Goal: Transaction & Acquisition: Purchase product/service

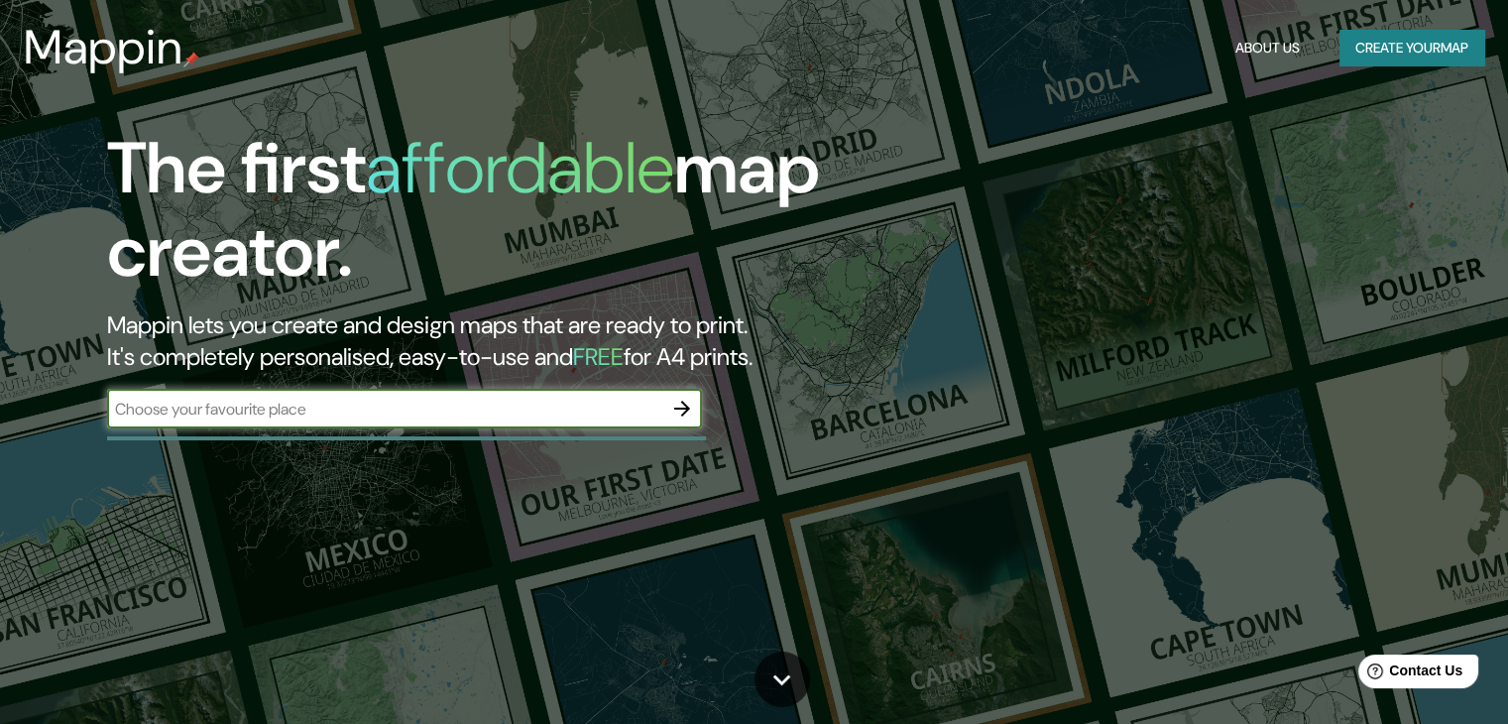
click at [426, 410] on input "text" at bounding box center [384, 409] width 555 height 23
click at [682, 413] on icon "button" at bounding box center [682, 409] width 24 height 24
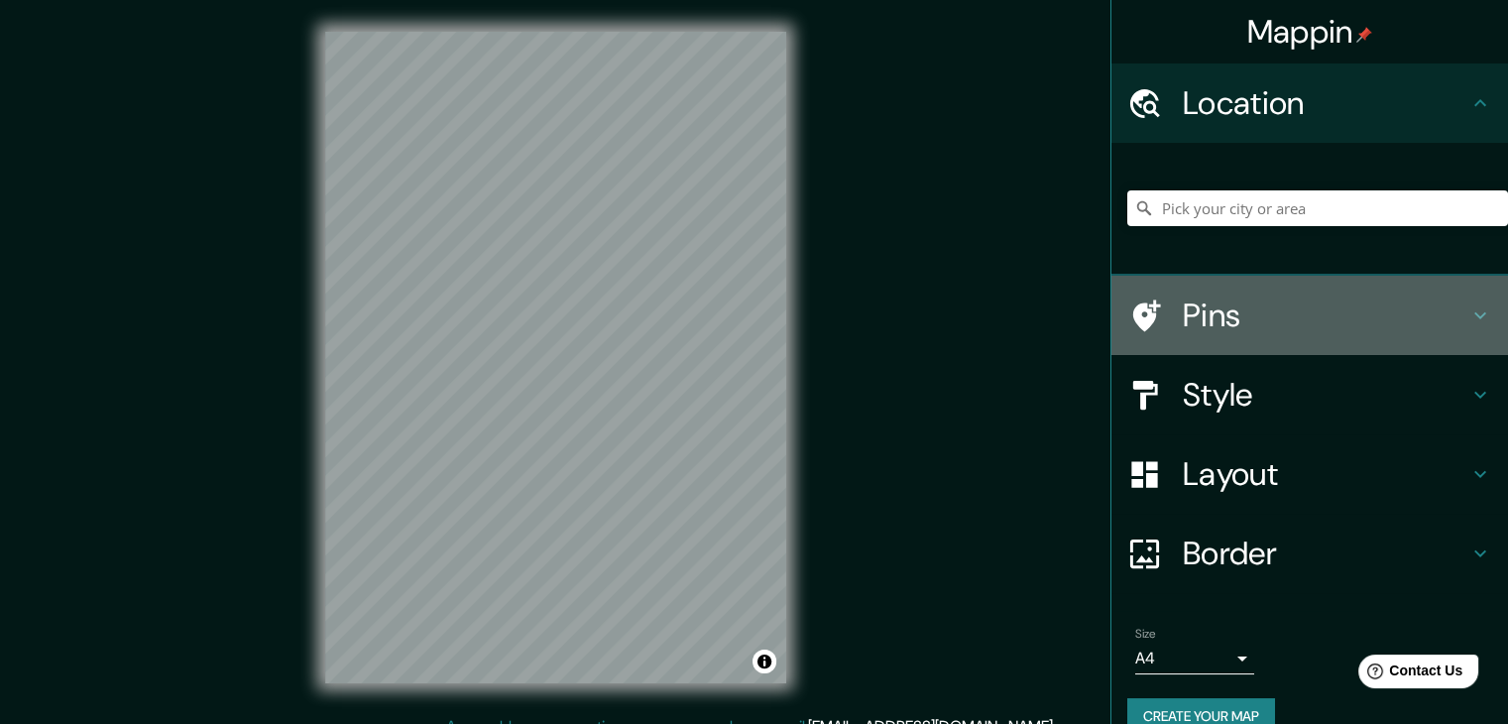
click at [1155, 312] on div at bounding box center [1155, 315] width 56 height 35
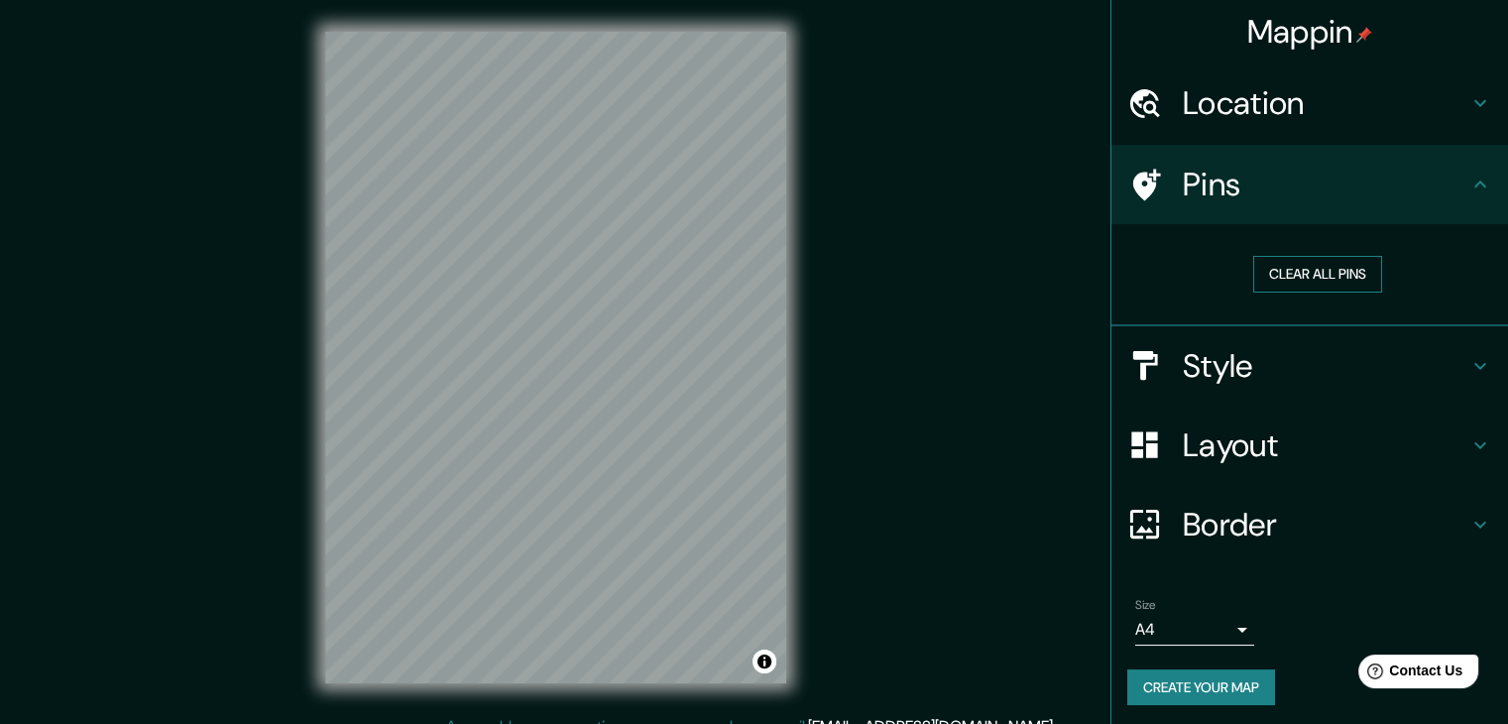
click at [1281, 284] on button "Clear all pins" at bounding box center [1317, 274] width 129 height 37
click at [1260, 113] on h4 "Location" at bounding box center [1326, 103] width 286 height 40
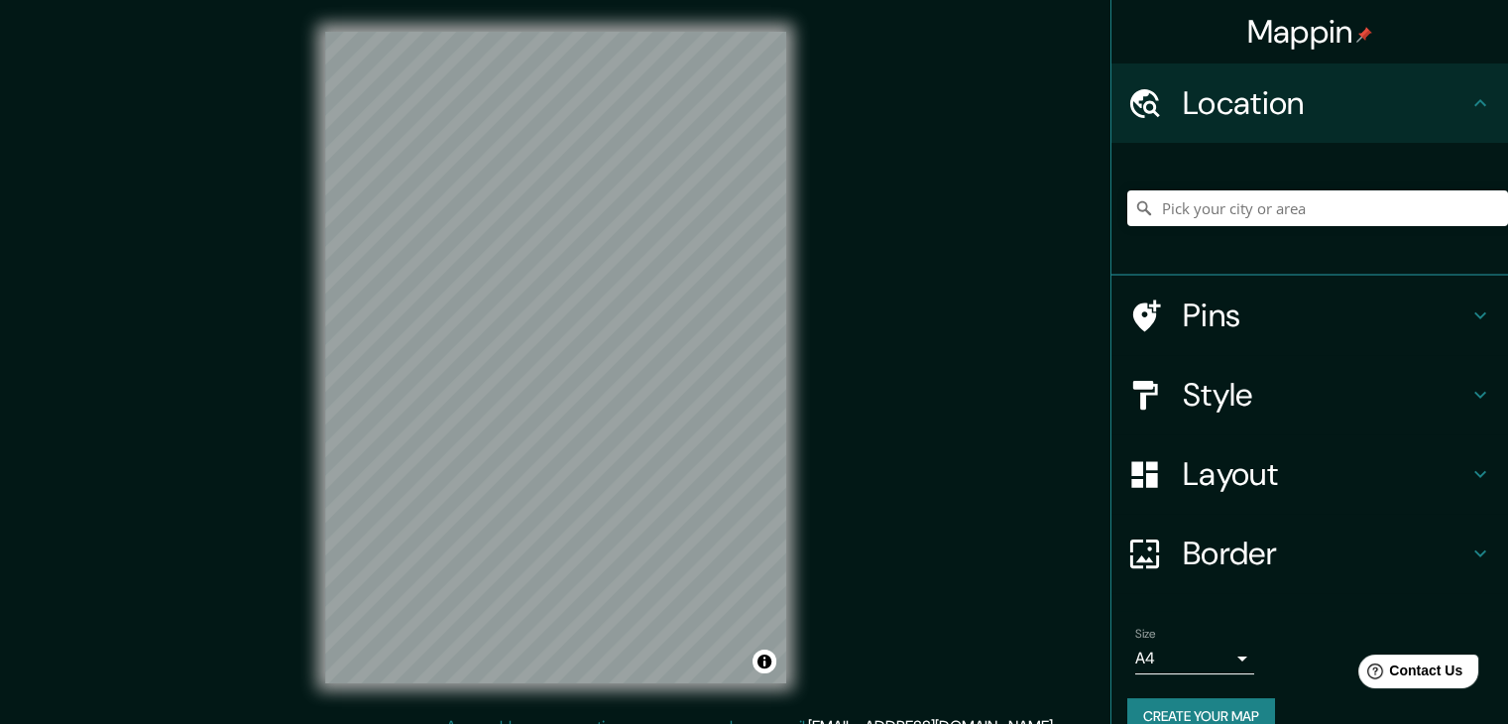
click at [1239, 229] on div at bounding box center [1317, 208] width 381 height 99
click at [1259, 214] on input "Pick your city or area" at bounding box center [1317, 208] width 381 height 36
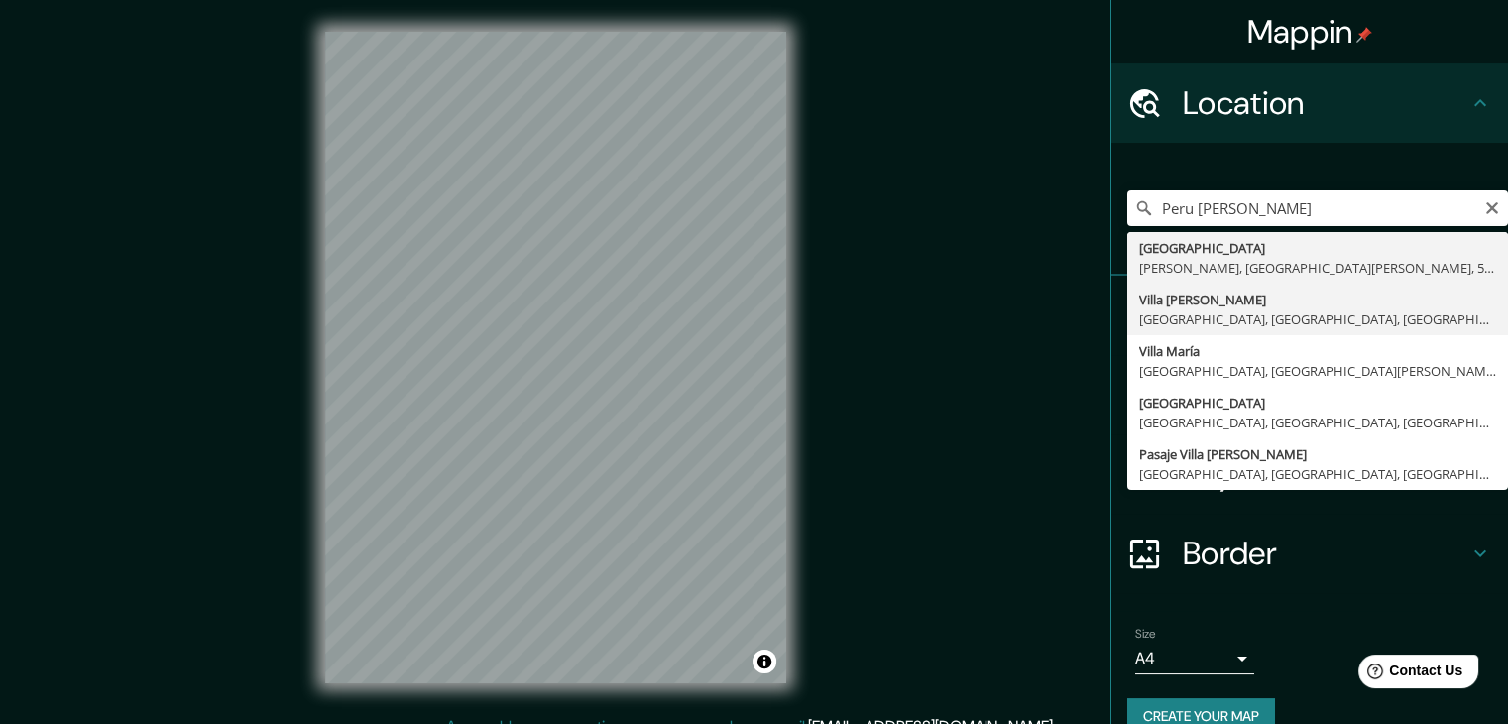
type input "Villa María Del Triunfo, Lima, Provincia de Lima, Perú"
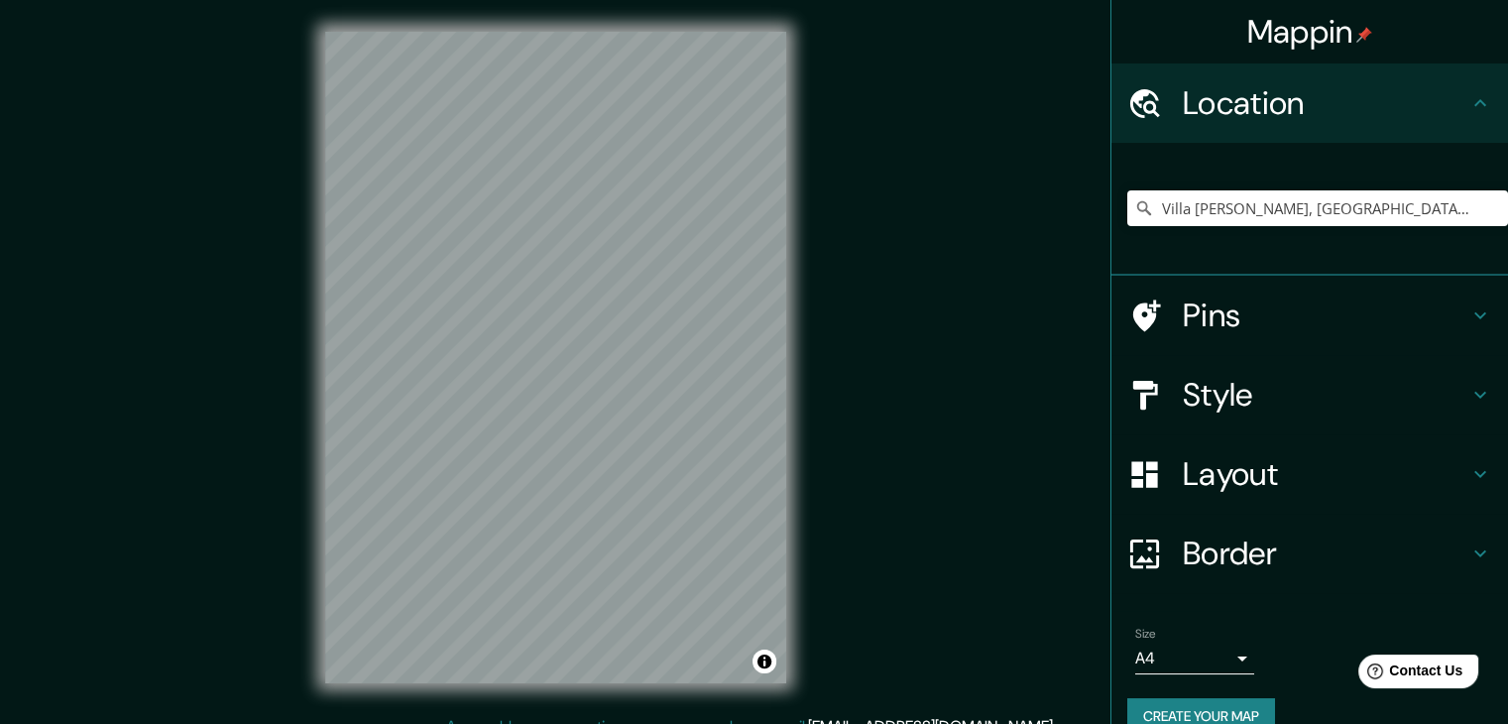
click at [1245, 394] on h4 "Style" at bounding box center [1326, 395] width 286 height 40
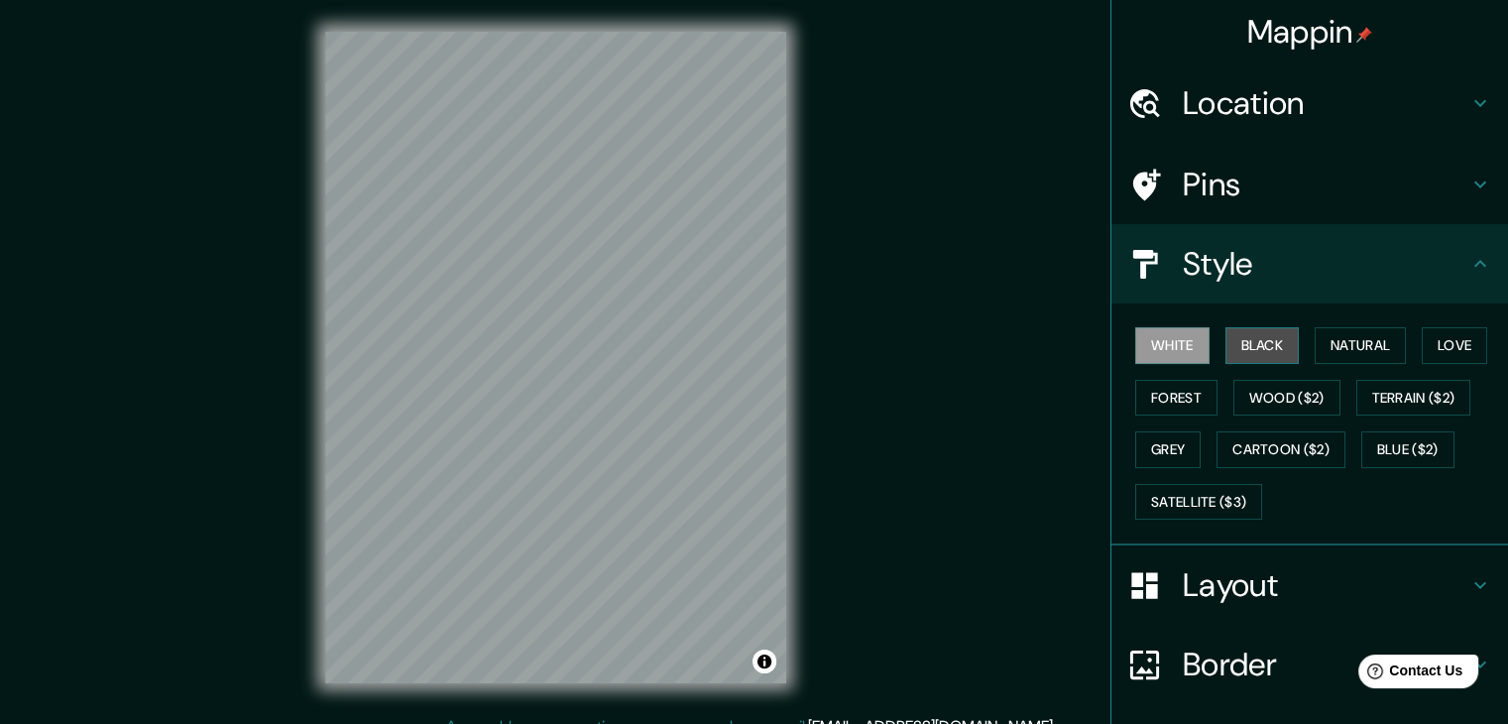
click at [1225, 355] on button "Black" at bounding box center [1262, 345] width 74 height 37
click at [1170, 355] on button "White" at bounding box center [1172, 345] width 74 height 37
click at [1233, 390] on button "Wood ($2)" at bounding box center [1286, 398] width 107 height 37
click at [1278, 346] on button "Black" at bounding box center [1262, 345] width 74 height 37
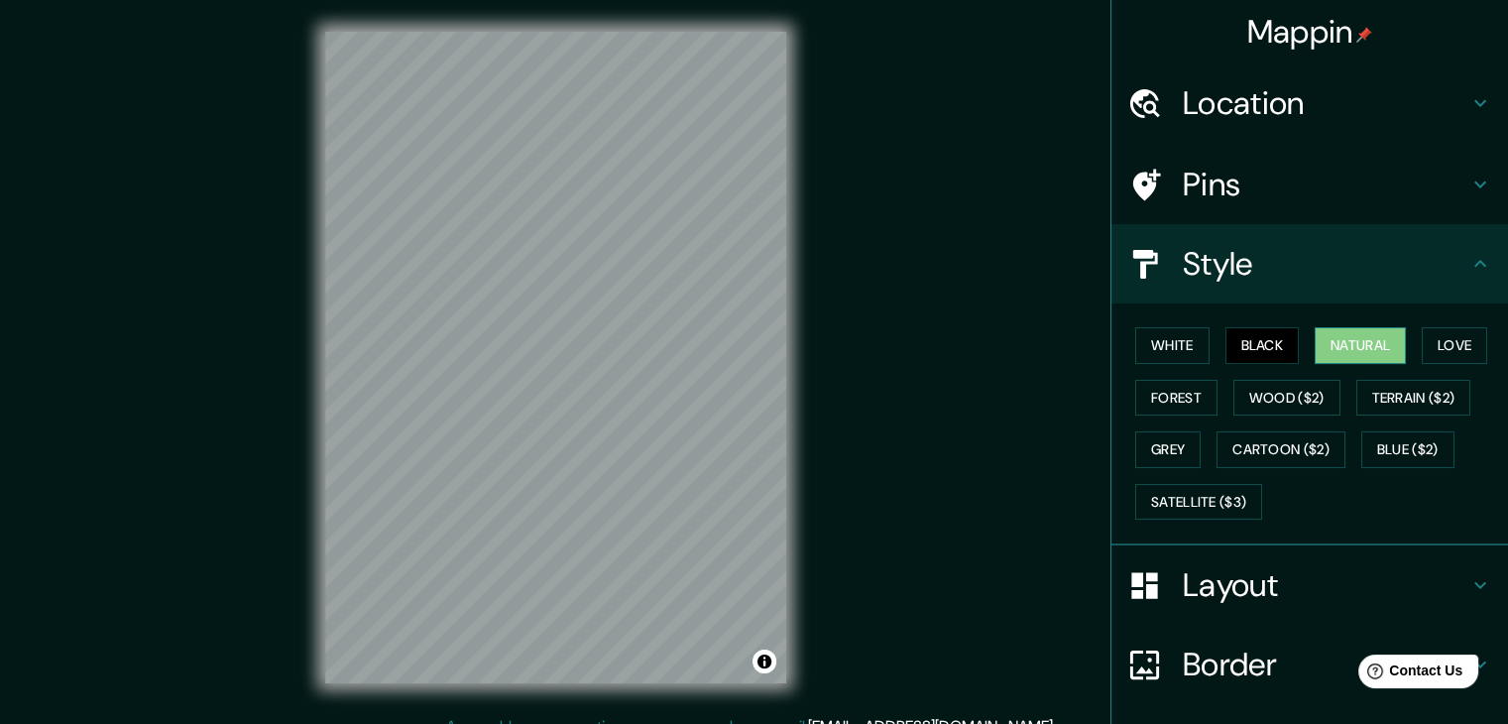
click at [1331, 343] on button "Natural" at bounding box center [1360, 345] width 91 height 37
click at [1426, 348] on button "Love" at bounding box center [1454, 345] width 65 height 37
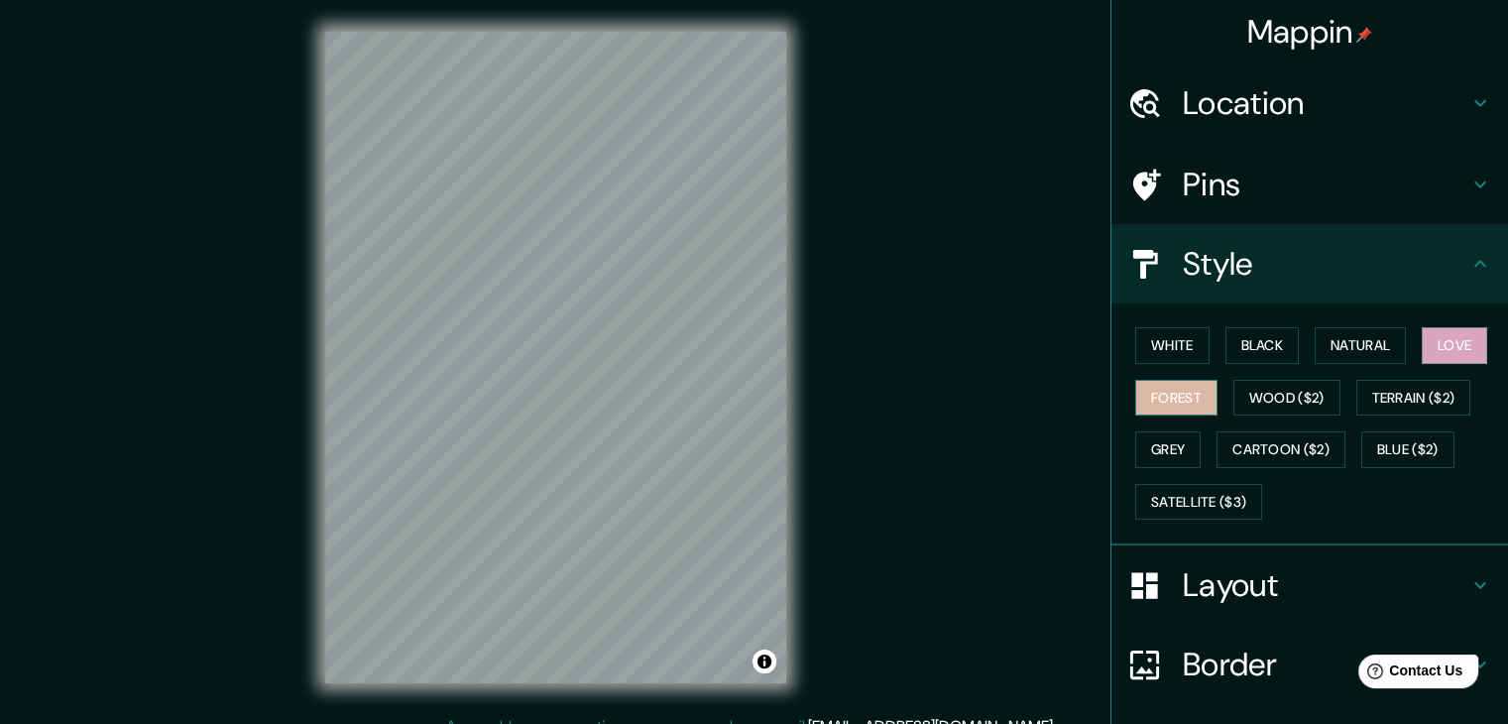
click at [1174, 398] on button "Forest" at bounding box center [1176, 398] width 82 height 37
click at [1162, 438] on button "Grey" at bounding box center [1167, 449] width 65 height 37
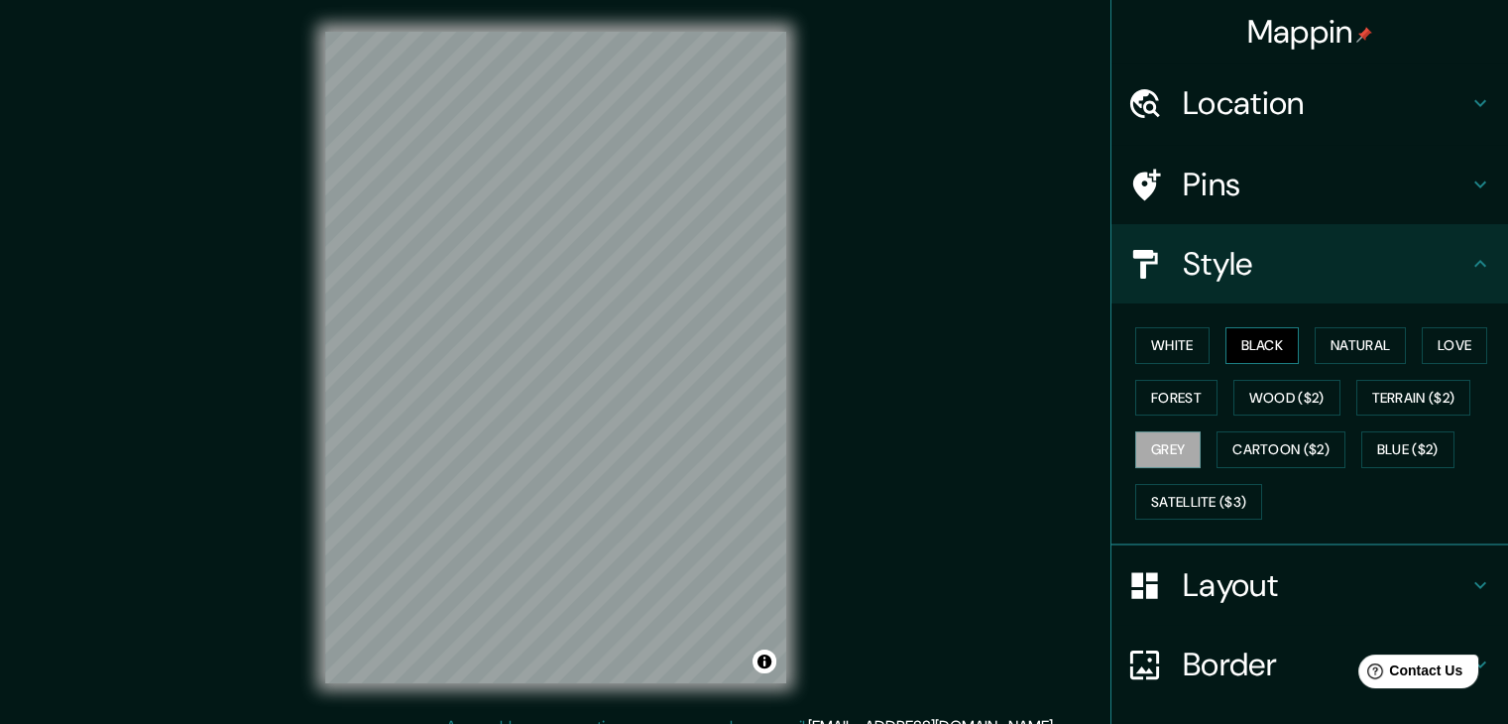
click at [1228, 336] on button "Black" at bounding box center [1262, 345] width 74 height 37
click at [1141, 347] on button "White" at bounding box center [1172, 345] width 74 height 37
click at [1311, 587] on h4 "Layout" at bounding box center [1326, 585] width 286 height 40
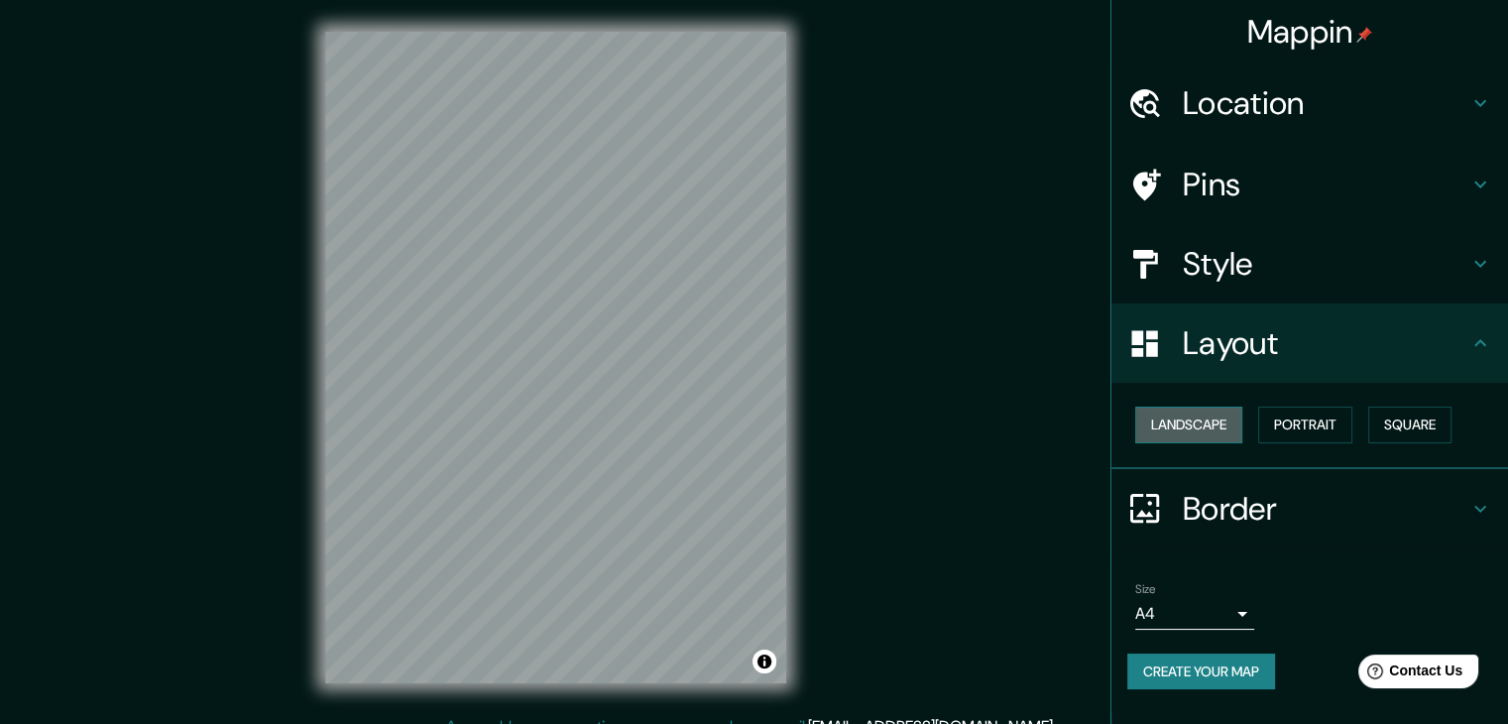
click at [1202, 421] on button "Landscape" at bounding box center [1188, 424] width 107 height 37
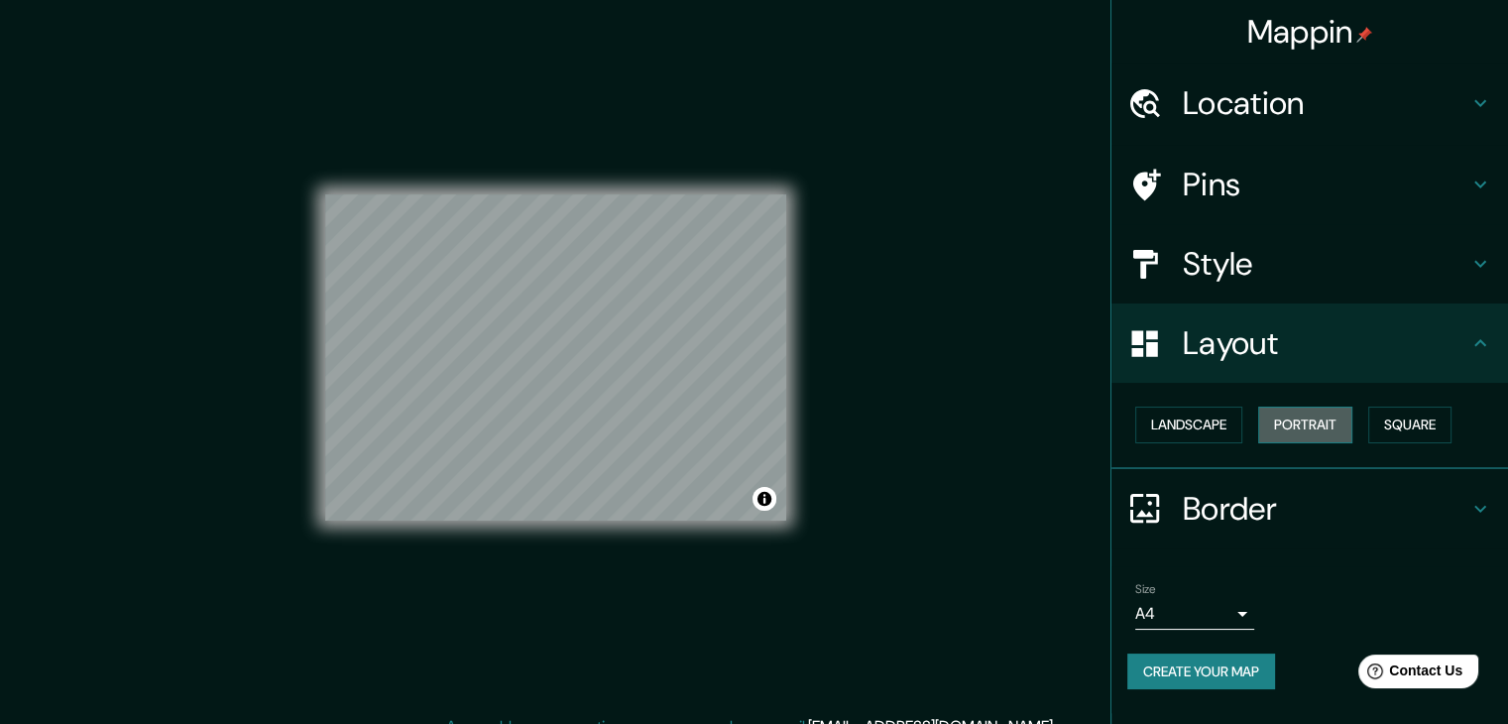
click at [1314, 421] on button "Portrait" at bounding box center [1305, 424] width 94 height 37
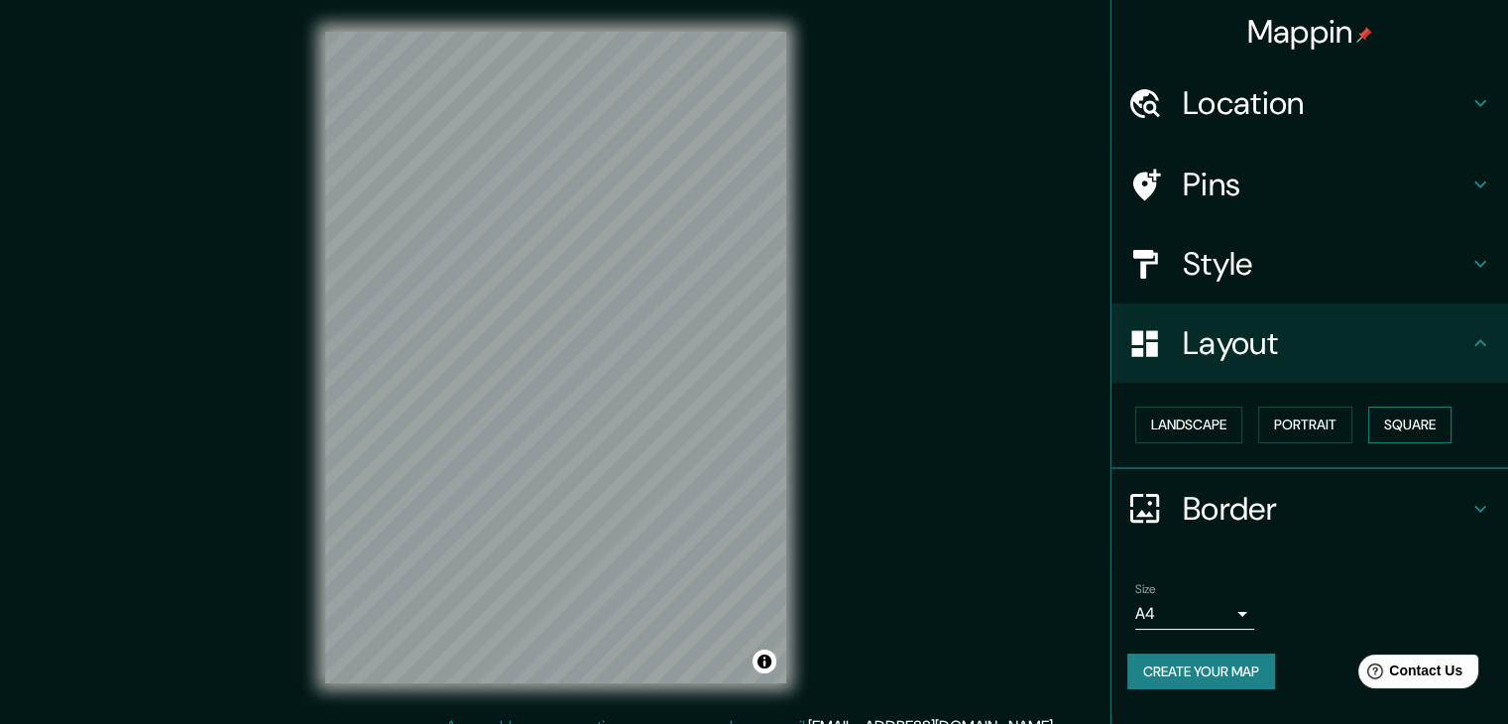
click at [1418, 418] on button "Square" at bounding box center [1409, 424] width 83 height 37
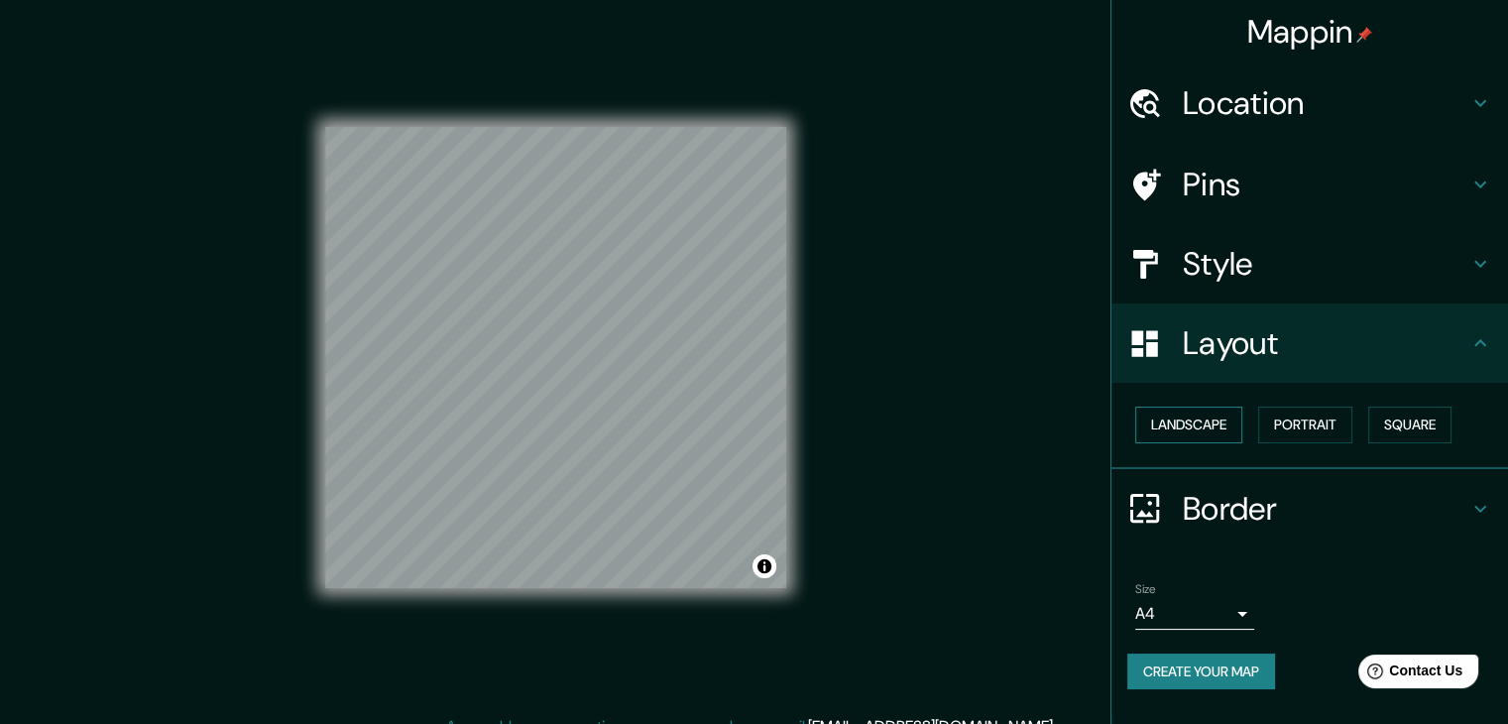
click at [1191, 430] on button "Landscape" at bounding box center [1188, 424] width 107 height 37
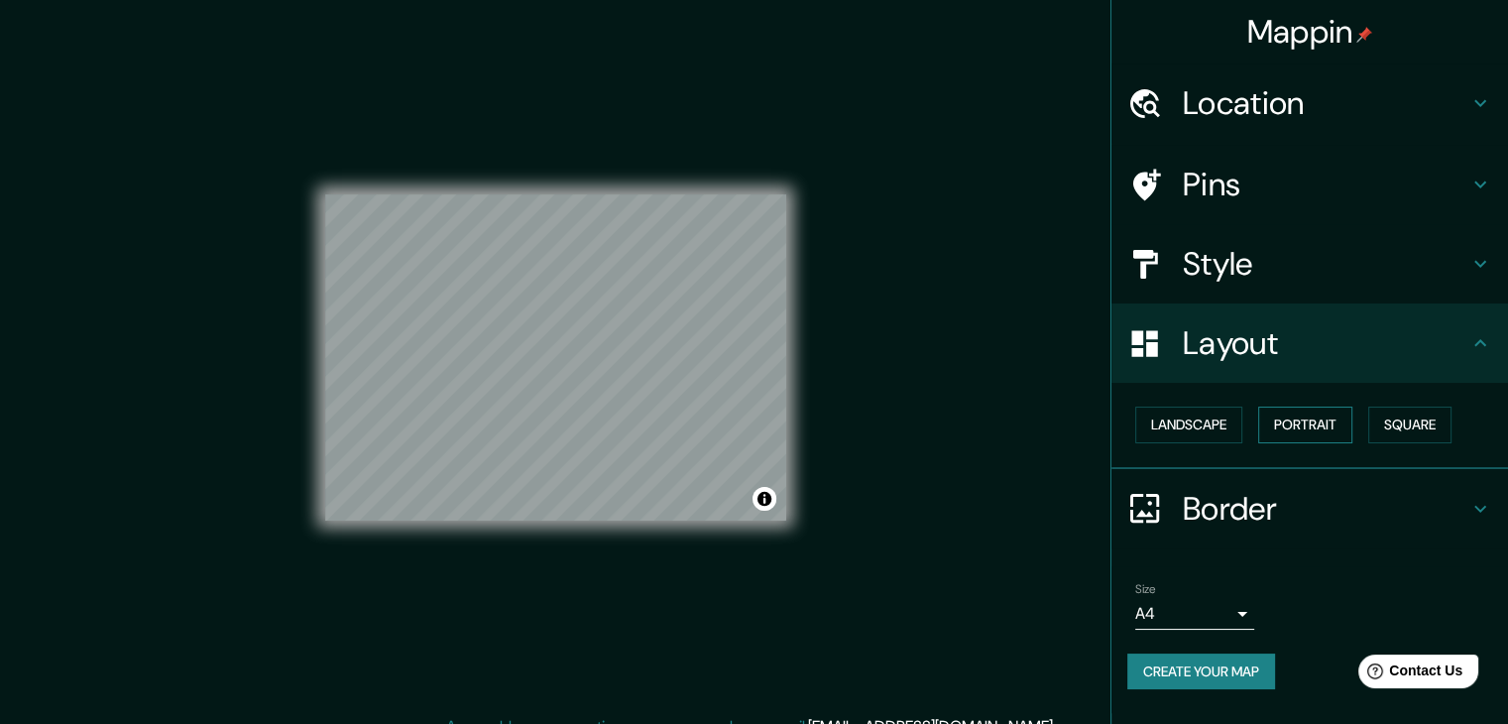
click at [1313, 413] on button "Portrait" at bounding box center [1305, 424] width 94 height 37
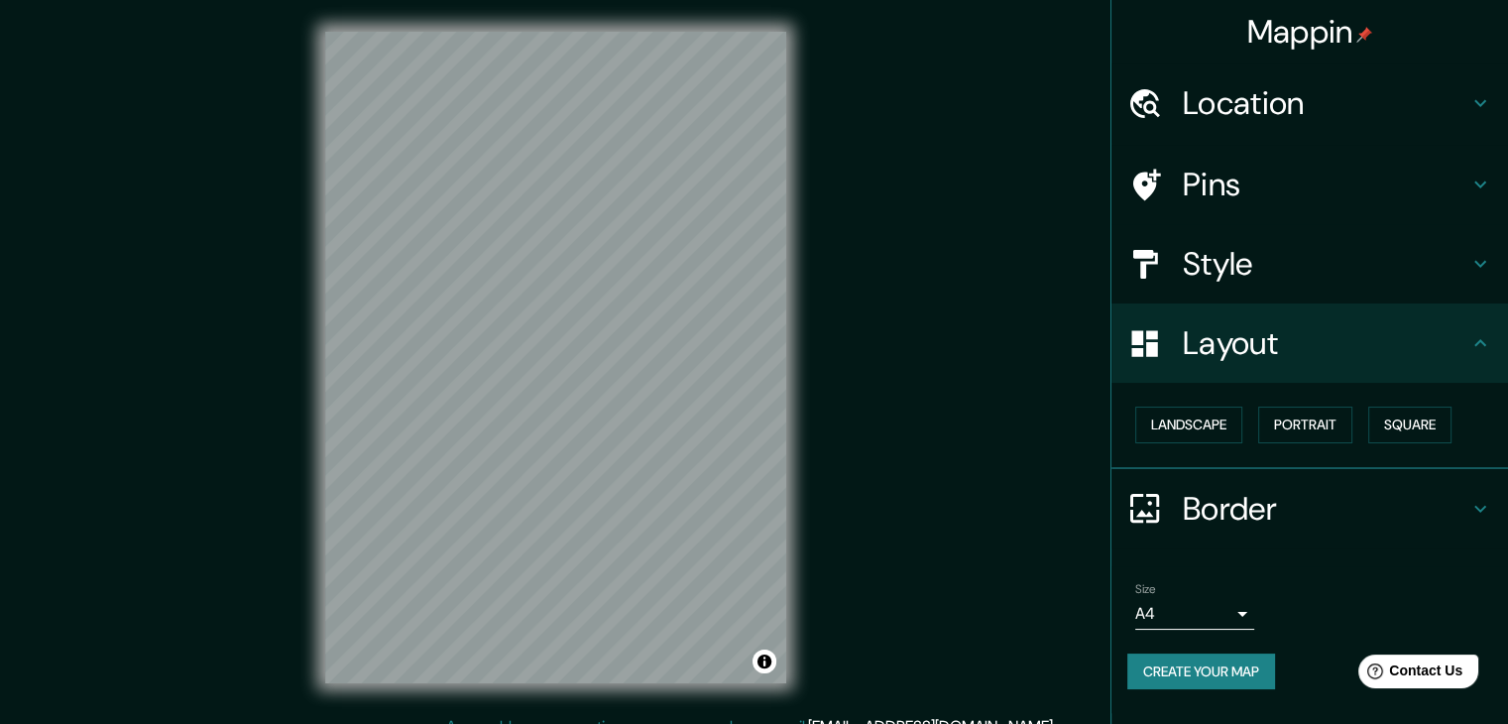
click at [1317, 354] on h4 "Layout" at bounding box center [1326, 343] width 286 height 40
click at [1245, 501] on h4 "Border" at bounding box center [1326, 509] width 286 height 40
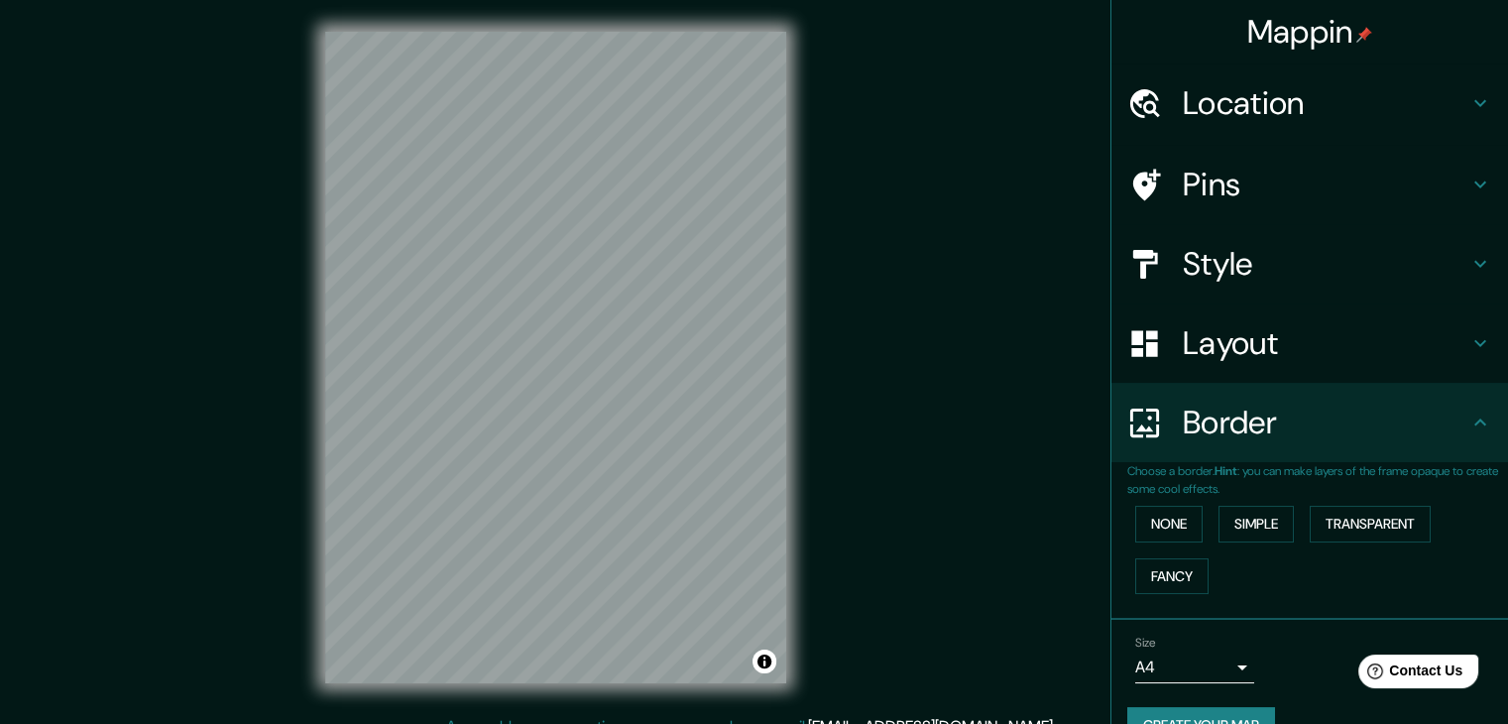
click at [1262, 422] on h4 "Border" at bounding box center [1326, 423] width 286 height 40
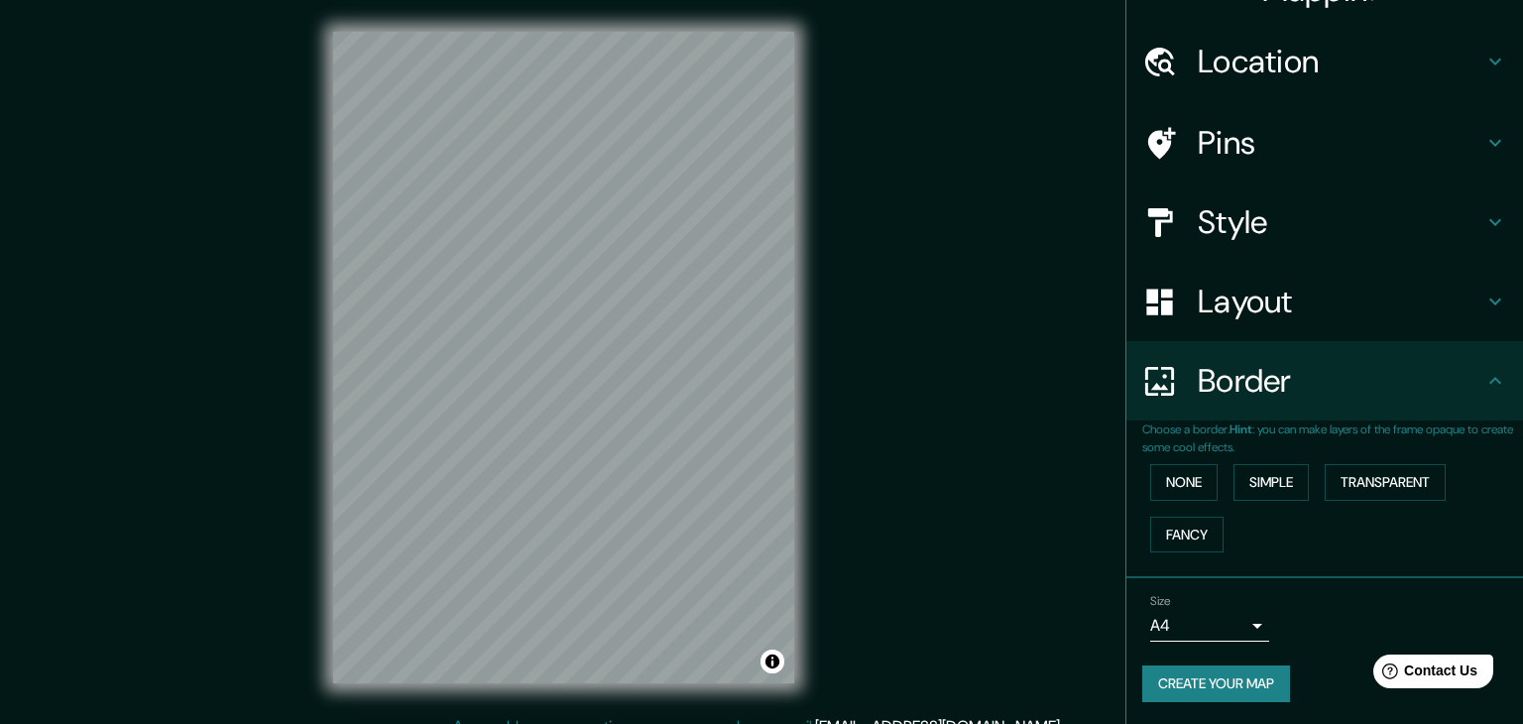
click at [1200, 632] on body "Mappin Location Villa María Del Triunfo, Lima, Provincia de Lima, Perú Pins Sty…" at bounding box center [761, 362] width 1523 height 724
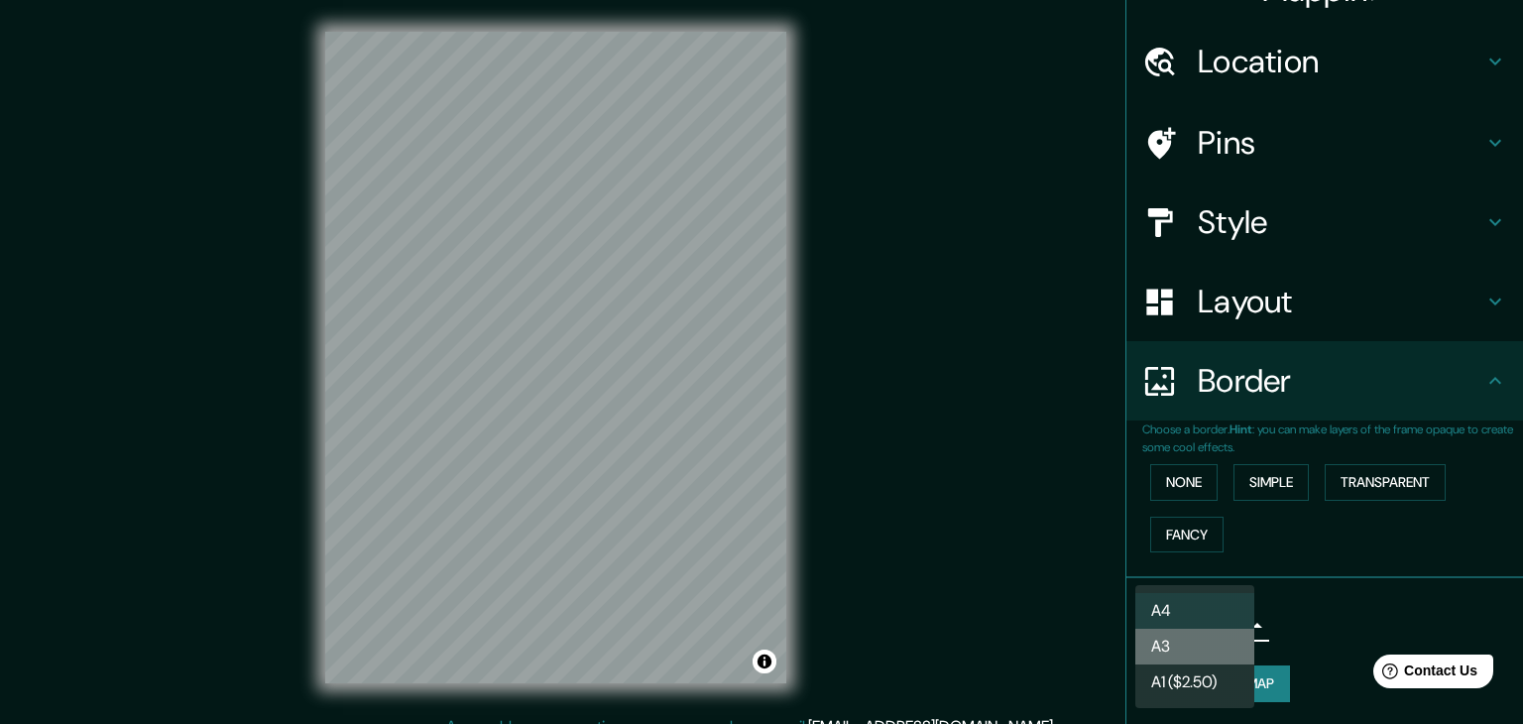
click at [1200, 646] on li "A3" at bounding box center [1194, 647] width 119 height 36
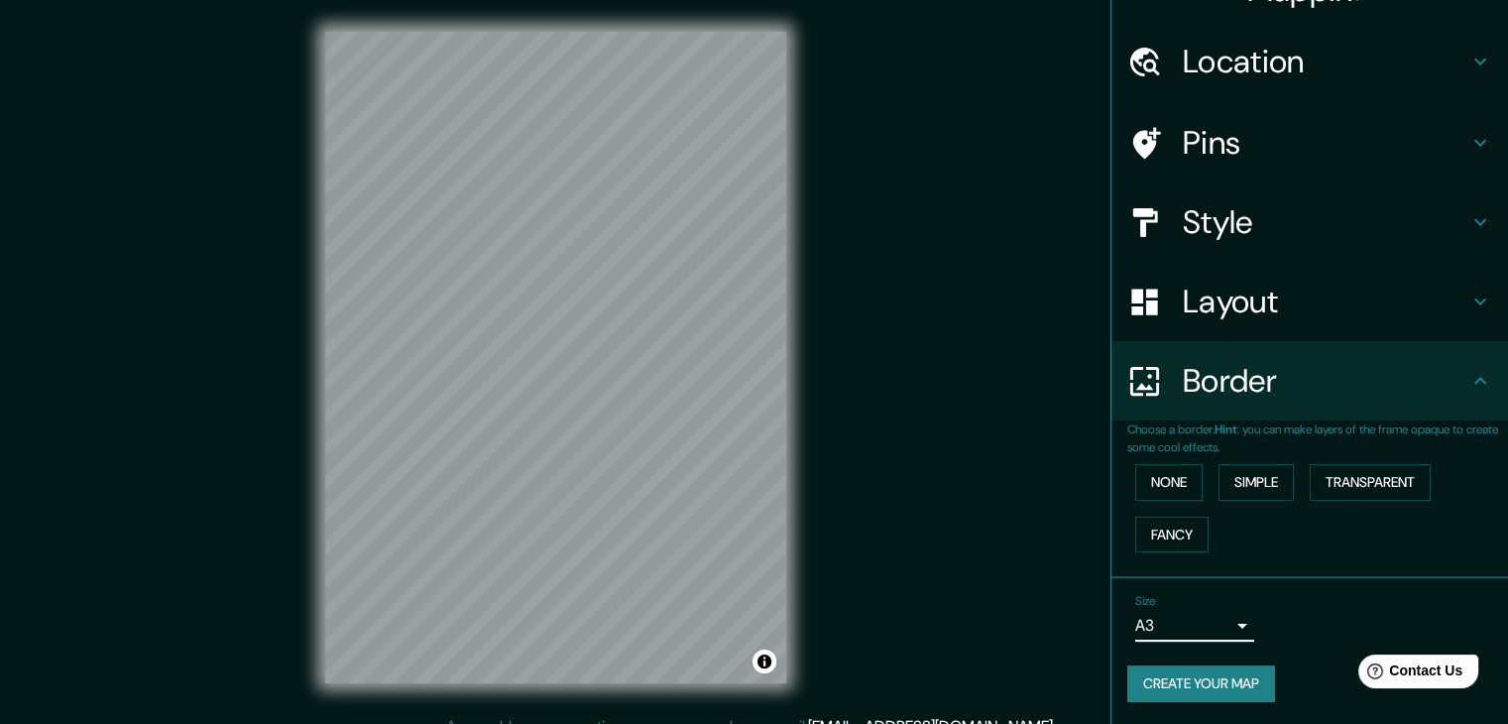
click at [1221, 626] on body "Mappin Location Villa María Del Triunfo, Lima, Provincia de Lima, Perú Pins Sty…" at bounding box center [754, 362] width 1508 height 724
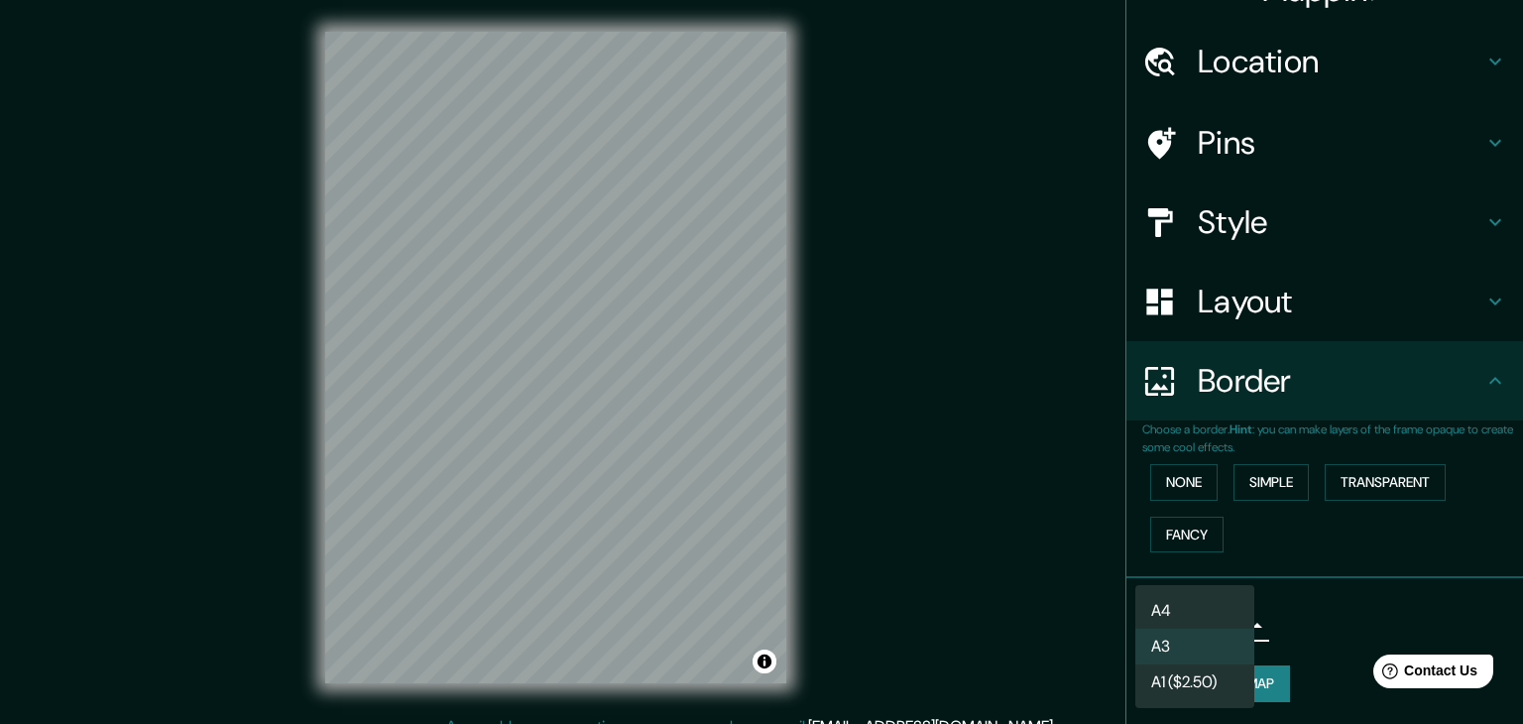
click at [1207, 616] on li "A4" at bounding box center [1194, 611] width 119 height 36
type input "single"
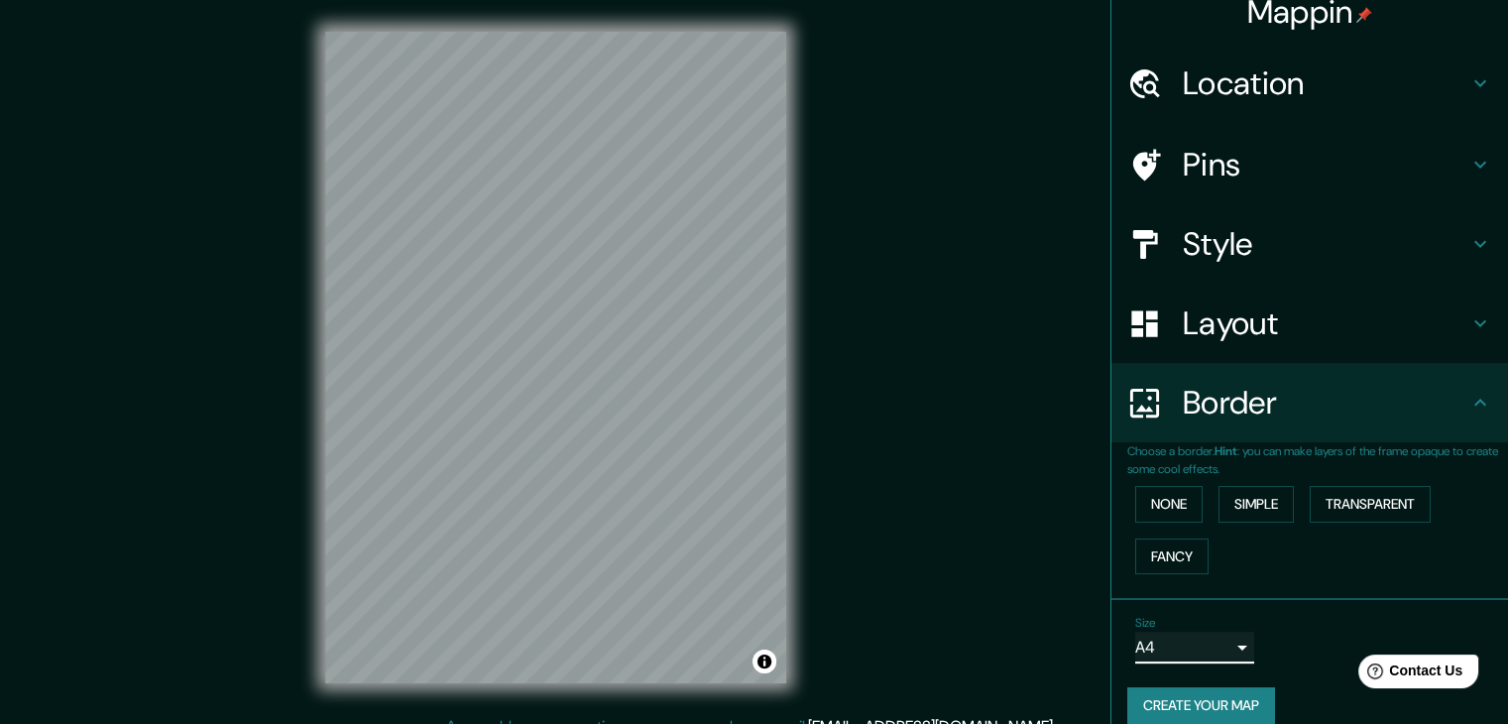
scroll to position [0, 0]
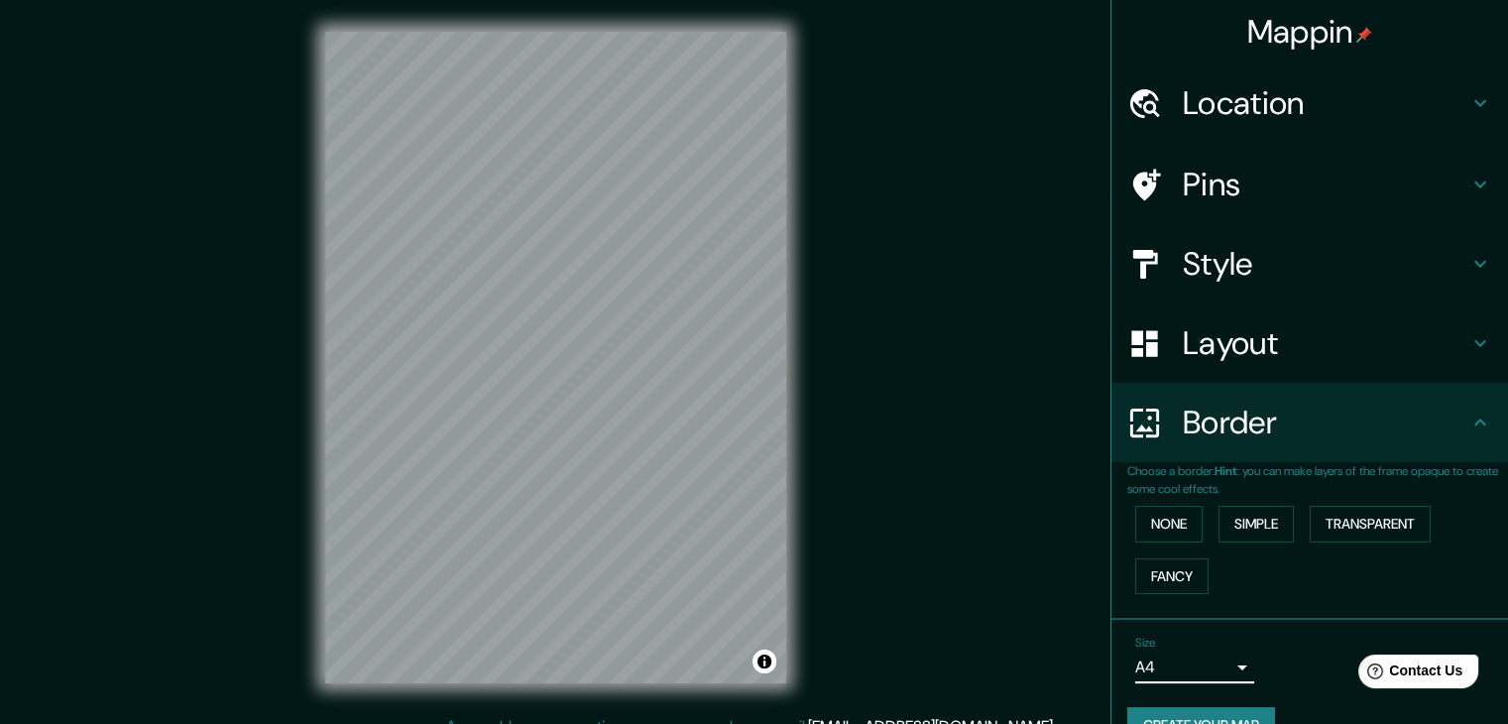
click at [1249, 244] on h4 "Style" at bounding box center [1326, 264] width 286 height 40
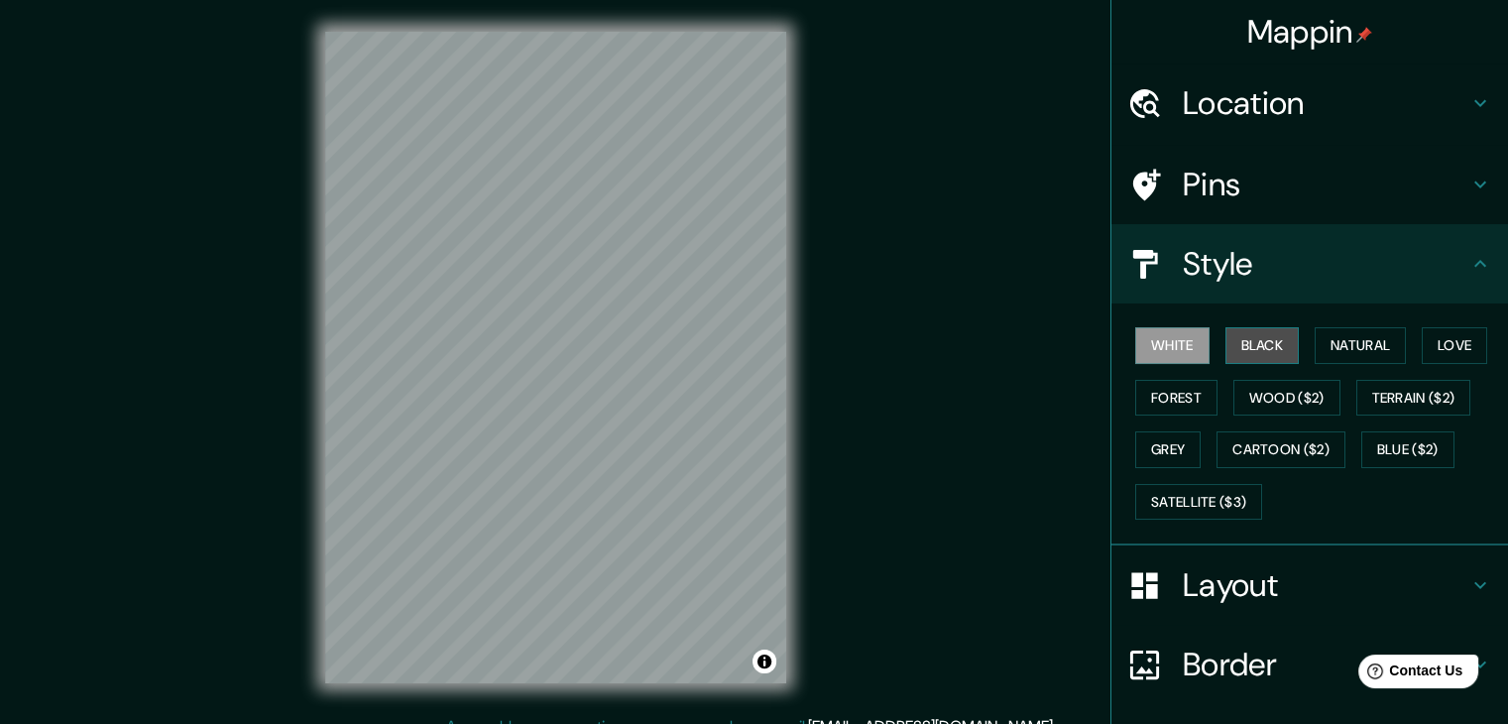
click at [1257, 335] on button "Black" at bounding box center [1262, 345] width 74 height 37
click at [1331, 89] on h4 "Location" at bounding box center [1326, 103] width 286 height 40
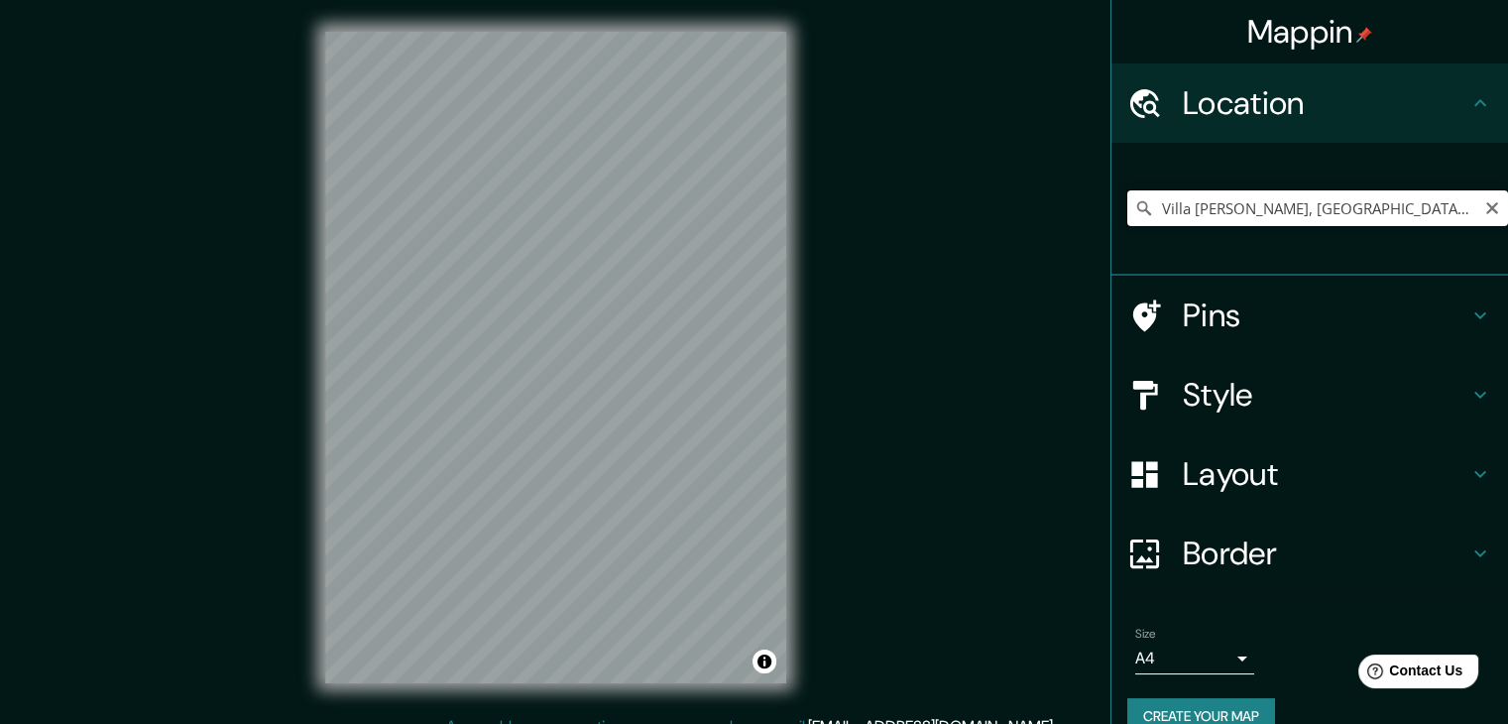
click at [1372, 210] on input "Villa María Del Triunfo, Lima, Provincia de Lima, Perú" at bounding box center [1317, 208] width 381 height 36
drag, startPoint x: 1339, startPoint y: 211, endPoint x: 1489, endPoint y: 200, distance: 150.1
click at [1489, 200] on input "Villa María Del Triunfo, Lima, Provincia de Lima, Perú" at bounding box center [1317, 208] width 381 height 36
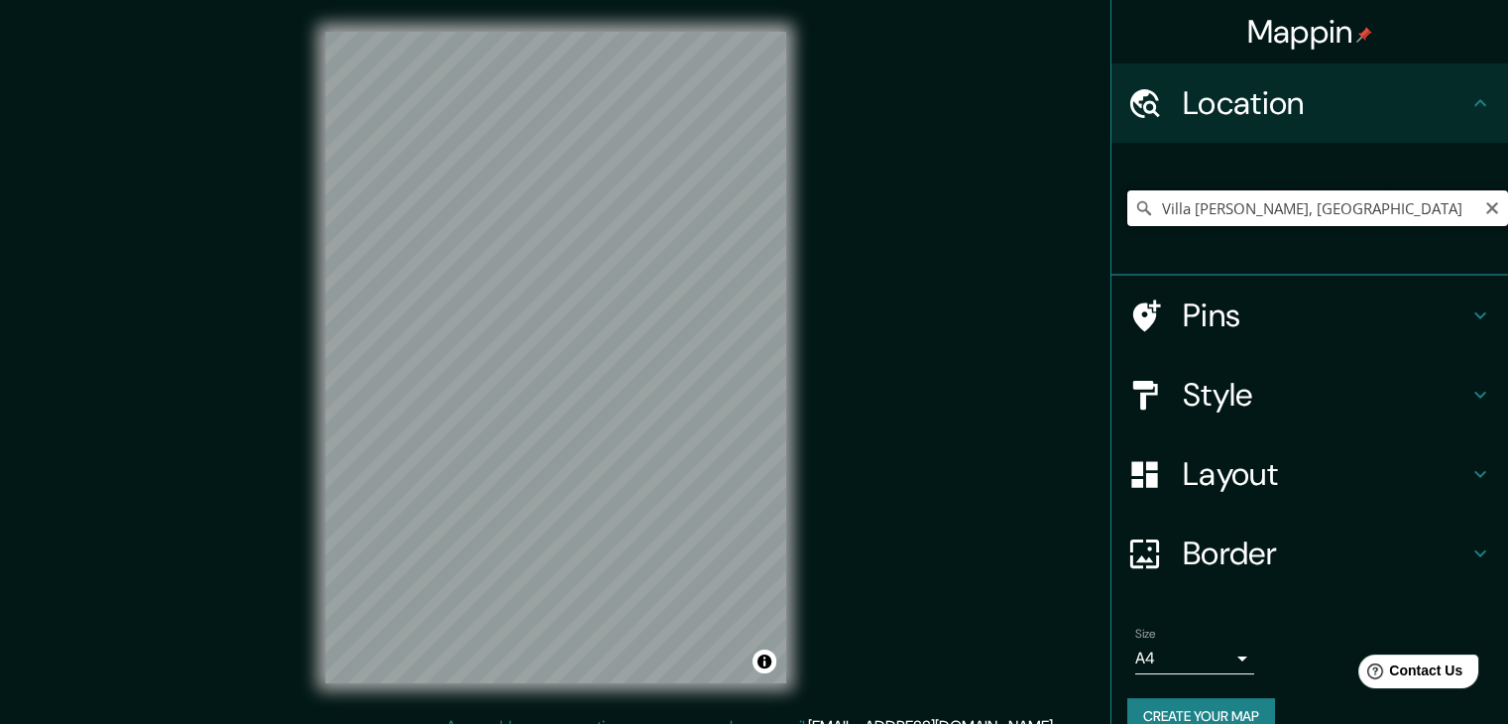
scroll to position [0, 0]
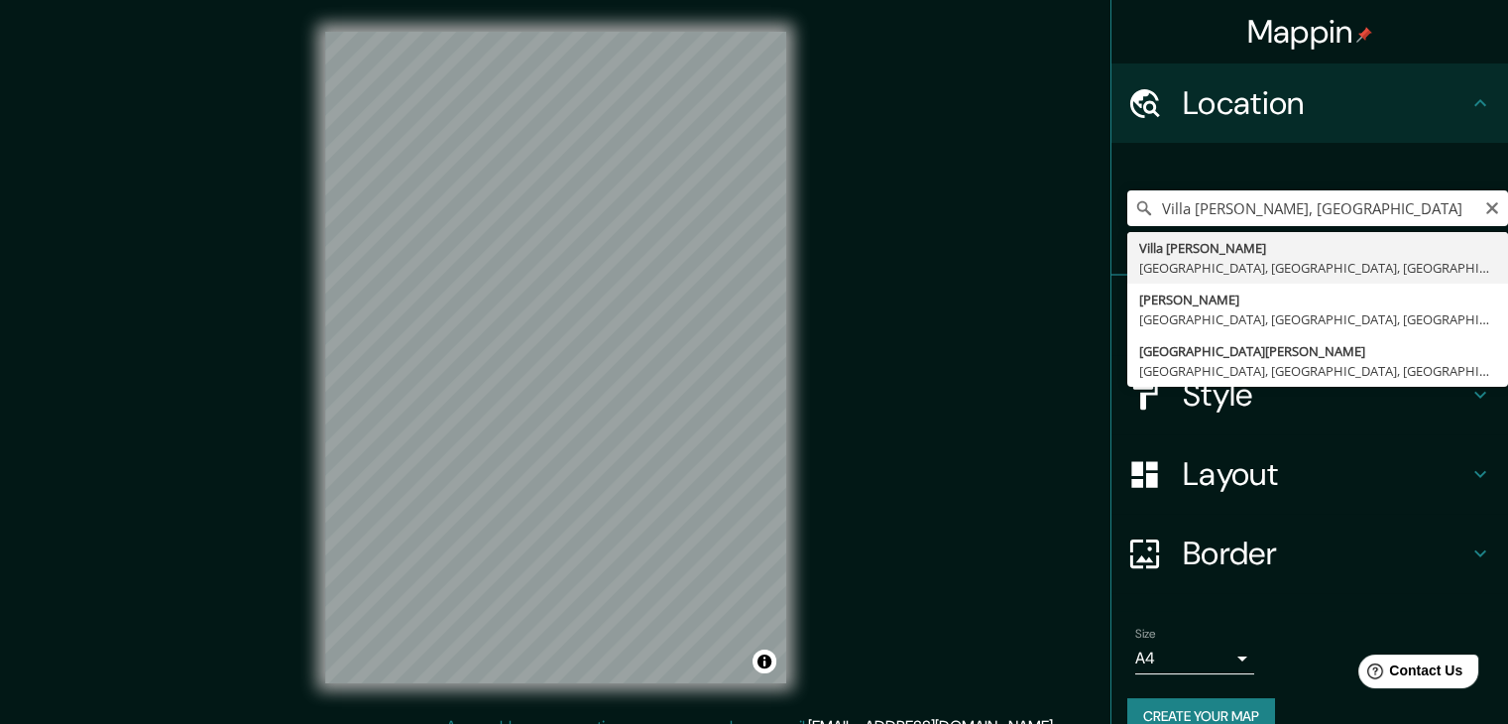
type input "Villa María Del Triunfo, Lima, Provincia de Lima, Perú"
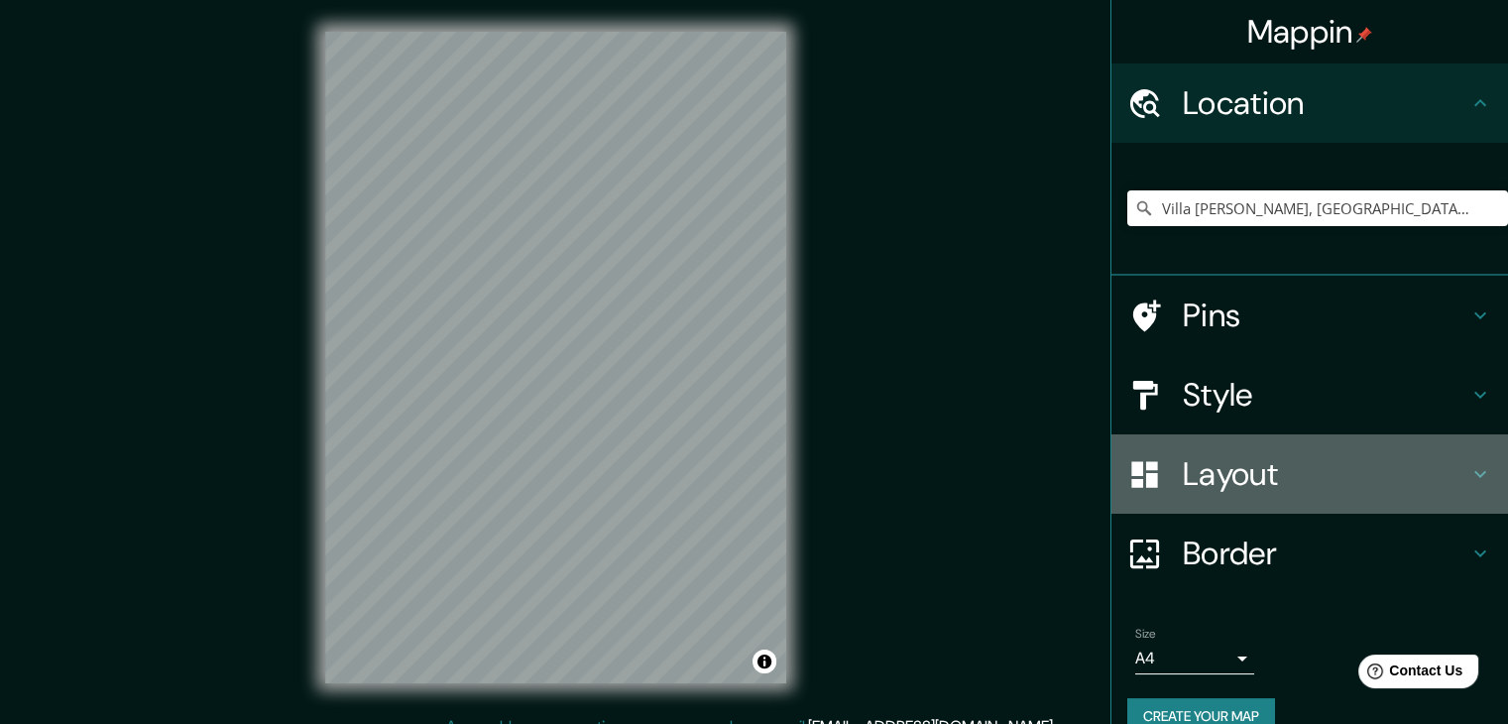
click at [1251, 491] on h4 "Layout" at bounding box center [1326, 474] width 286 height 40
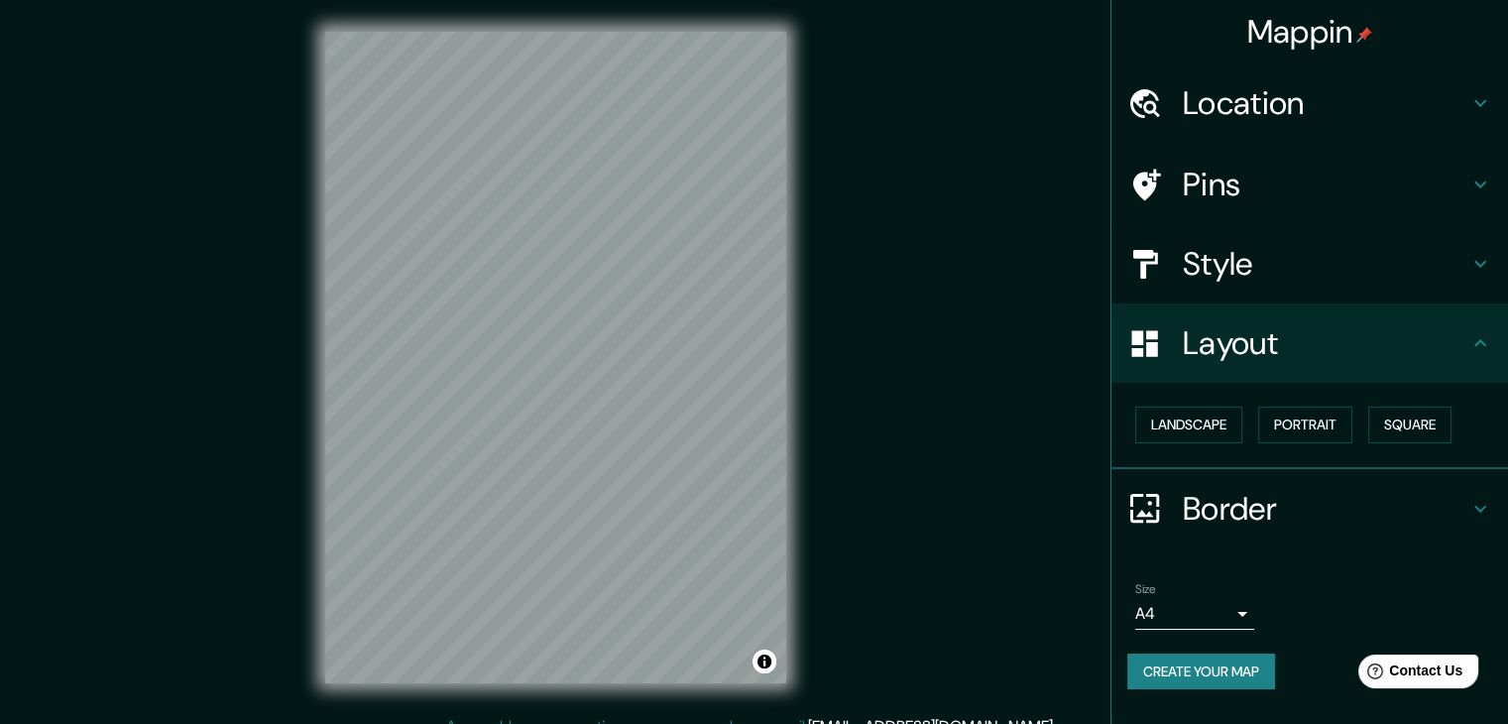
click at [1272, 179] on h4 "Pins" at bounding box center [1326, 185] width 286 height 40
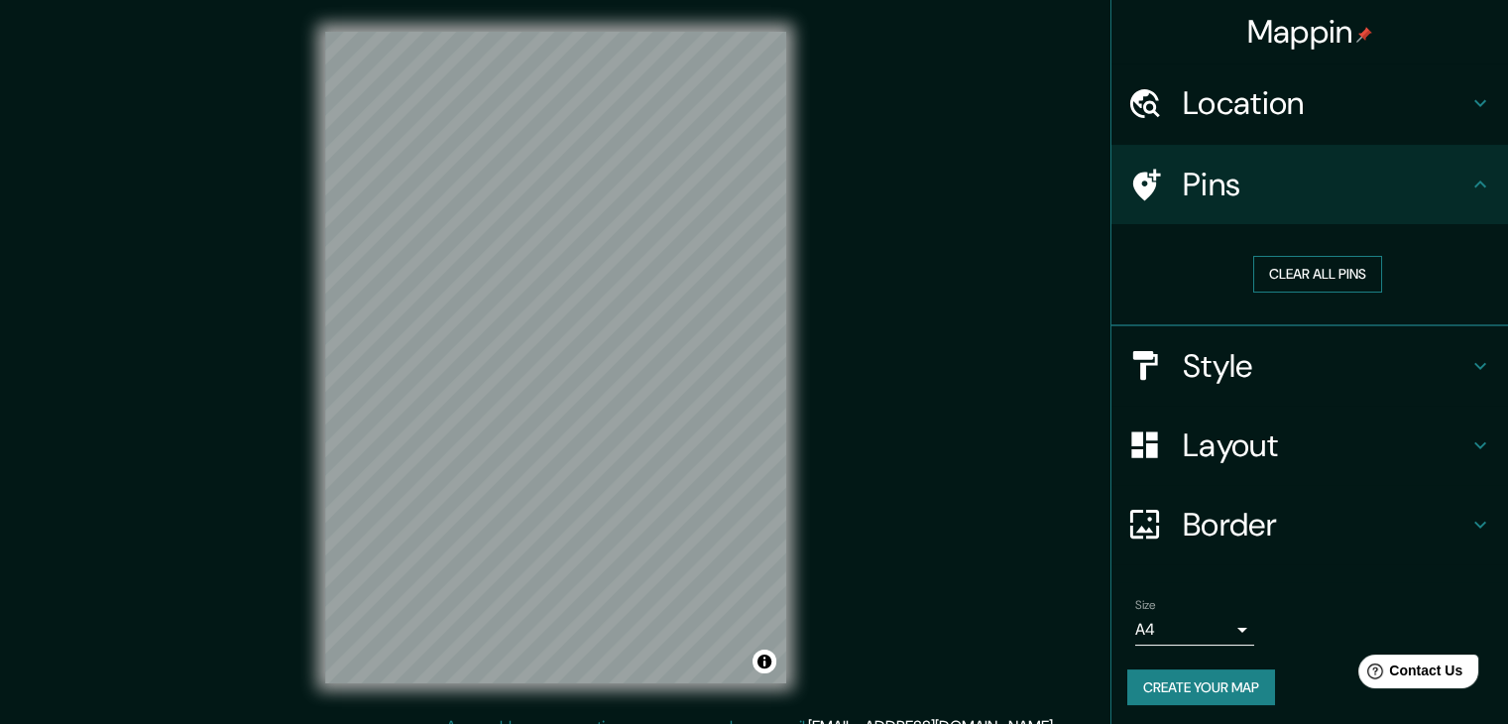
click at [1305, 276] on button "Clear all pins" at bounding box center [1317, 274] width 129 height 37
click at [1223, 366] on h4 "Style" at bounding box center [1326, 366] width 286 height 40
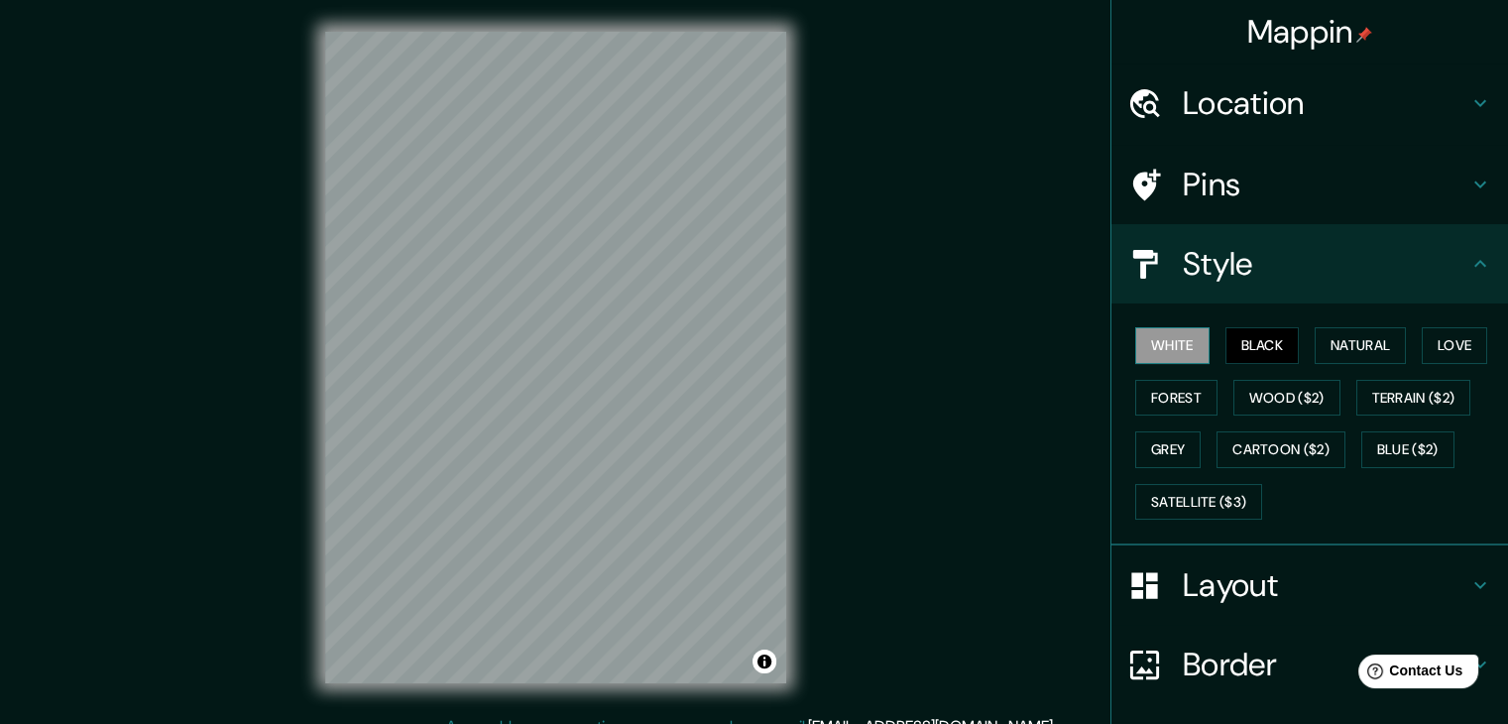
click at [1166, 349] on button "White" at bounding box center [1172, 345] width 74 height 37
click at [1230, 339] on button "Black" at bounding box center [1262, 345] width 74 height 37
click at [1346, 350] on button "Natural" at bounding box center [1360, 345] width 91 height 37
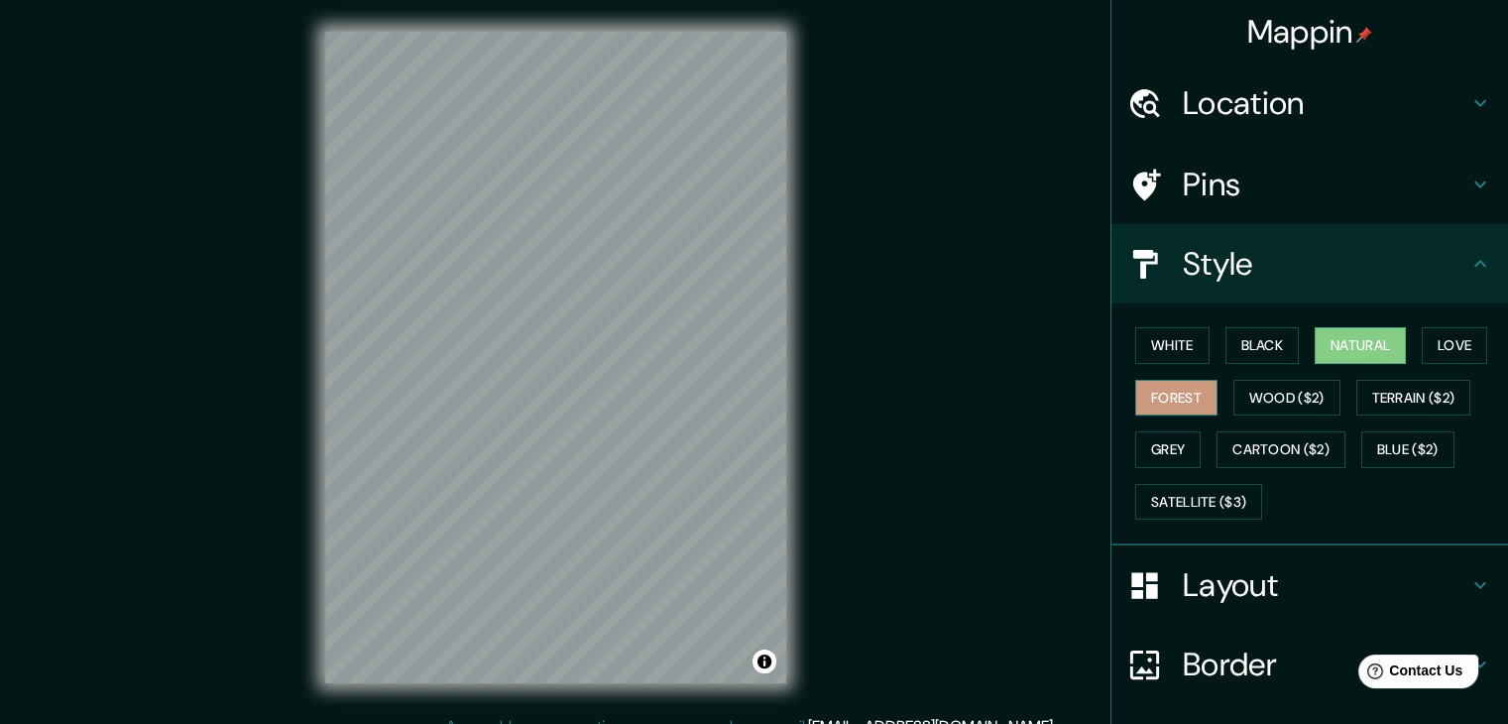
click at [1187, 412] on button "Forest" at bounding box center [1176, 398] width 82 height 37
click at [1280, 275] on h4 "Style" at bounding box center [1326, 264] width 286 height 40
click at [1246, 349] on button "Black" at bounding box center [1262, 345] width 74 height 37
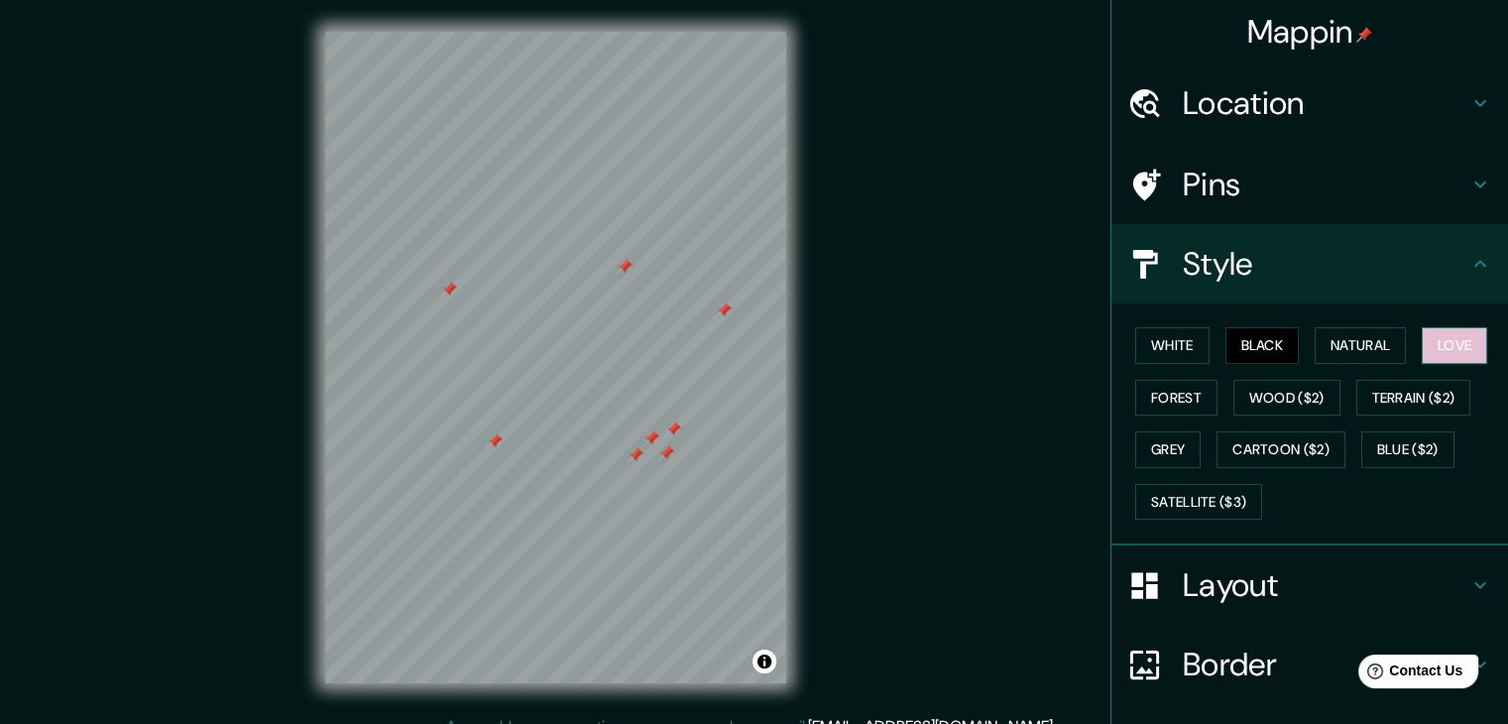
click at [1440, 339] on button "Love" at bounding box center [1454, 345] width 65 height 37
click at [1163, 354] on button "White" at bounding box center [1172, 345] width 74 height 37
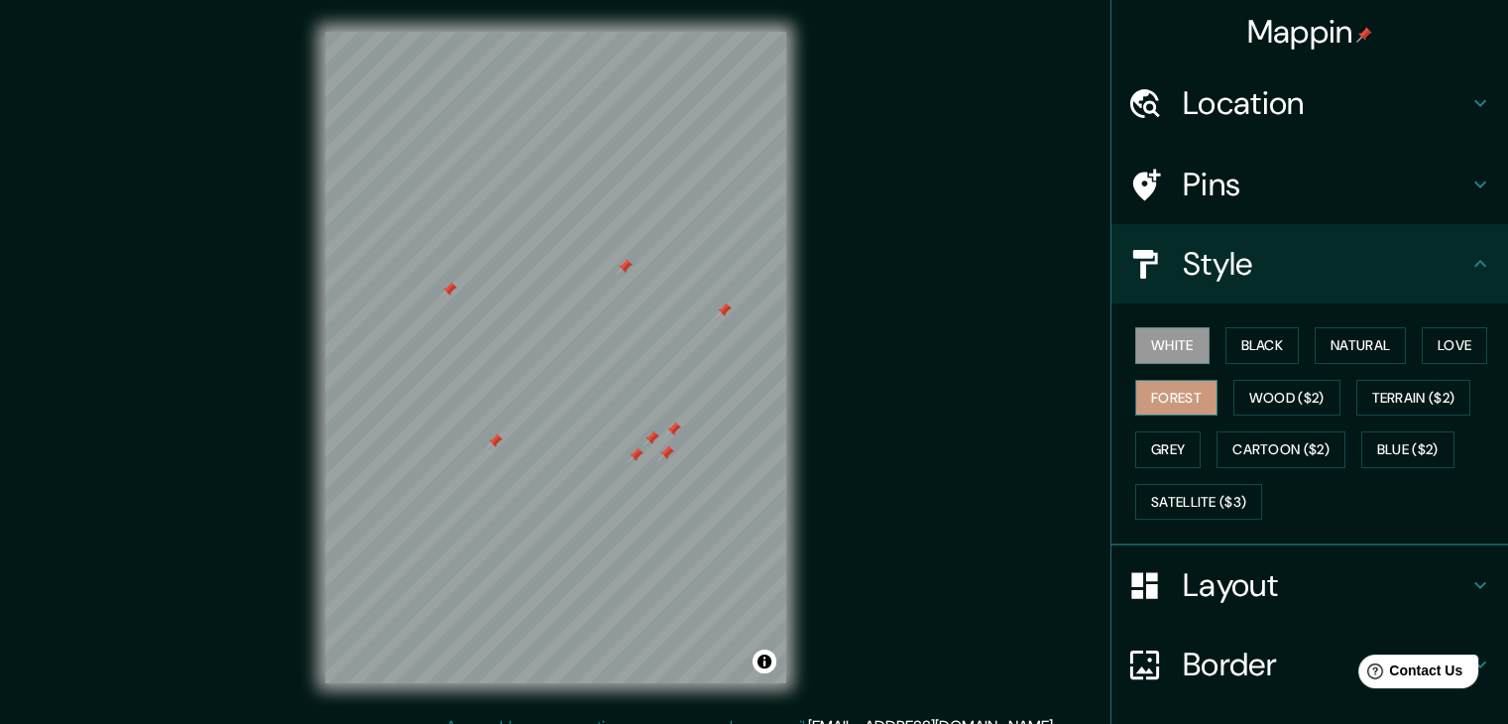
click at [1143, 398] on button "Forest" at bounding box center [1176, 398] width 82 height 37
click at [1158, 448] on button "Grey" at bounding box center [1167, 449] width 65 height 37
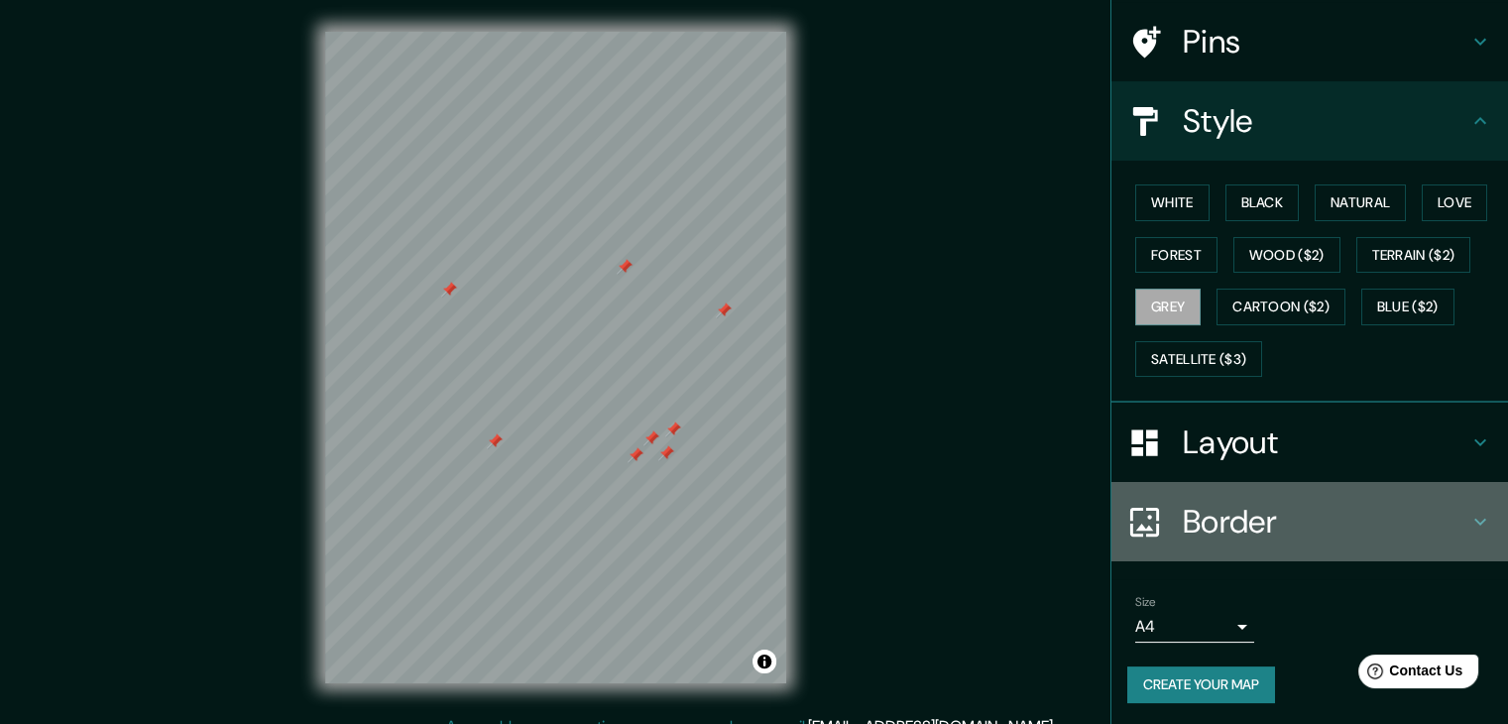
click at [1257, 509] on h4 "Border" at bounding box center [1326, 522] width 286 height 40
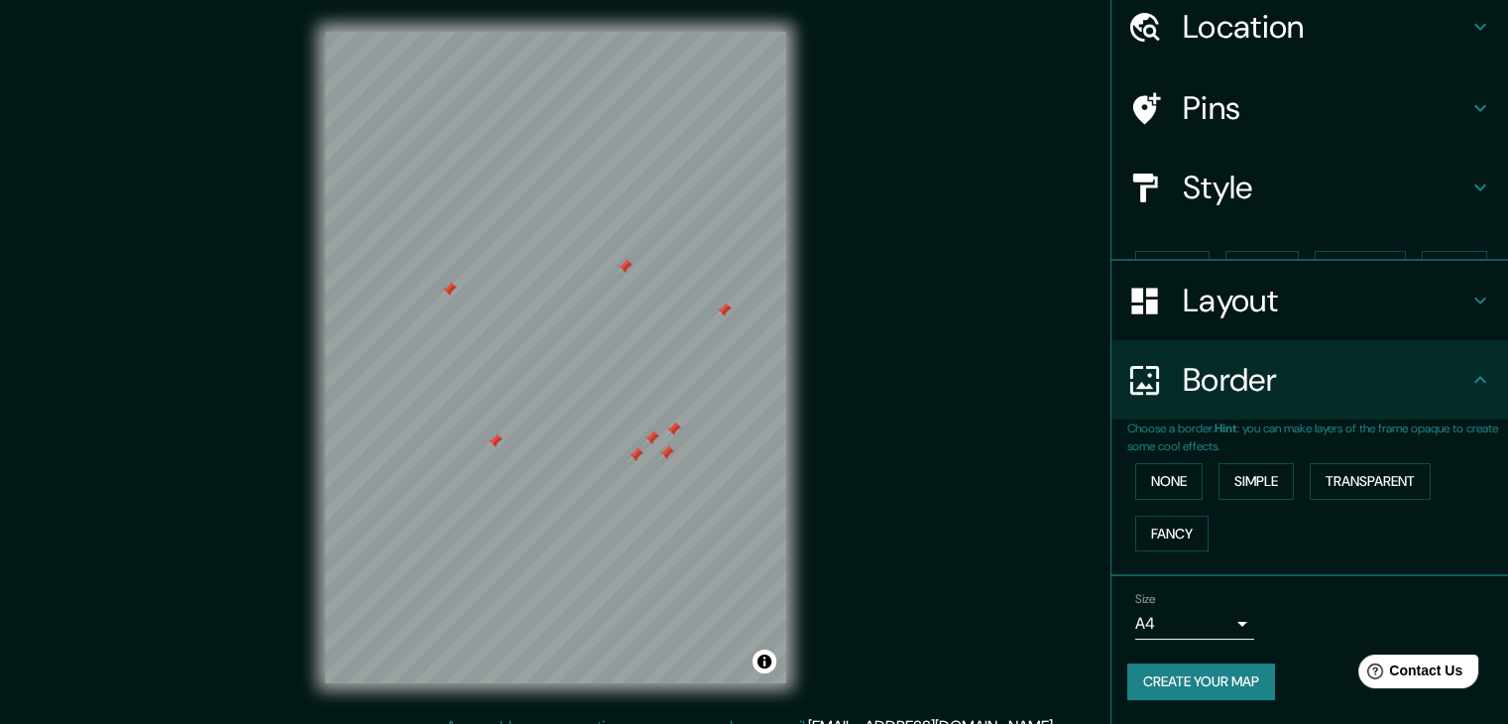
scroll to position [42, 0]
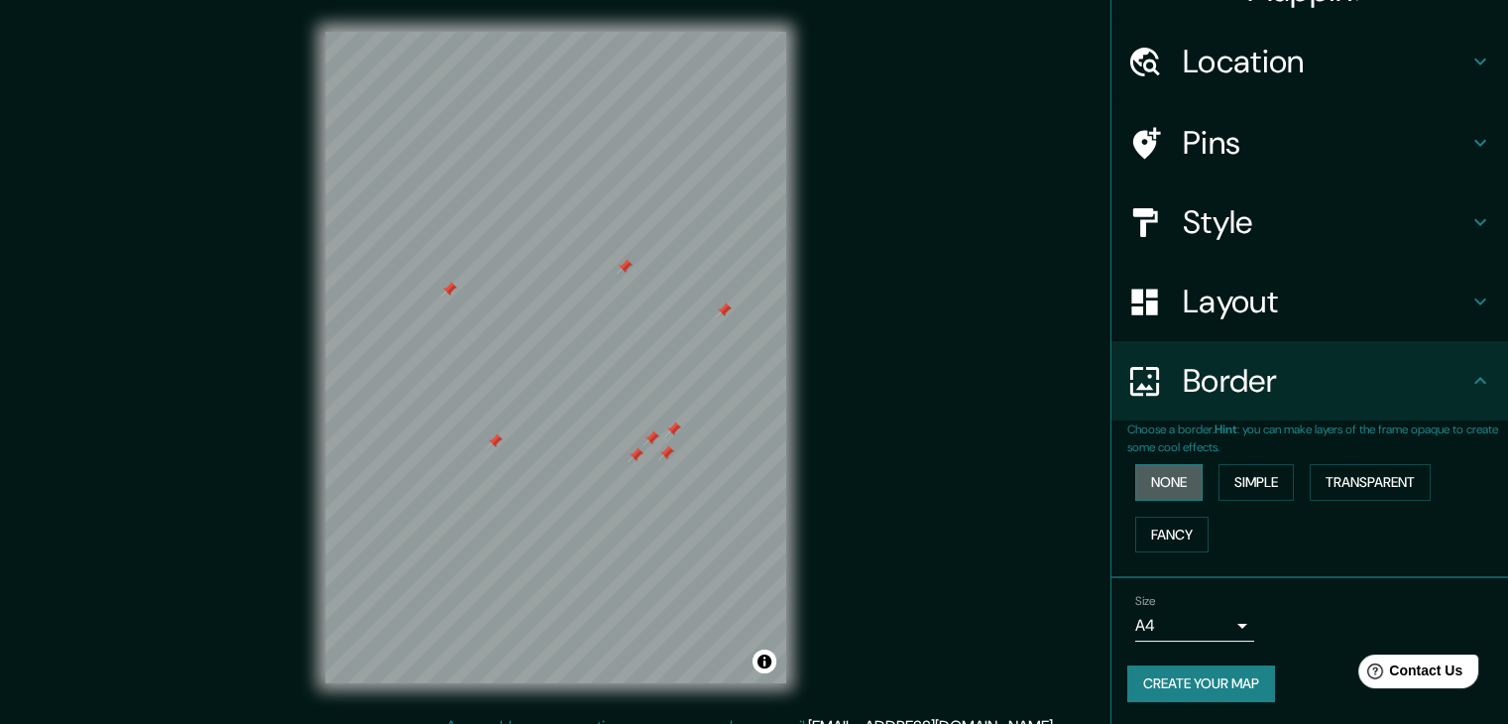
click at [1160, 484] on button "None" at bounding box center [1168, 482] width 67 height 37
click at [1245, 481] on button "Simple" at bounding box center [1255, 482] width 75 height 37
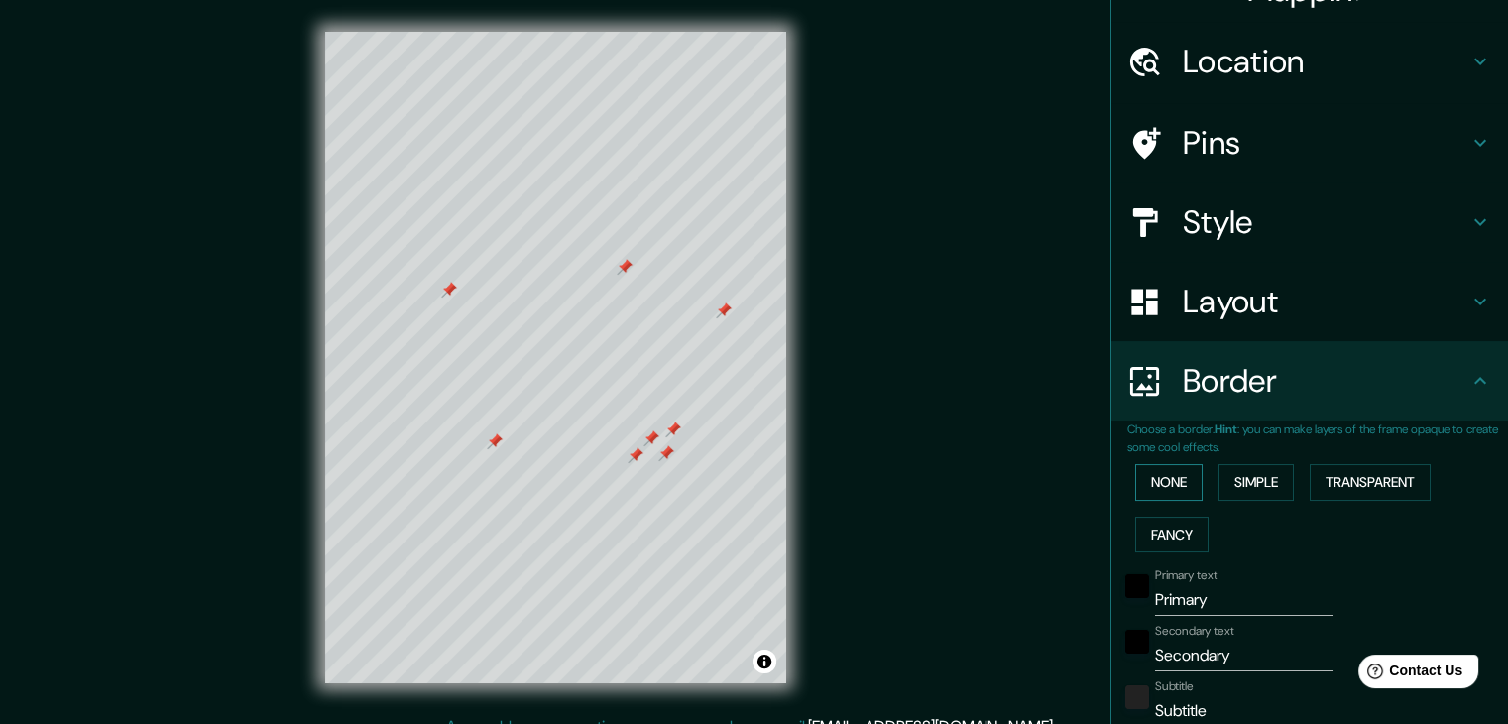
click at [1160, 485] on button "None" at bounding box center [1168, 482] width 67 height 37
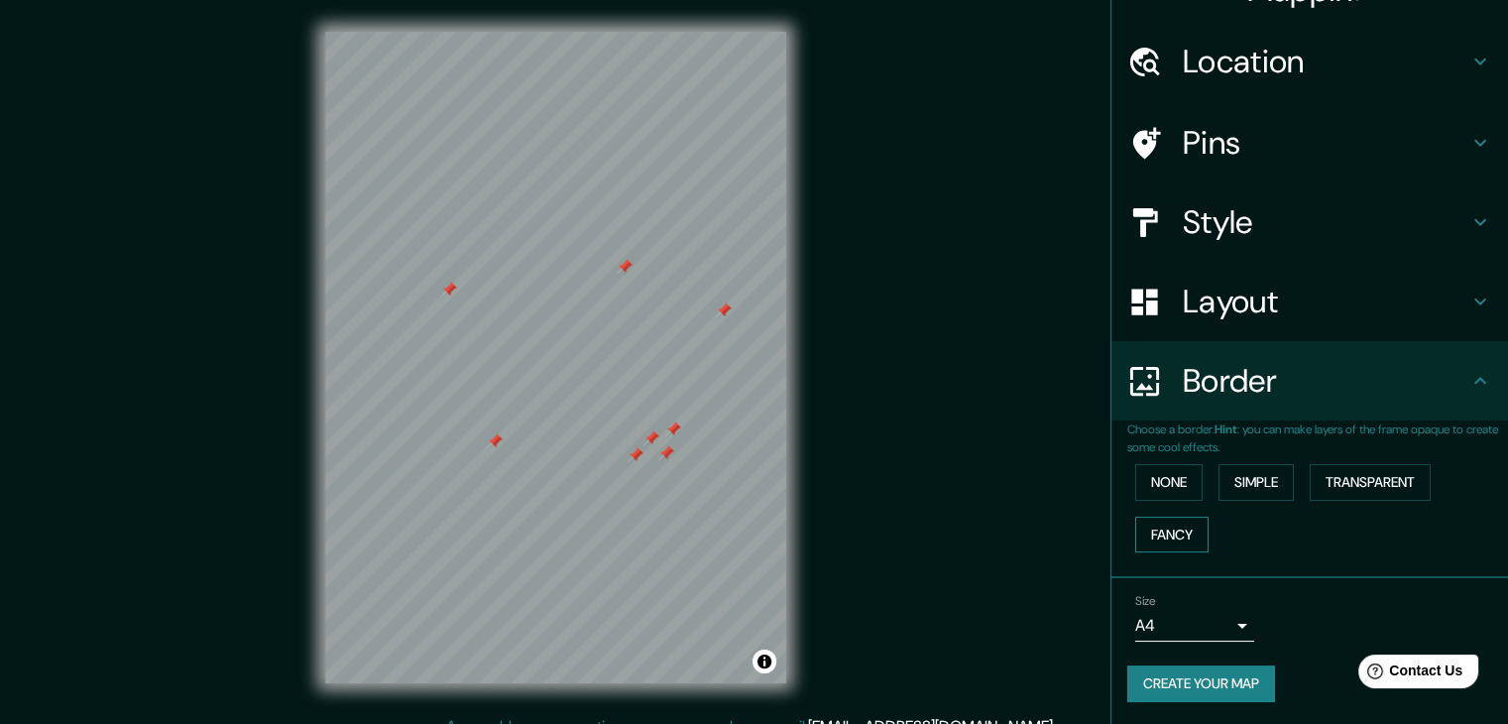
click at [1158, 538] on button "Fancy" at bounding box center [1171, 535] width 73 height 37
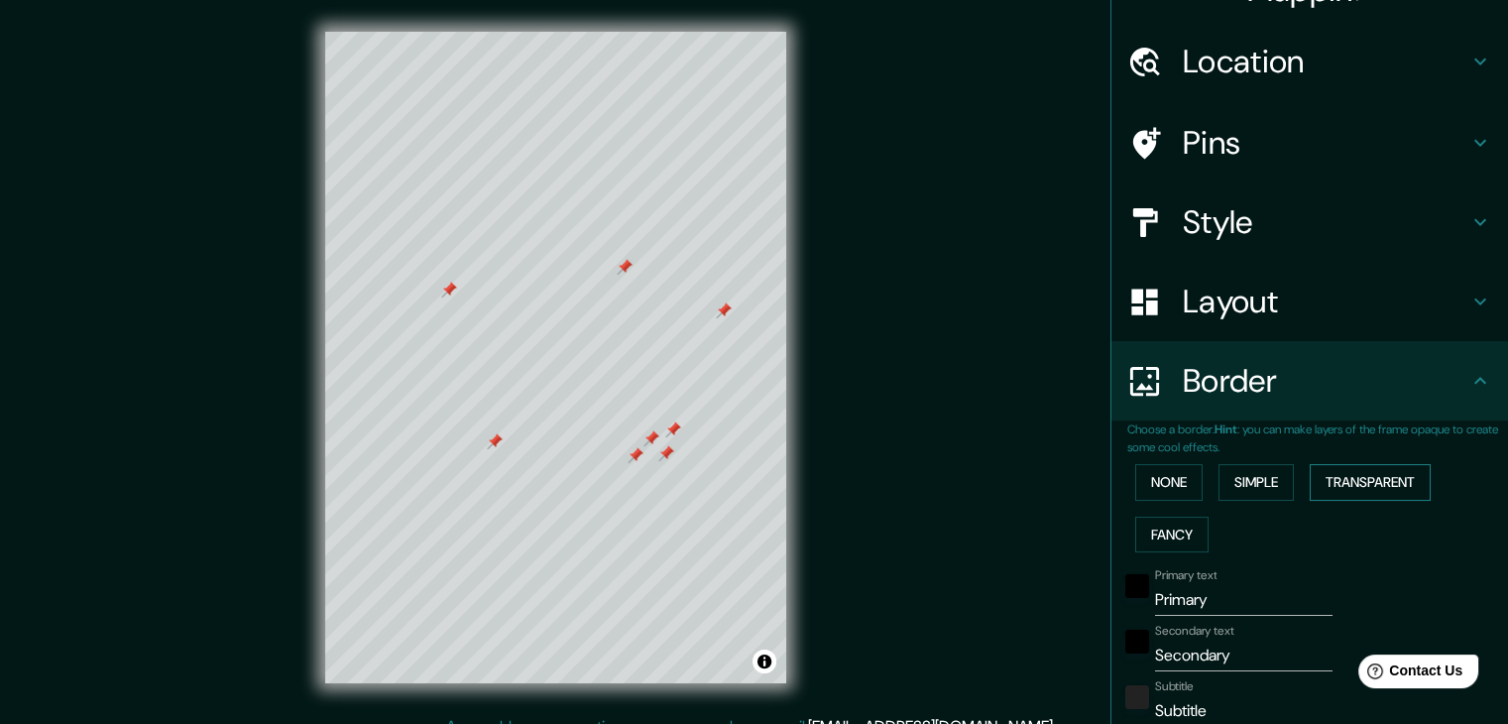
click at [1382, 475] on button "Transparent" at bounding box center [1370, 482] width 121 height 37
click at [1138, 506] on div "None Simple Transparent Fancy" at bounding box center [1317, 508] width 381 height 104
click at [1165, 479] on button "None" at bounding box center [1168, 482] width 67 height 37
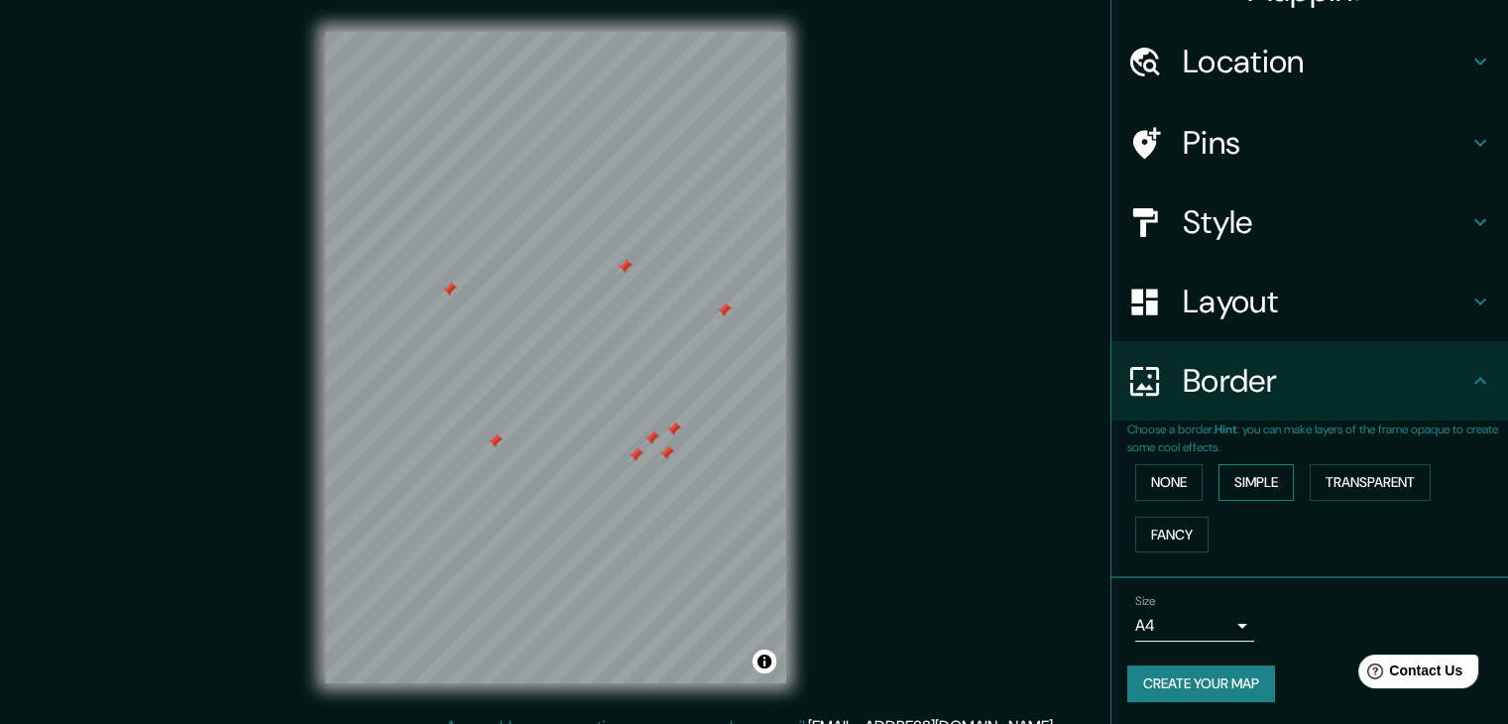
click at [1225, 480] on button "Simple" at bounding box center [1255, 482] width 75 height 37
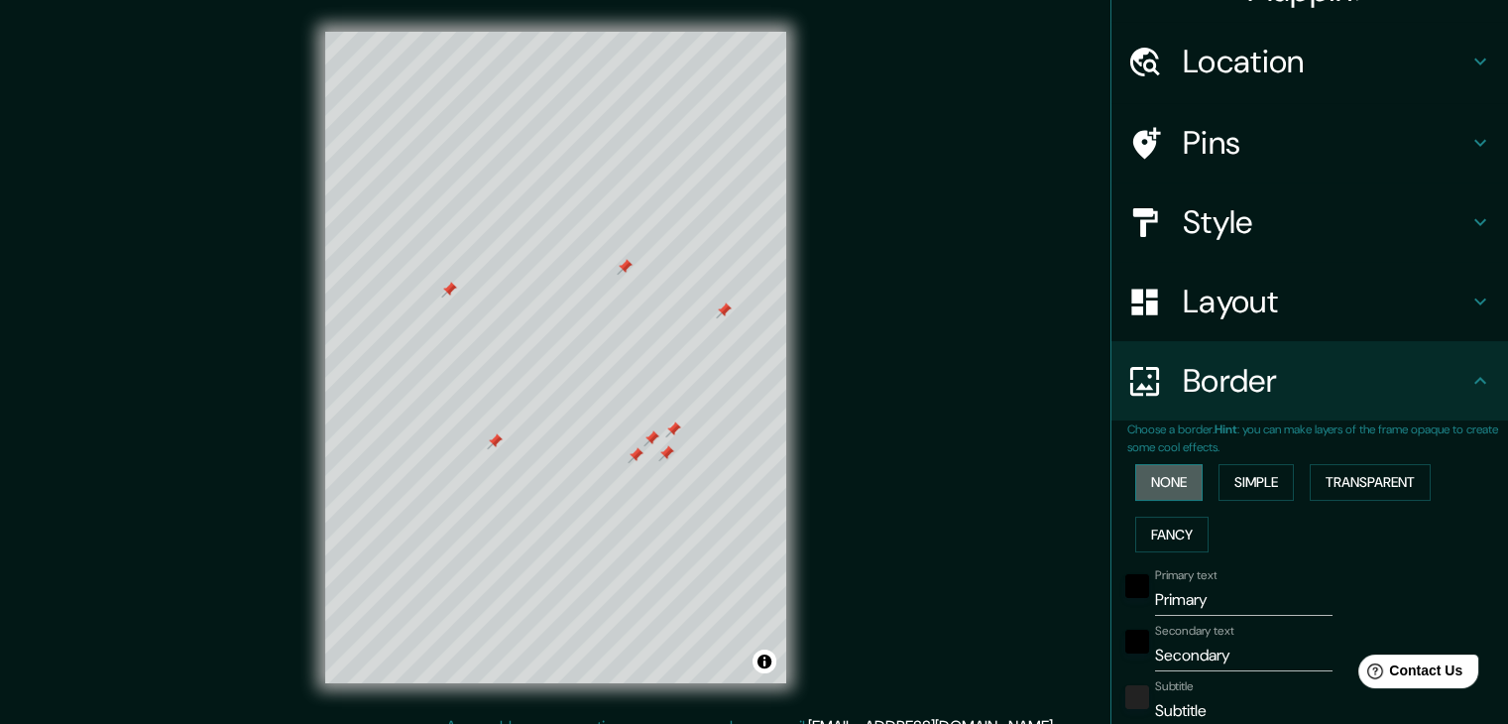
click at [1166, 487] on button "None" at bounding box center [1168, 482] width 67 height 37
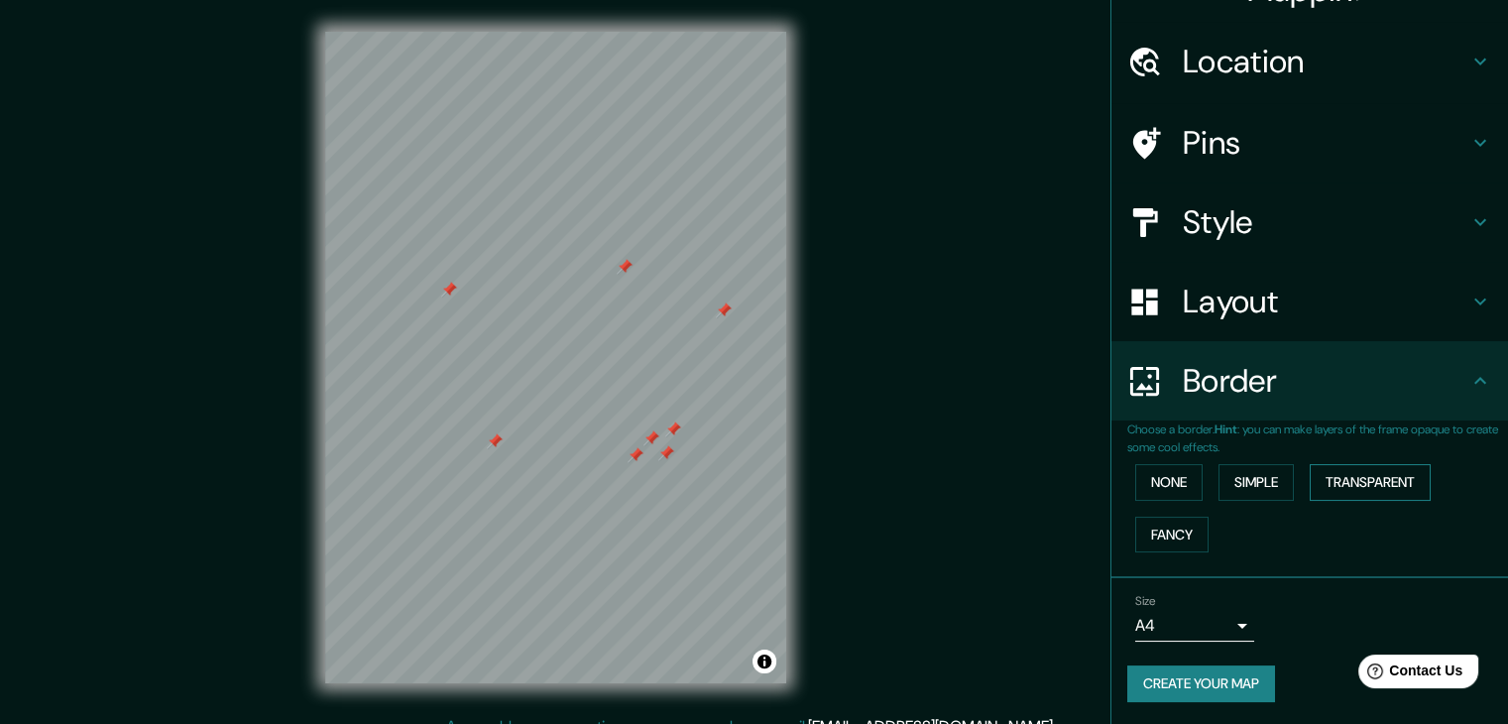
scroll to position [23, 0]
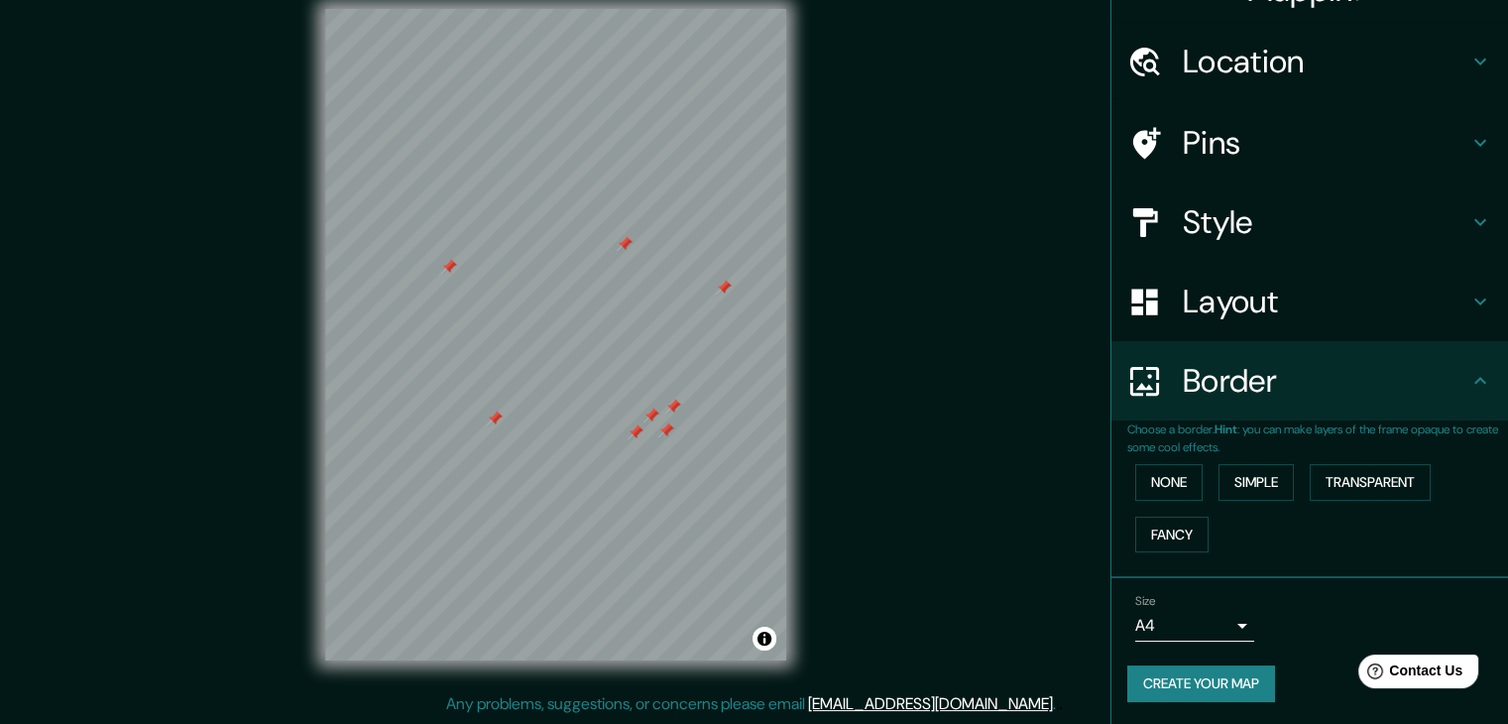
click at [1289, 387] on h4 "Border" at bounding box center [1326, 381] width 286 height 40
click at [1474, 378] on icon at bounding box center [1480, 381] width 24 height 24
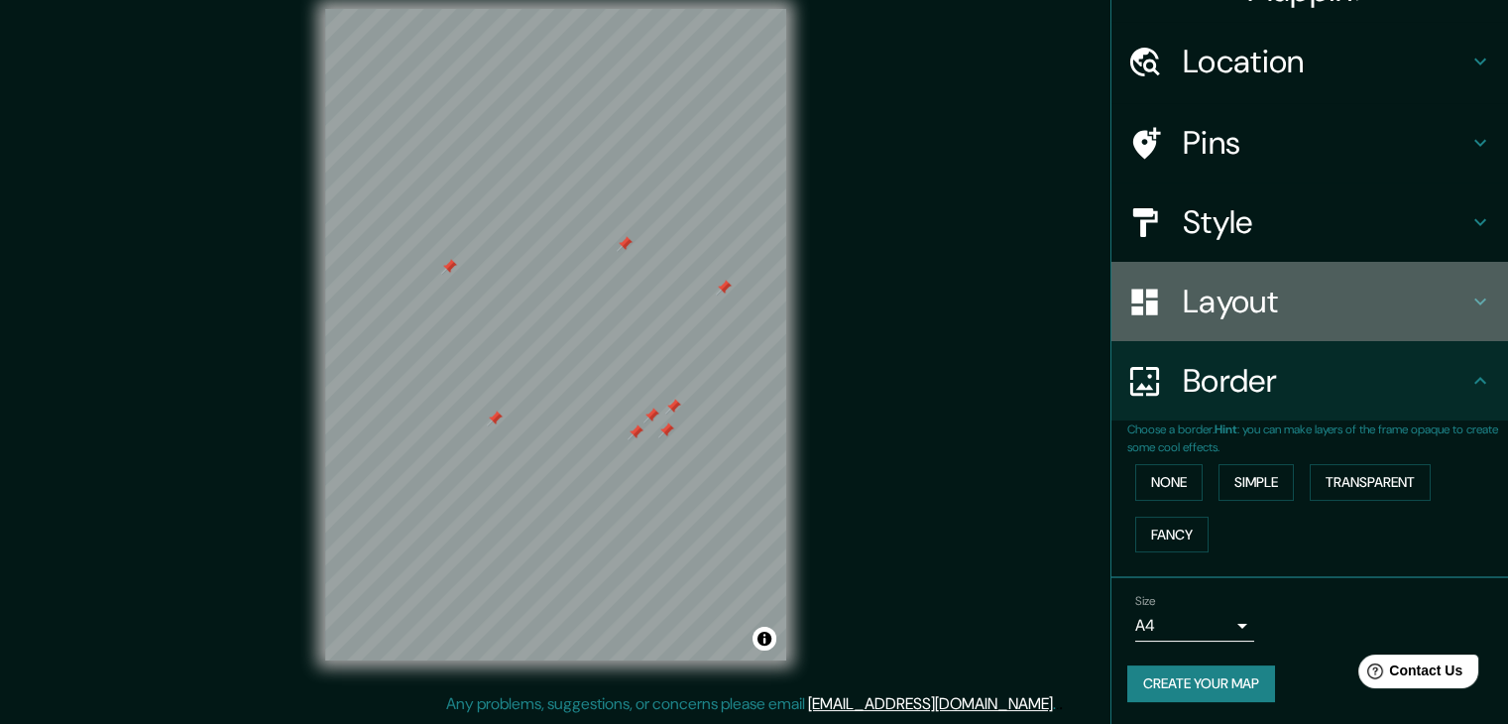
click at [1446, 324] on div "Layout" at bounding box center [1309, 301] width 397 height 79
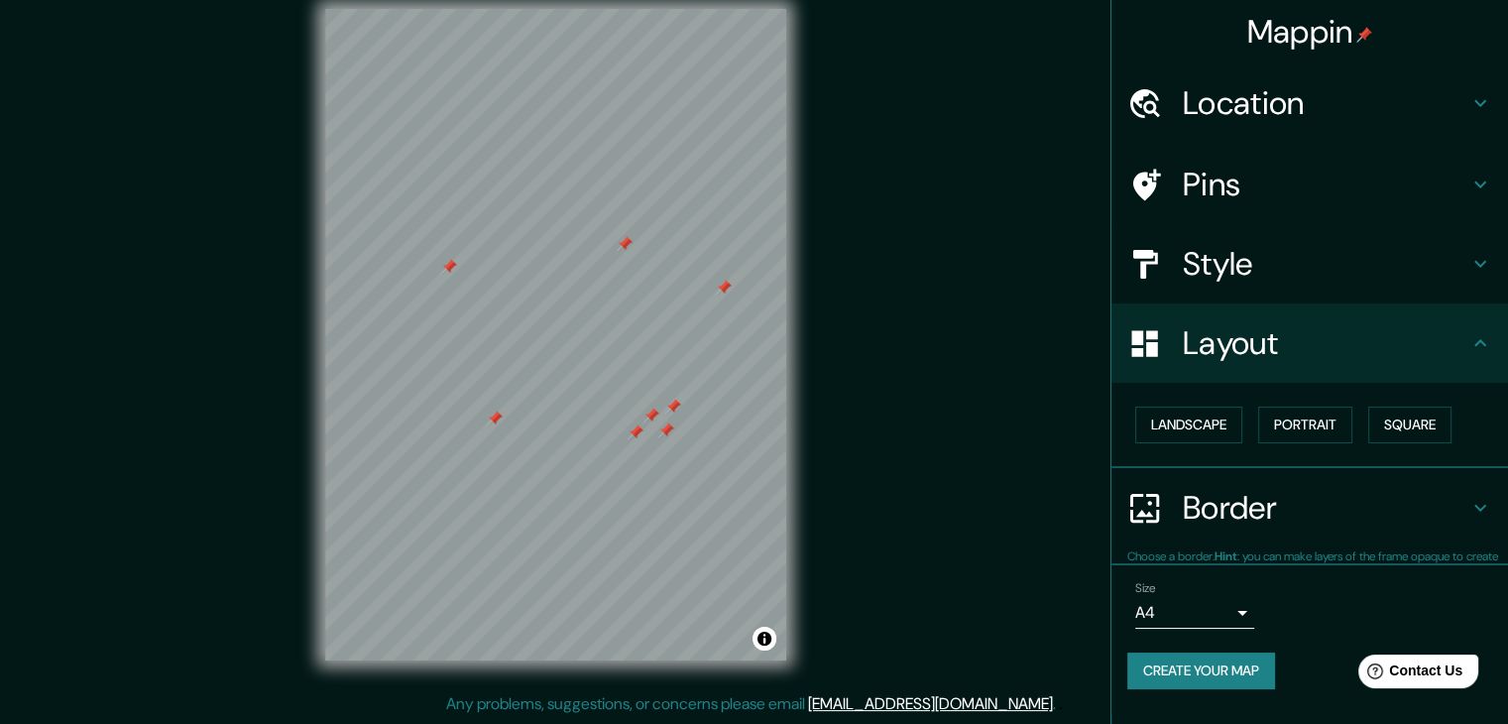
scroll to position [0, 0]
click at [1331, 37] on h4 "Mappin" at bounding box center [1310, 32] width 126 height 40
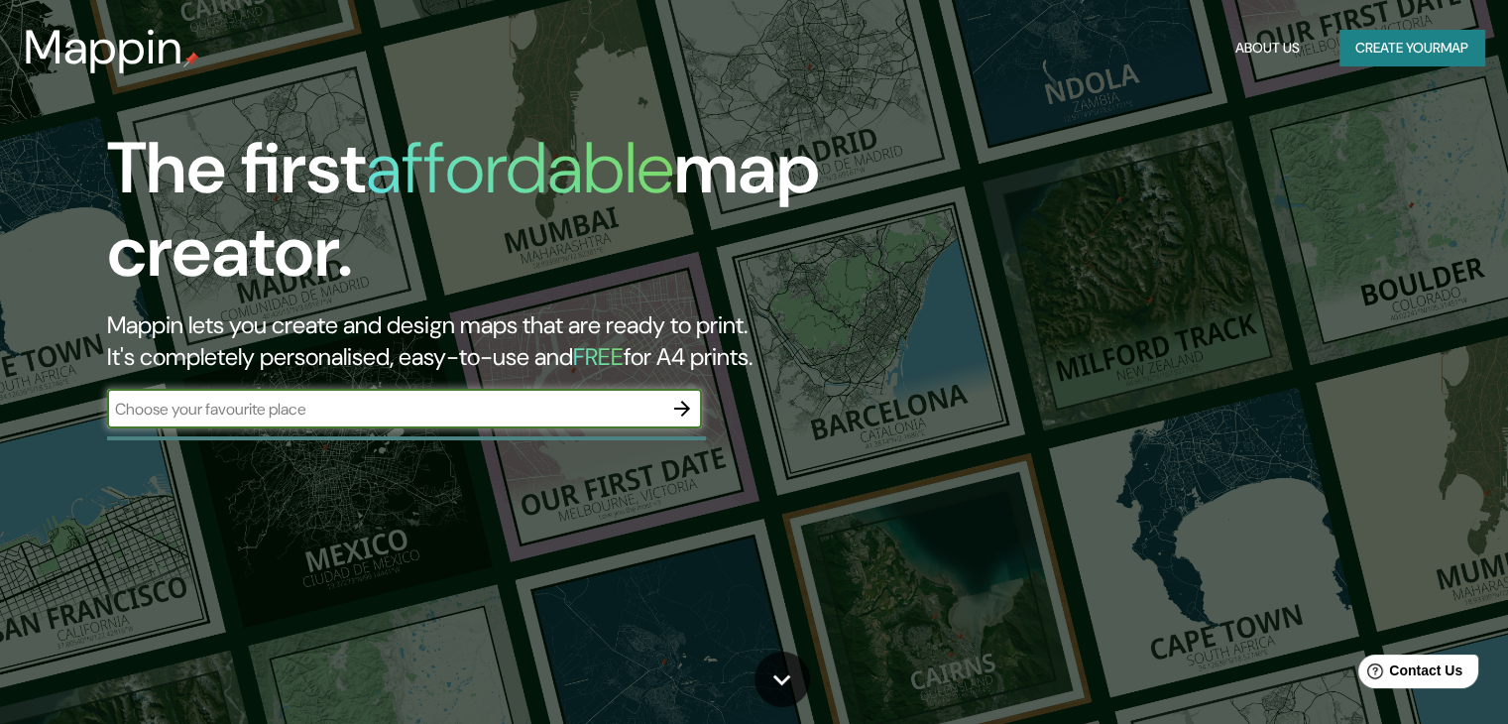
click at [491, 405] on input "text" at bounding box center [384, 409] width 555 height 23
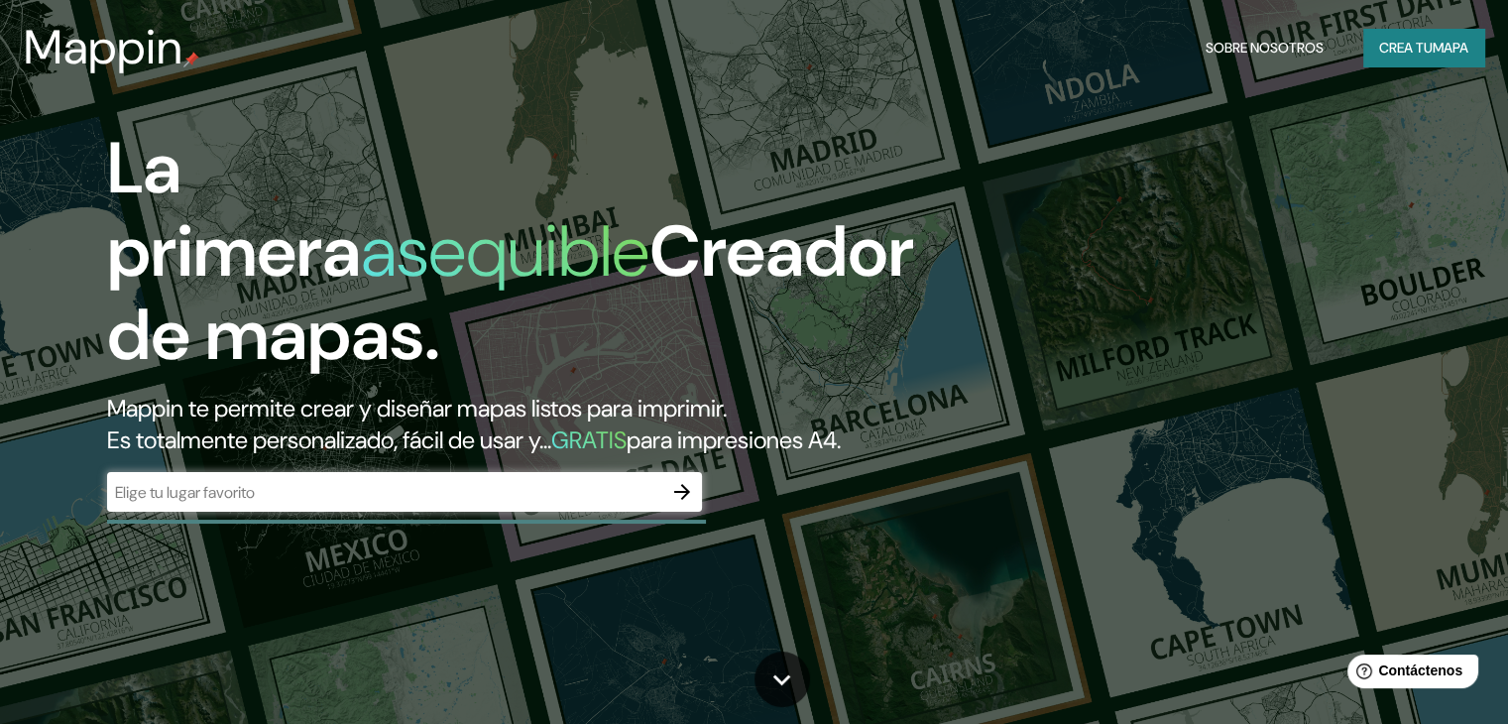
click at [503, 504] on input "text" at bounding box center [384, 492] width 555 height 23
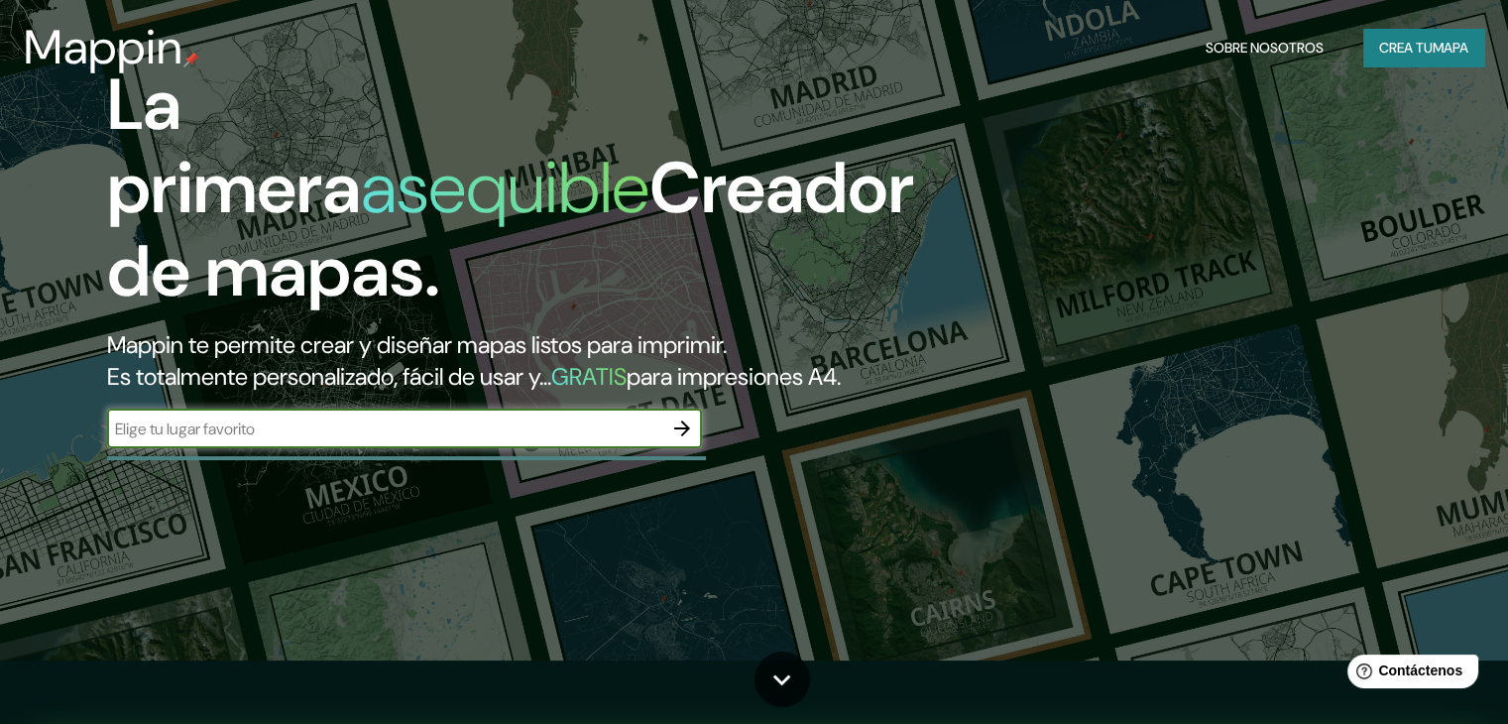
scroll to position [99, 0]
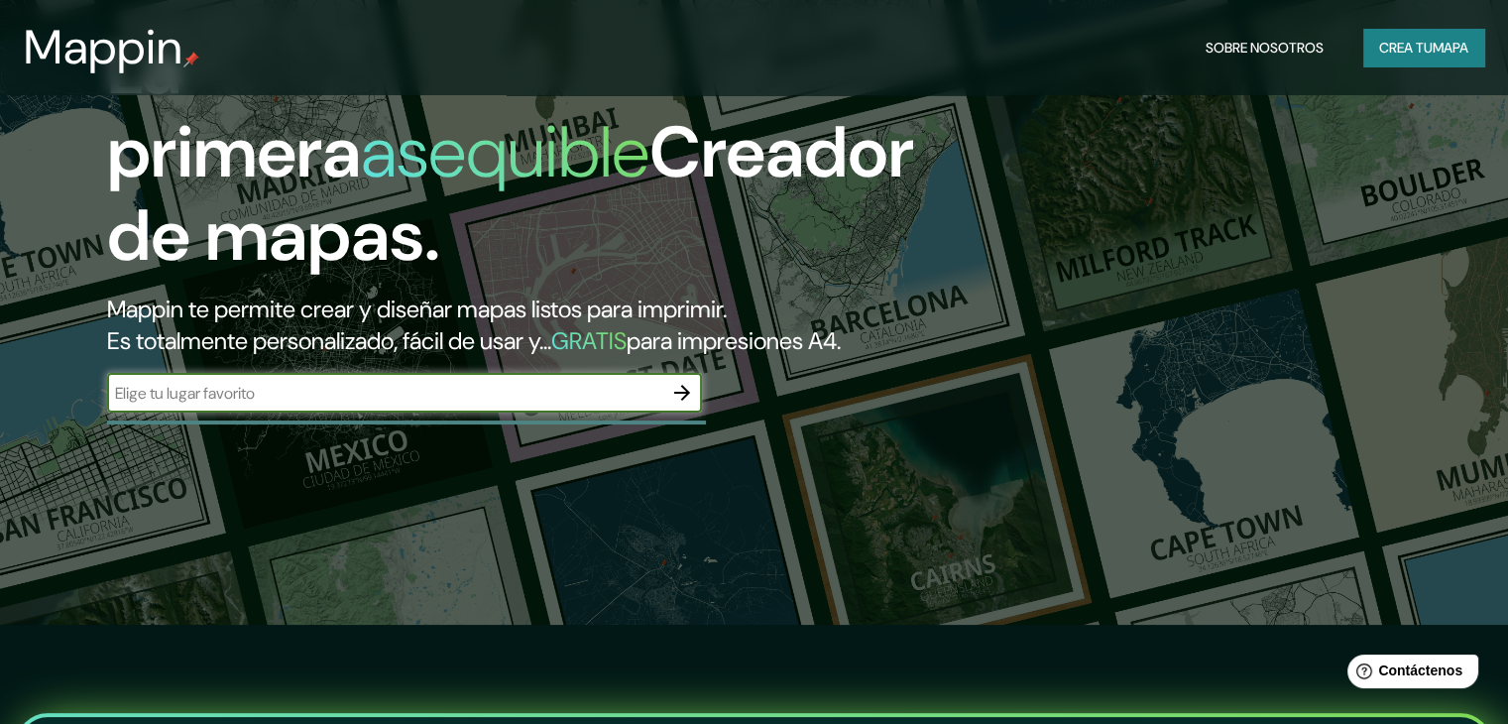
click at [687, 405] on icon "button" at bounding box center [682, 393] width 24 height 24
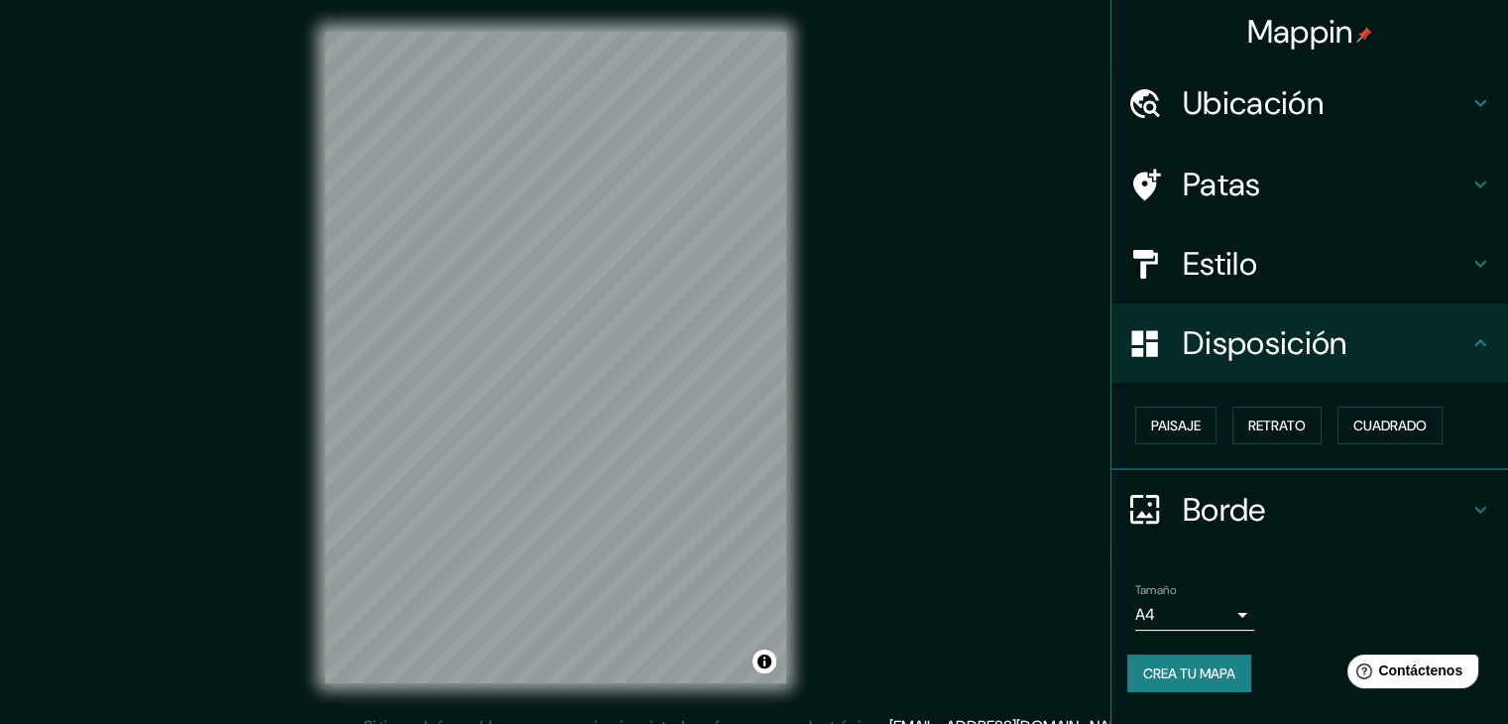
click at [1321, 108] on font "Ubicación" at bounding box center [1253, 103] width 141 height 42
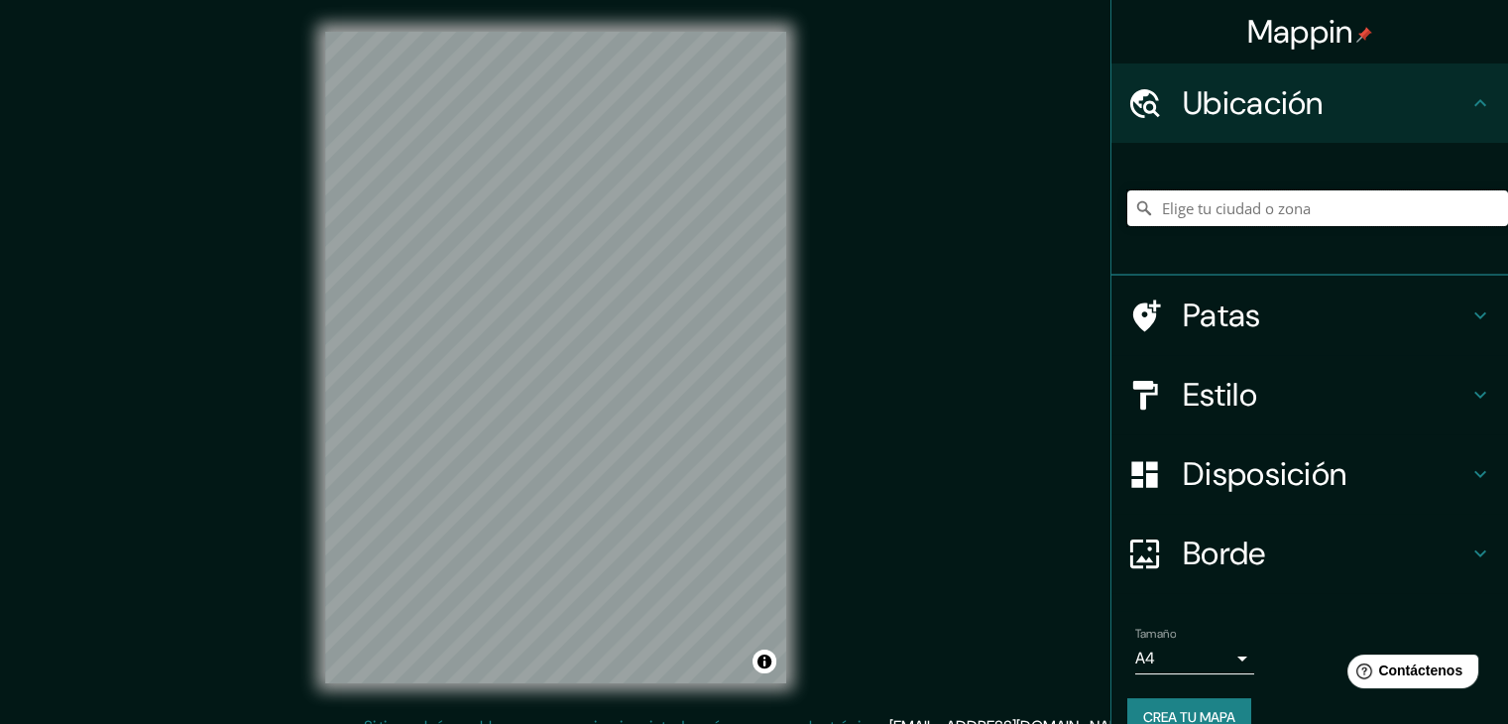
click at [1263, 202] on input "Elige tu ciudad o zona" at bounding box center [1317, 208] width 381 height 36
click at [1249, 209] on input "Elige tu ciudad o zona" at bounding box center [1317, 208] width 381 height 36
type input "v"
type input "a"
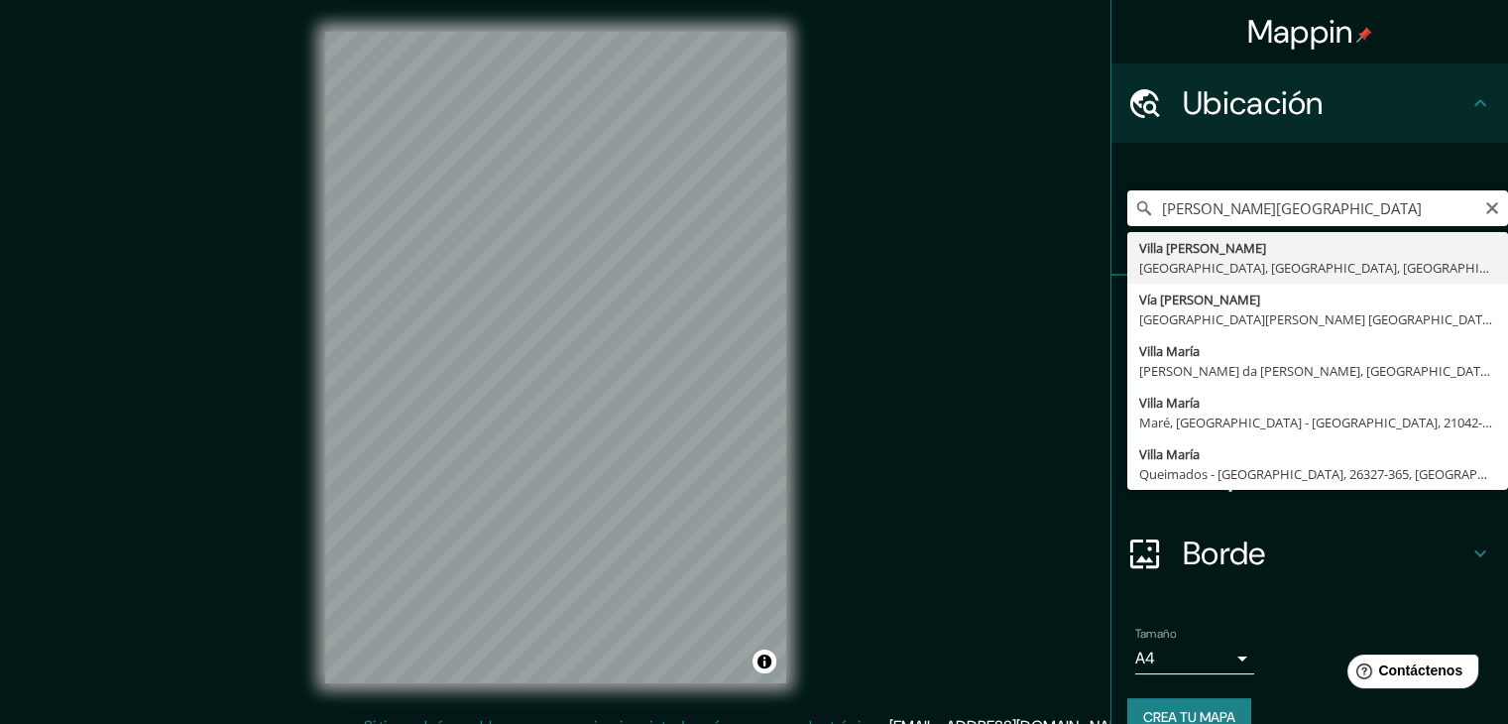
type input "Villa María Del Triunfo, Lima, Provincia de Lima, Perú"
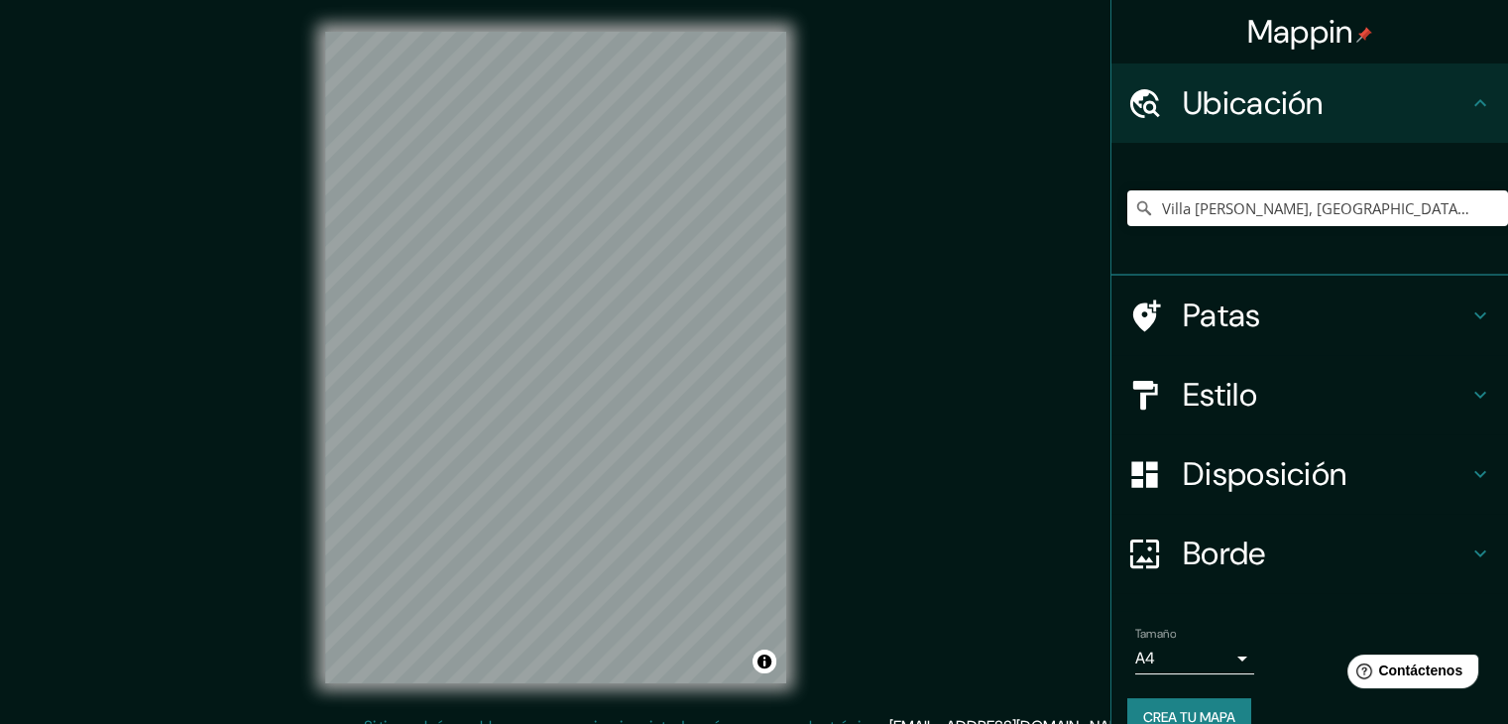
click at [1352, 331] on h4 "Patas" at bounding box center [1326, 315] width 286 height 40
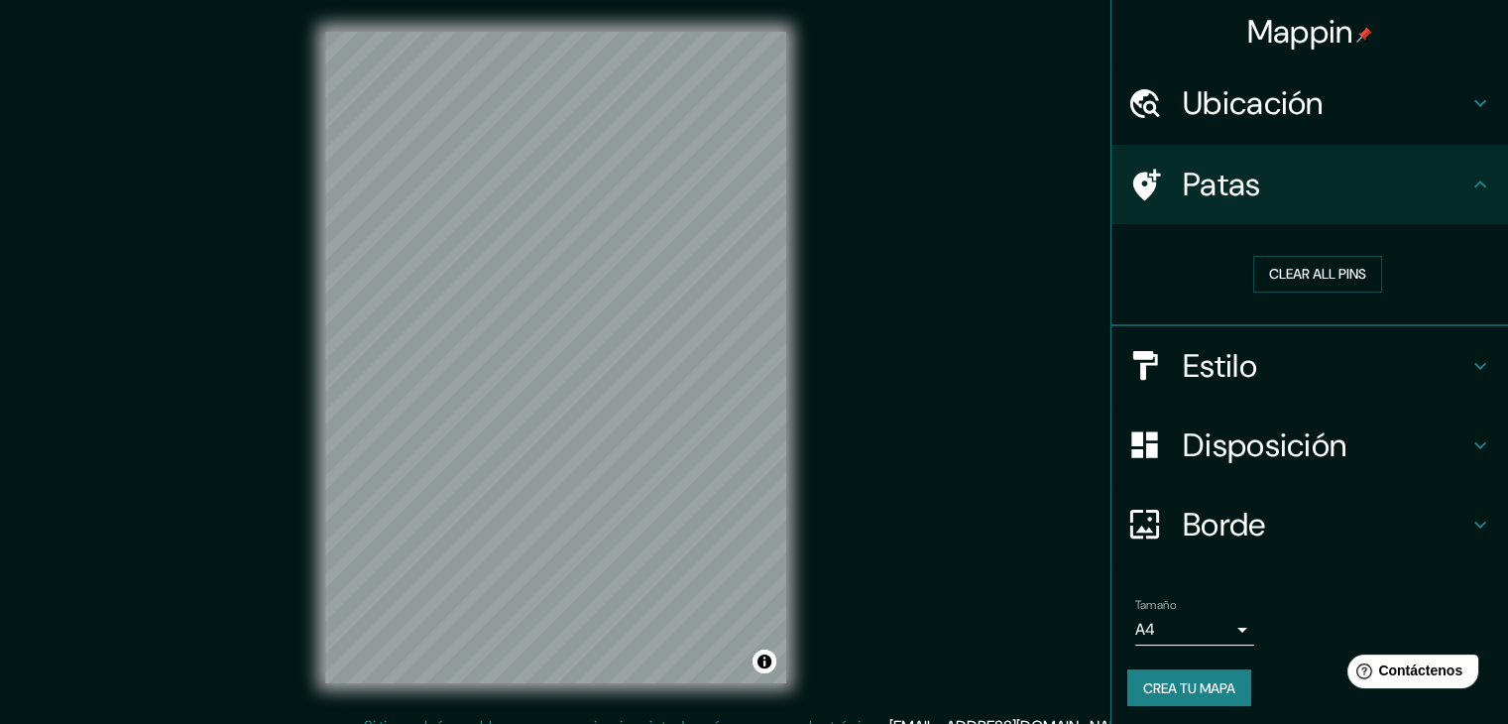
click at [1386, 191] on h4 "Patas" at bounding box center [1326, 185] width 286 height 40
click at [1292, 358] on h4 "Estilo" at bounding box center [1326, 366] width 286 height 40
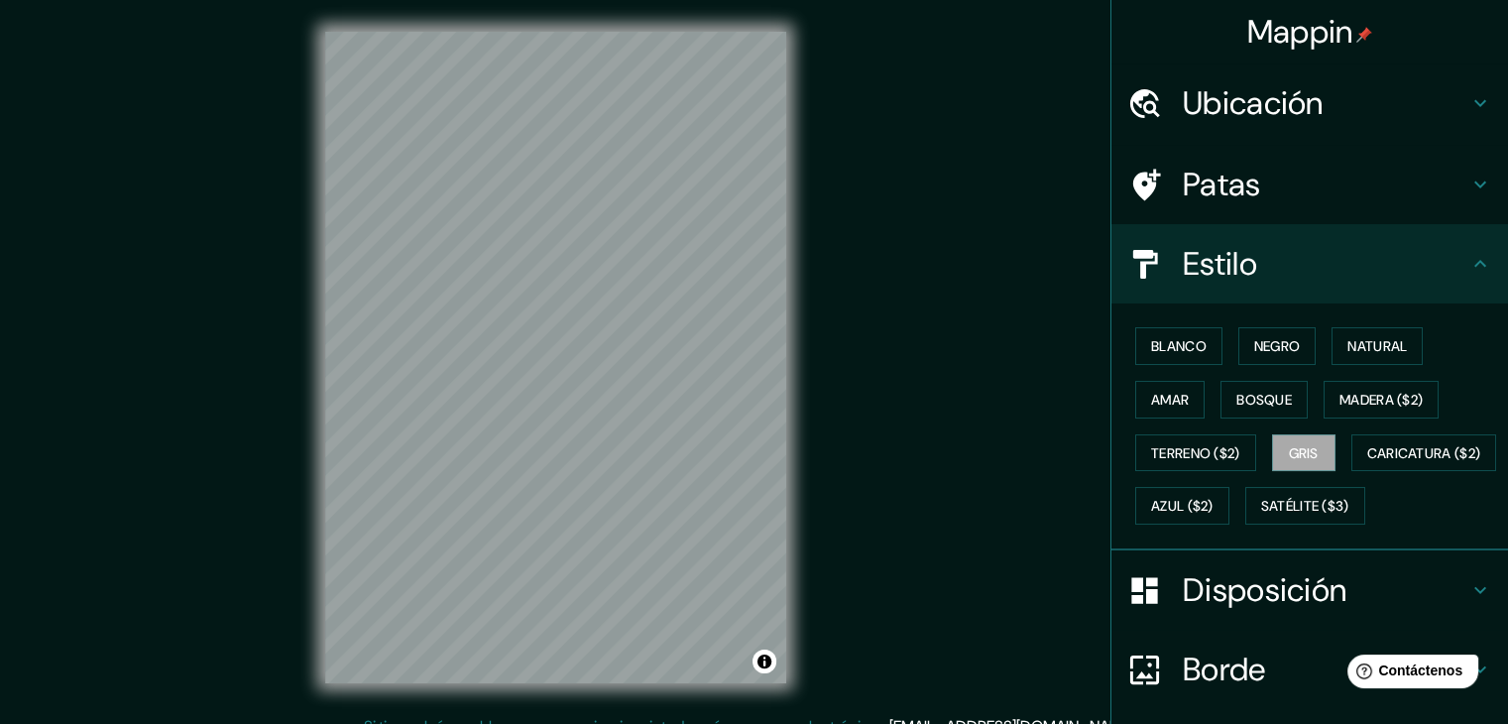
click at [1268, 273] on h4 "Estilo" at bounding box center [1326, 264] width 286 height 40
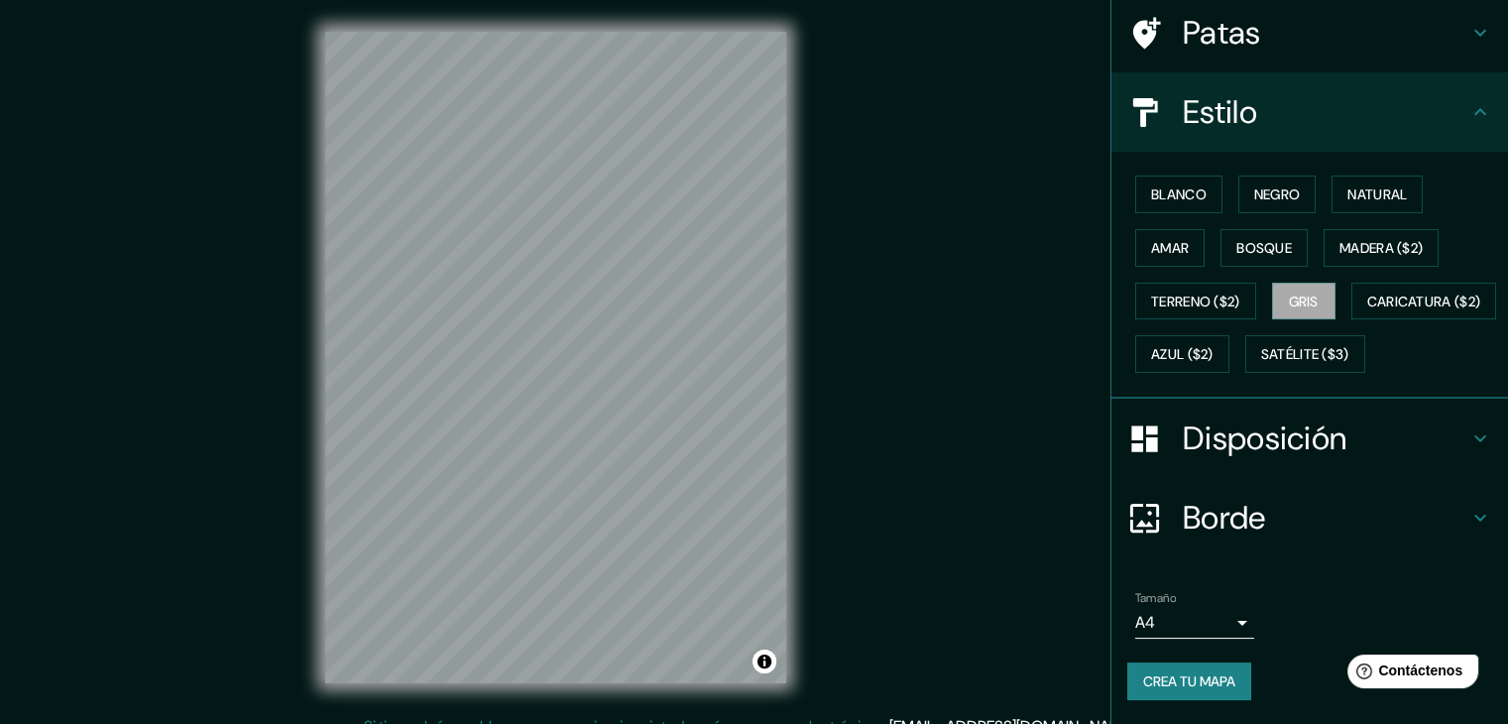
click at [1305, 438] on font "Disposición" at bounding box center [1265, 438] width 164 height 42
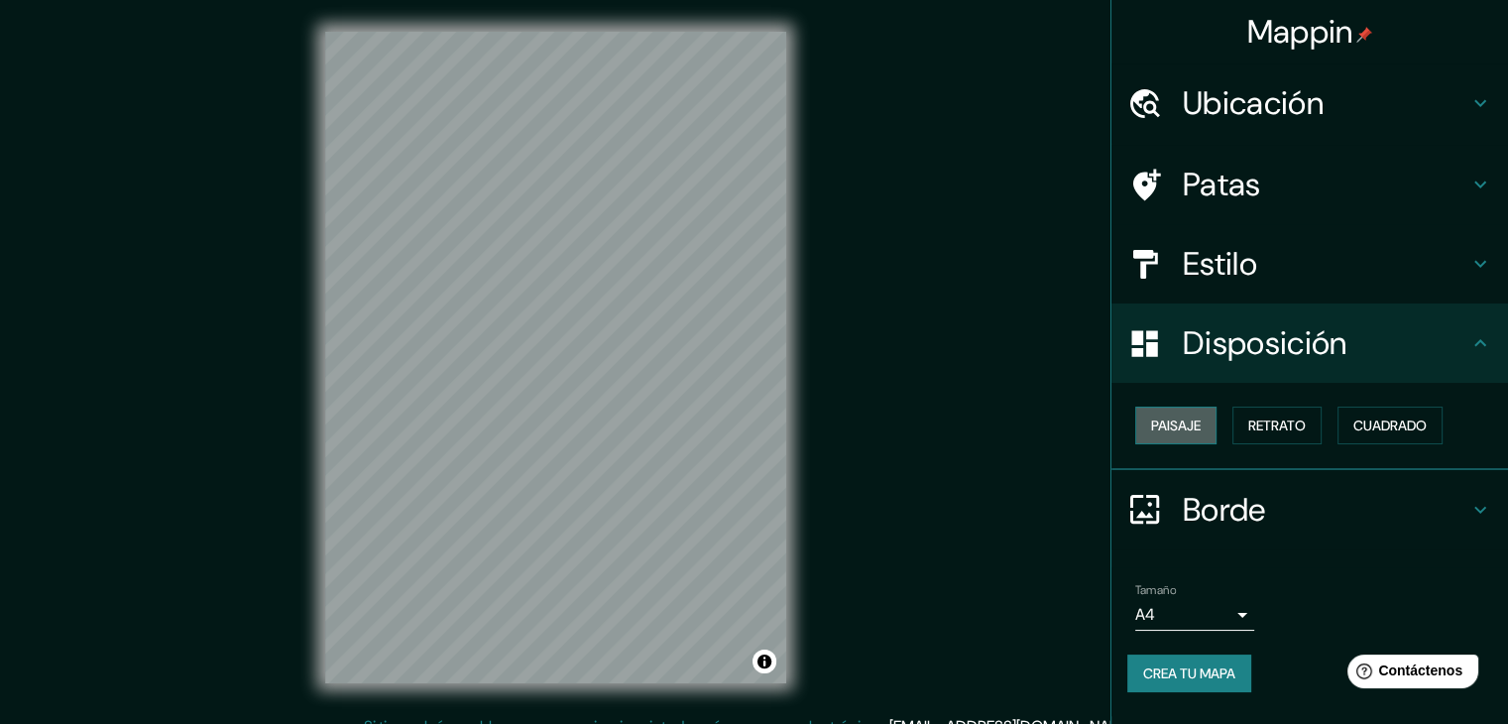
click at [1194, 437] on button "Paisaje" at bounding box center [1175, 425] width 81 height 38
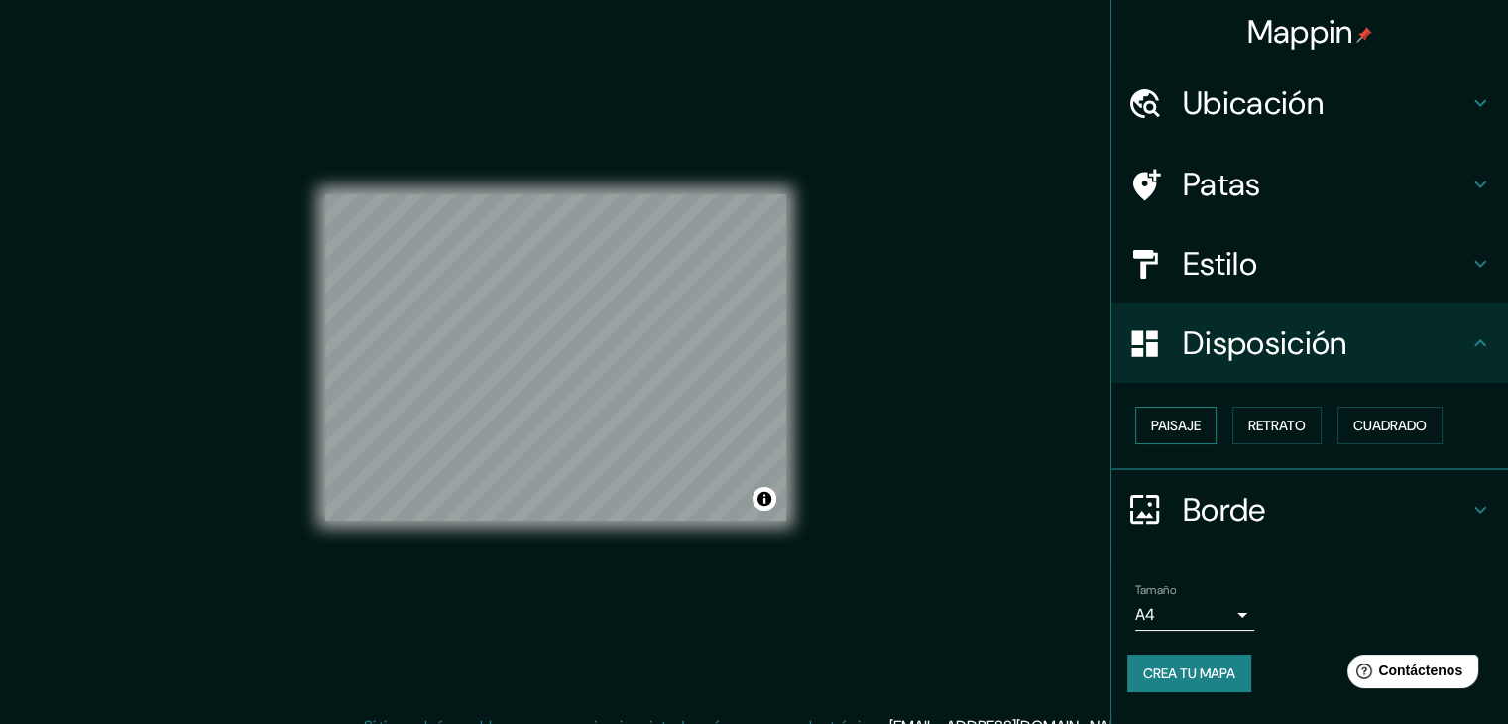
click at [1200, 436] on font "Paisaje" at bounding box center [1176, 425] width 50 height 26
click at [1266, 434] on font "Retrato" at bounding box center [1277, 425] width 58 height 26
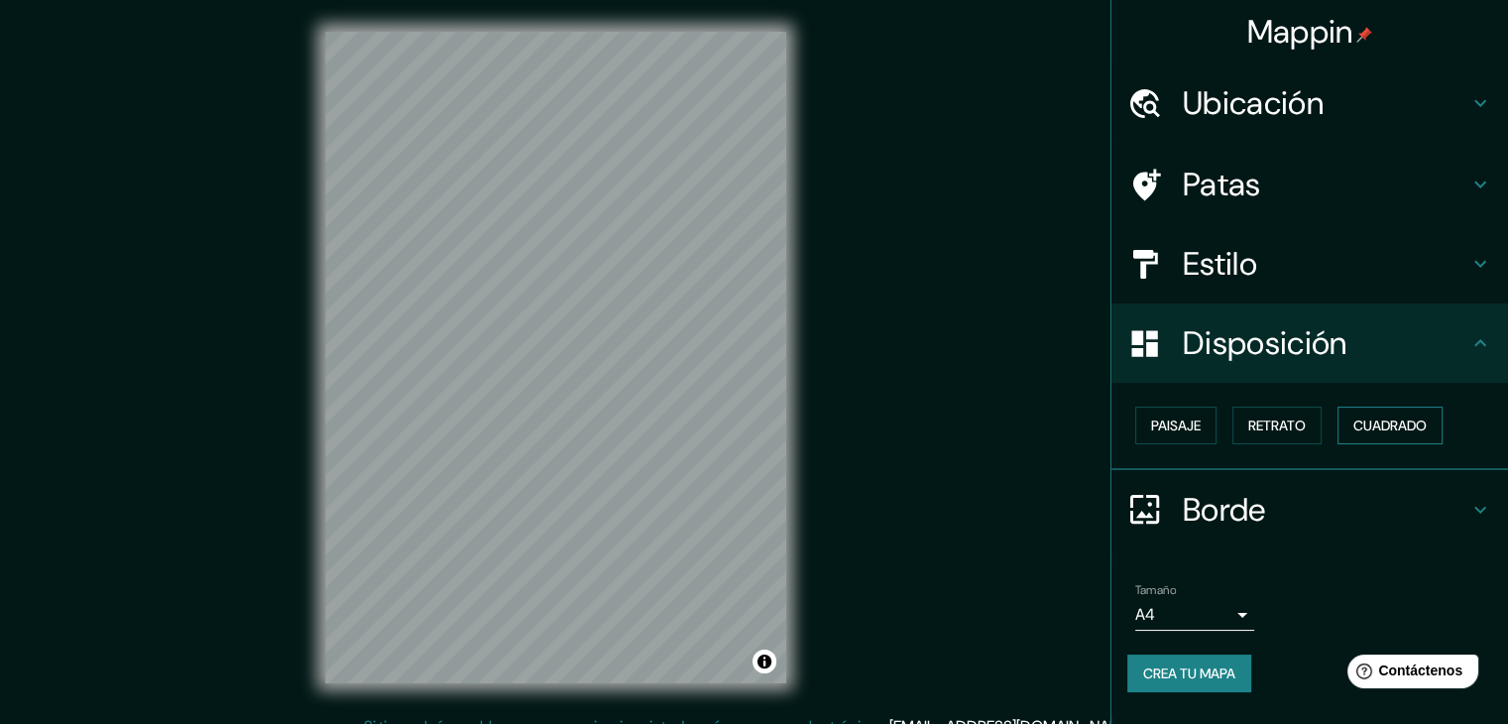
click at [1382, 421] on font "Cuadrado" at bounding box center [1389, 425] width 73 height 18
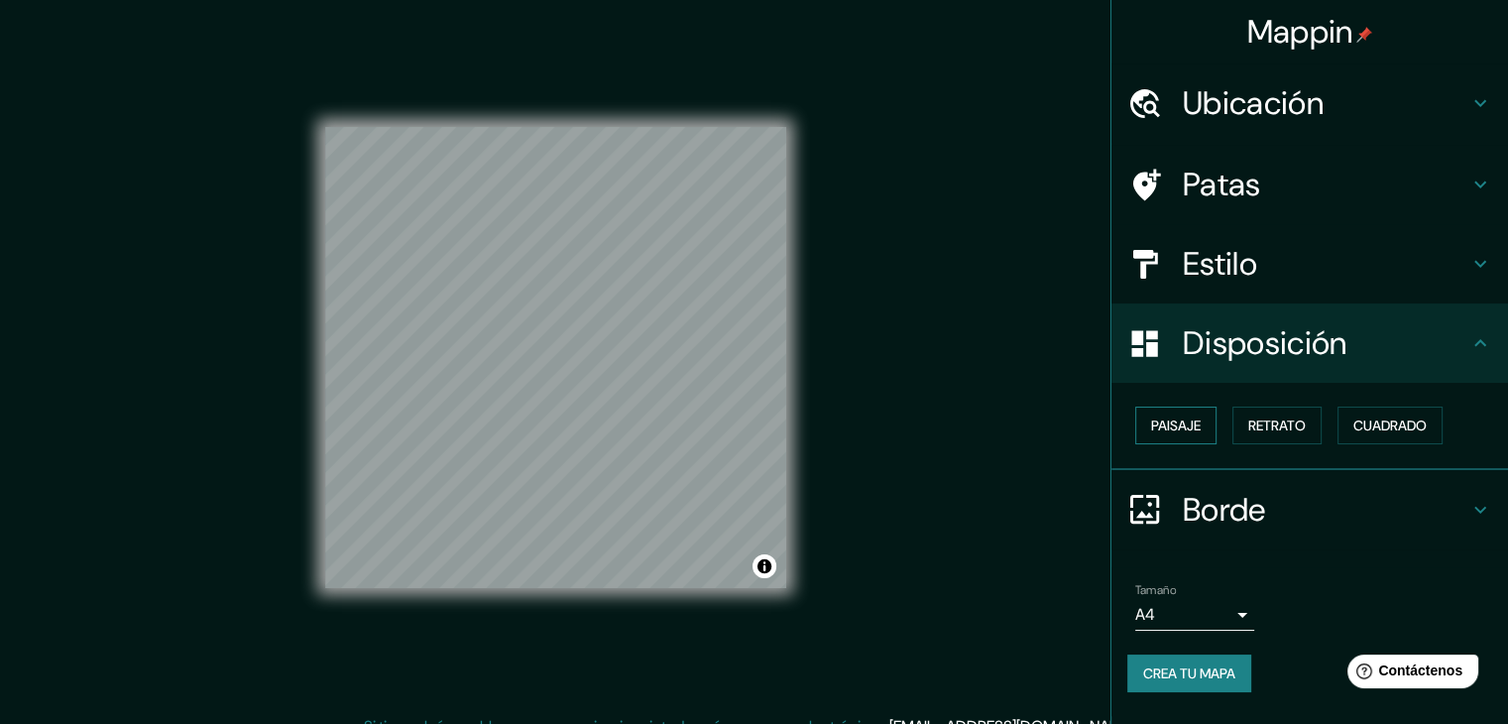
click at [1194, 421] on font "Paisaje" at bounding box center [1176, 425] width 50 height 18
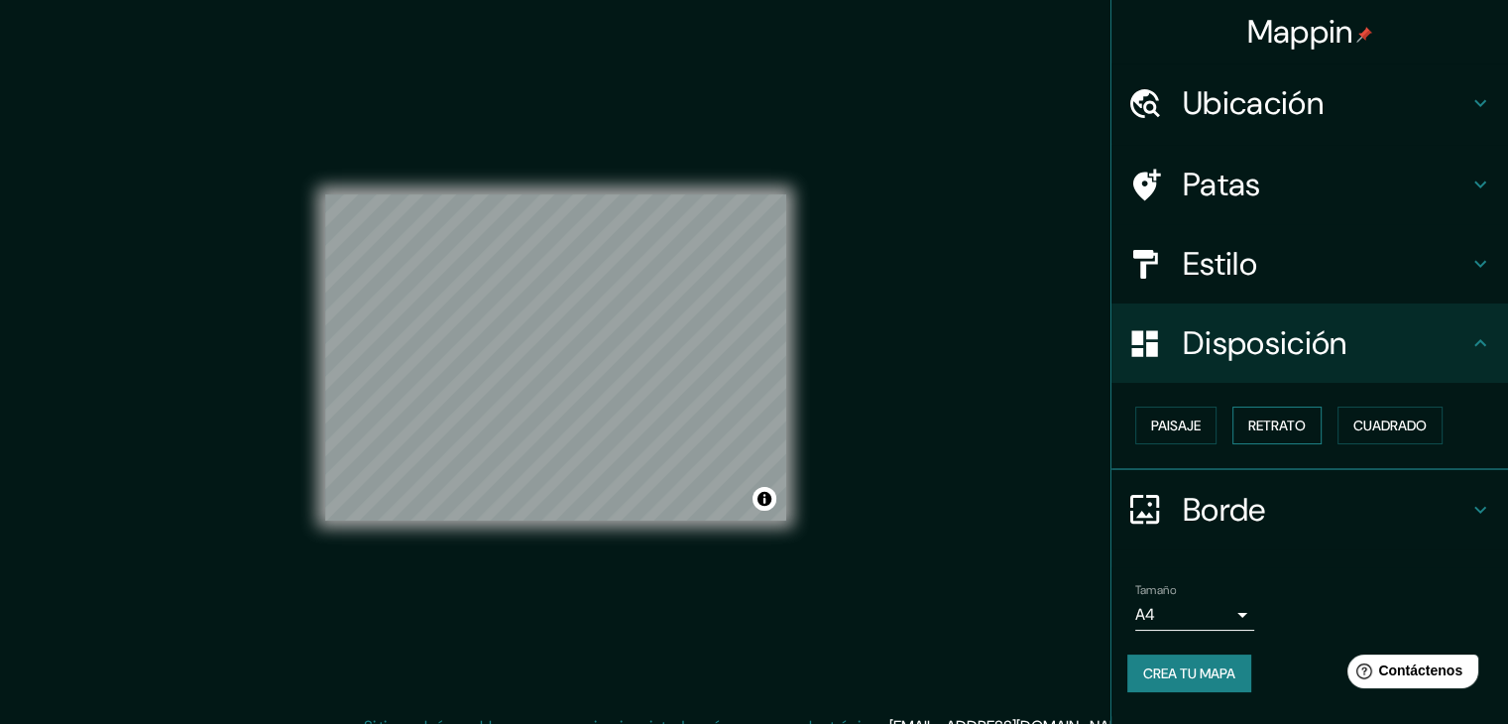
click at [1266, 431] on font "Retrato" at bounding box center [1277, 425] width 58 height 18
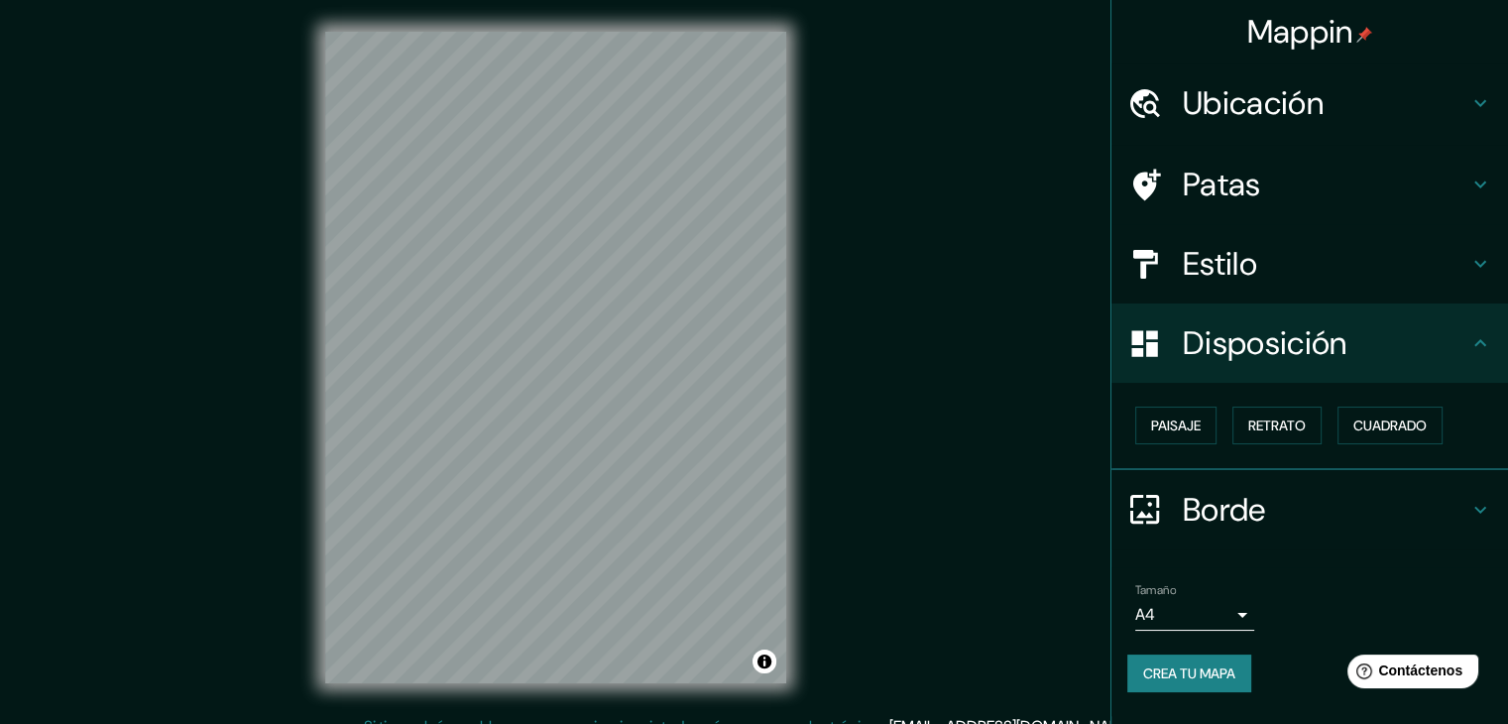
click at [1309, 338] on font "Disposición" at bounding box center [1265, 343] width 164 height 42
click at [1338, 506] on h4 "Borde" at bounding box center [1326, 510] width 286 height 40
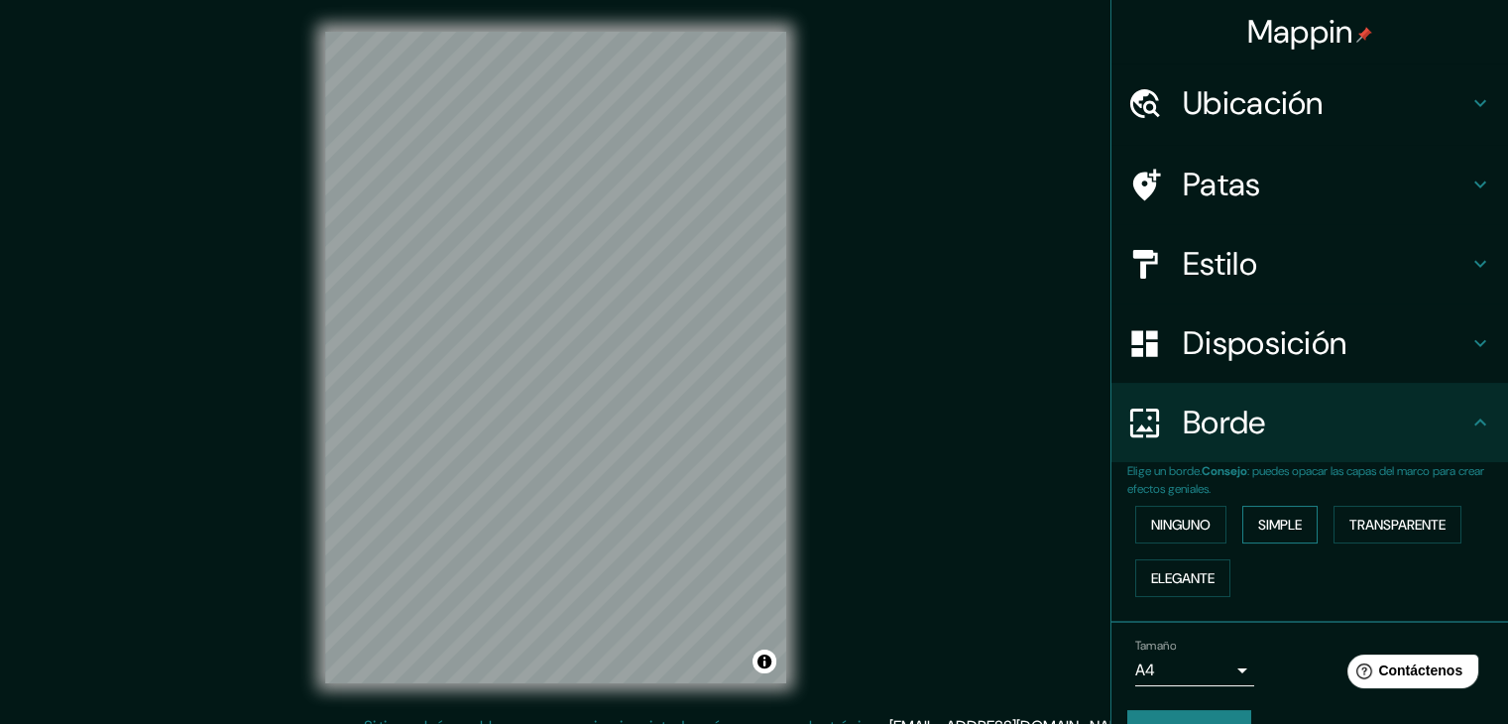
click at [1269, 528] on font "Simple" at bounding box center [1280, 525] width 44 height 18
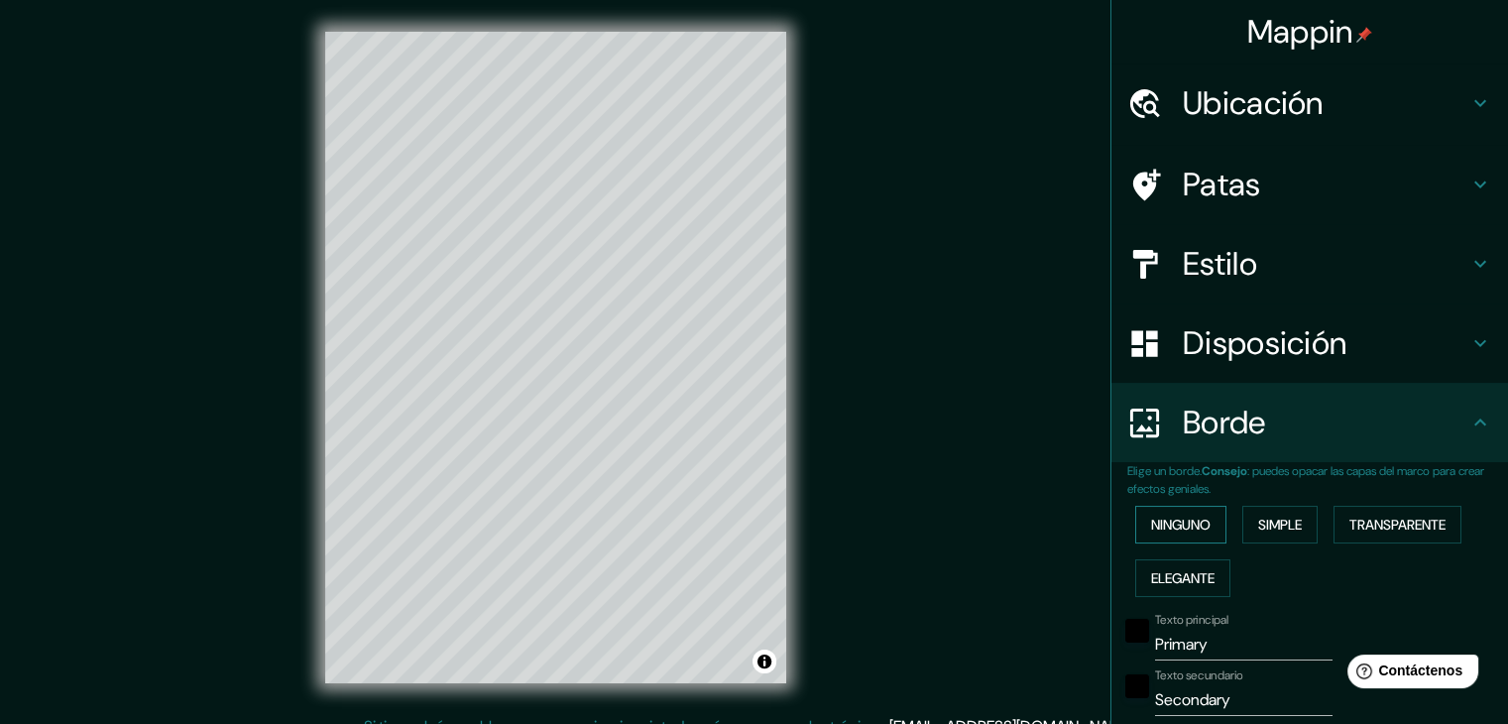
click at [1186, 536] on button "Ninguno" at bounding box center [1180, 525] width 91 height 38
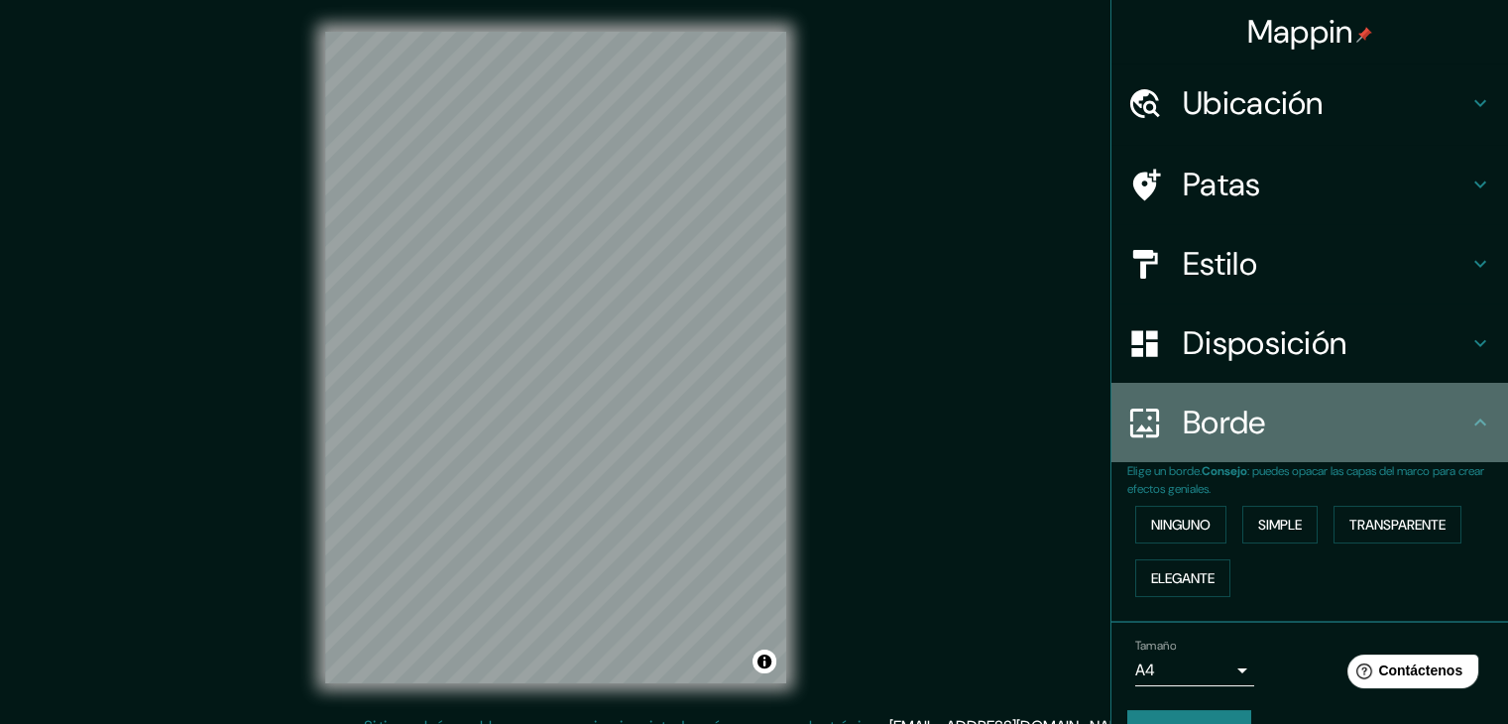
click at [1307, 445] on div "Borde" at bounding box center [1309, 422] width 397 height 79
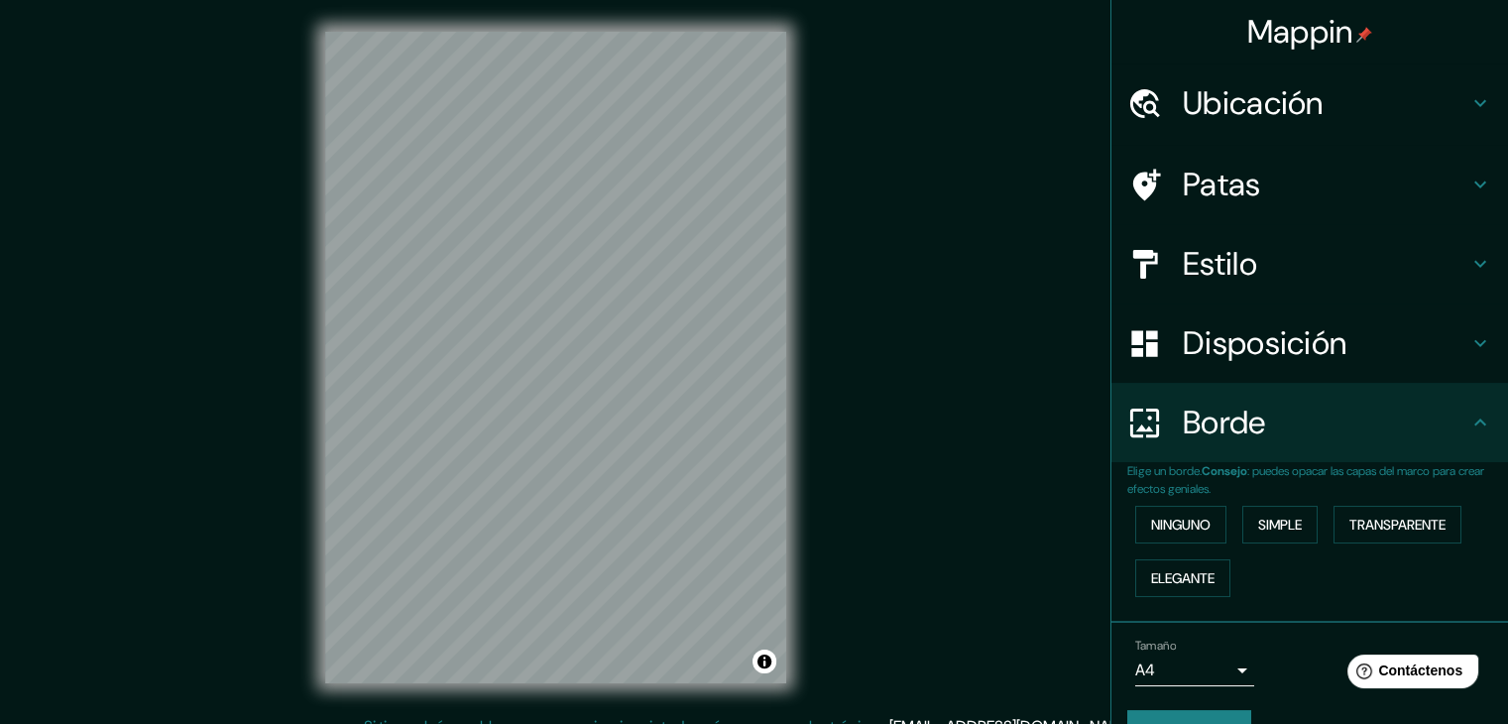
scroll to position [45, 0]
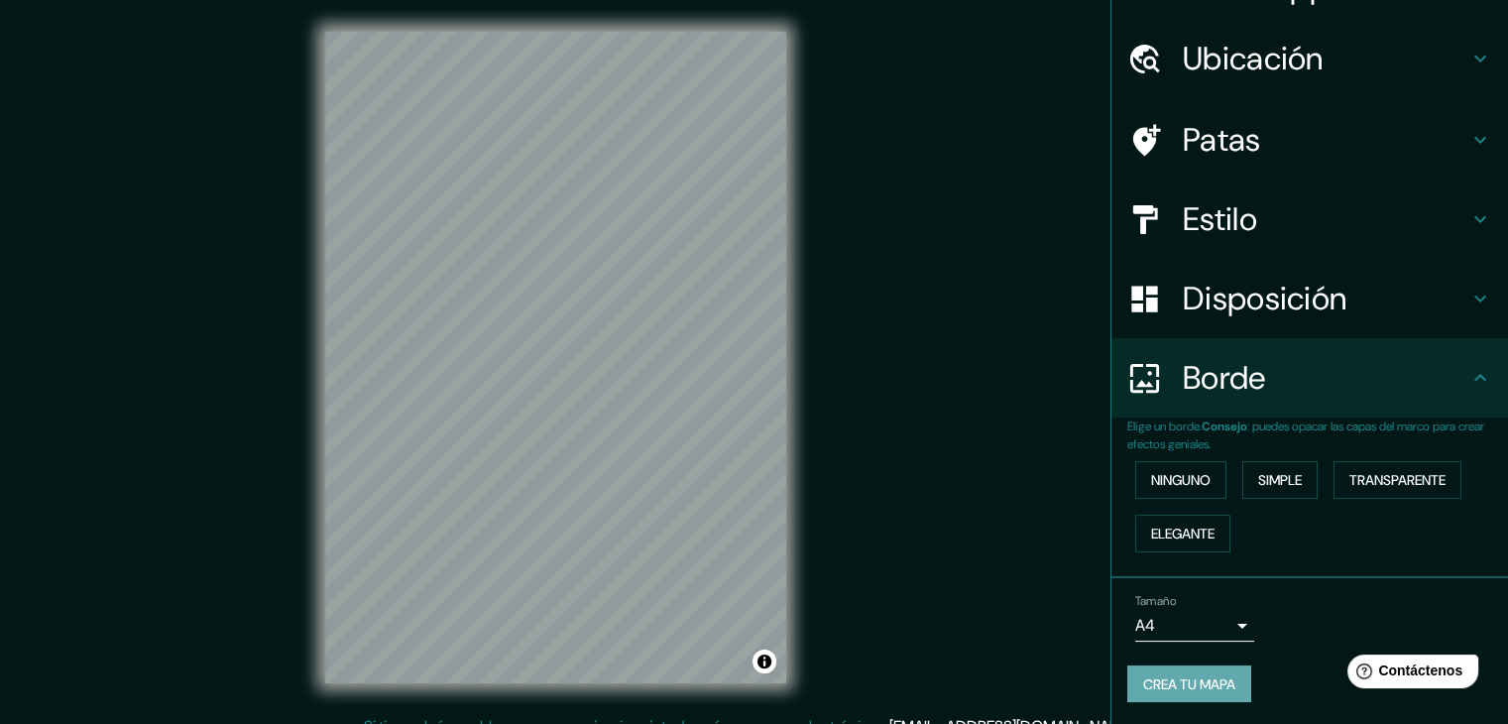
click at [1208, 685] on font "Crea tu mapa" at bounding box center [1189, 684] width 92 height 18
click at [1214, 691] on div "Crea tu mapa" at bounding box center [1309, 684] width 365 height 38
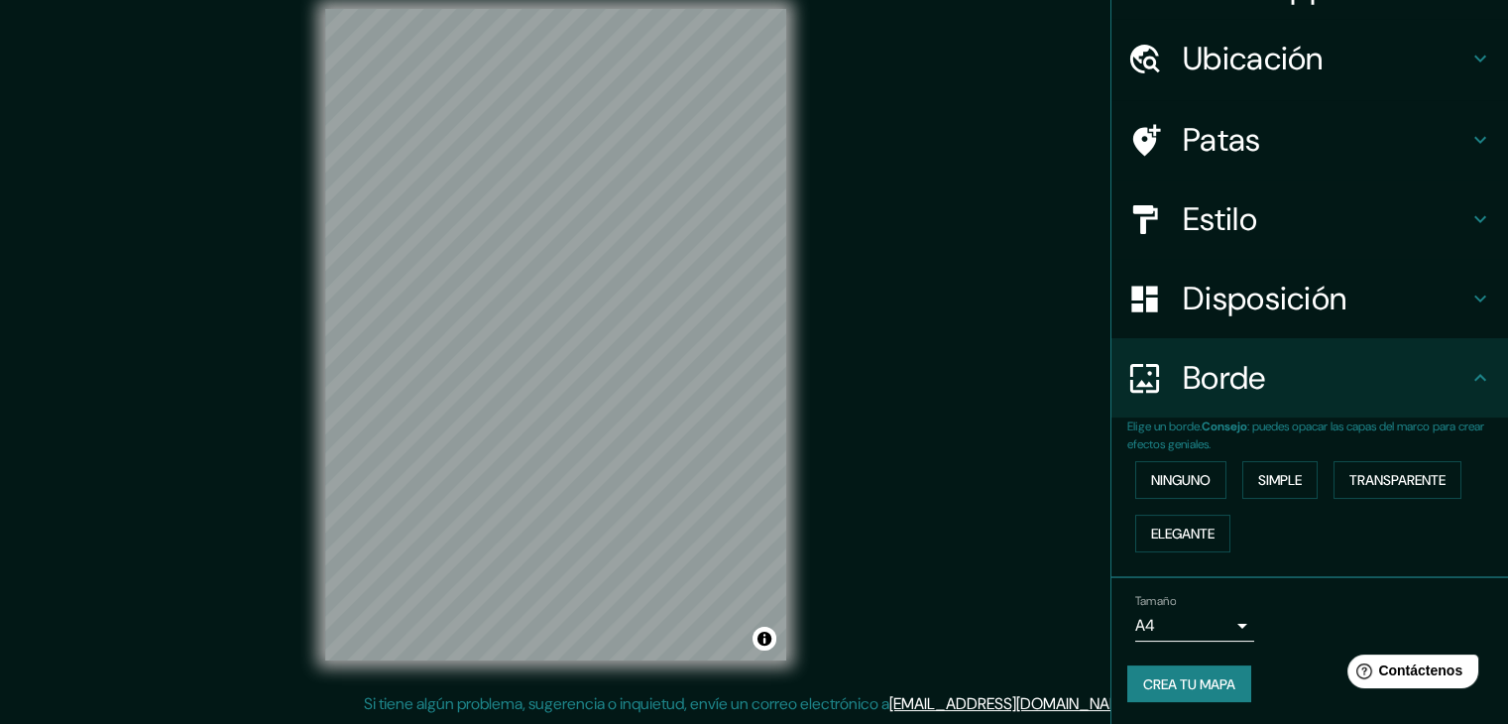
scroll to position [0, 0]
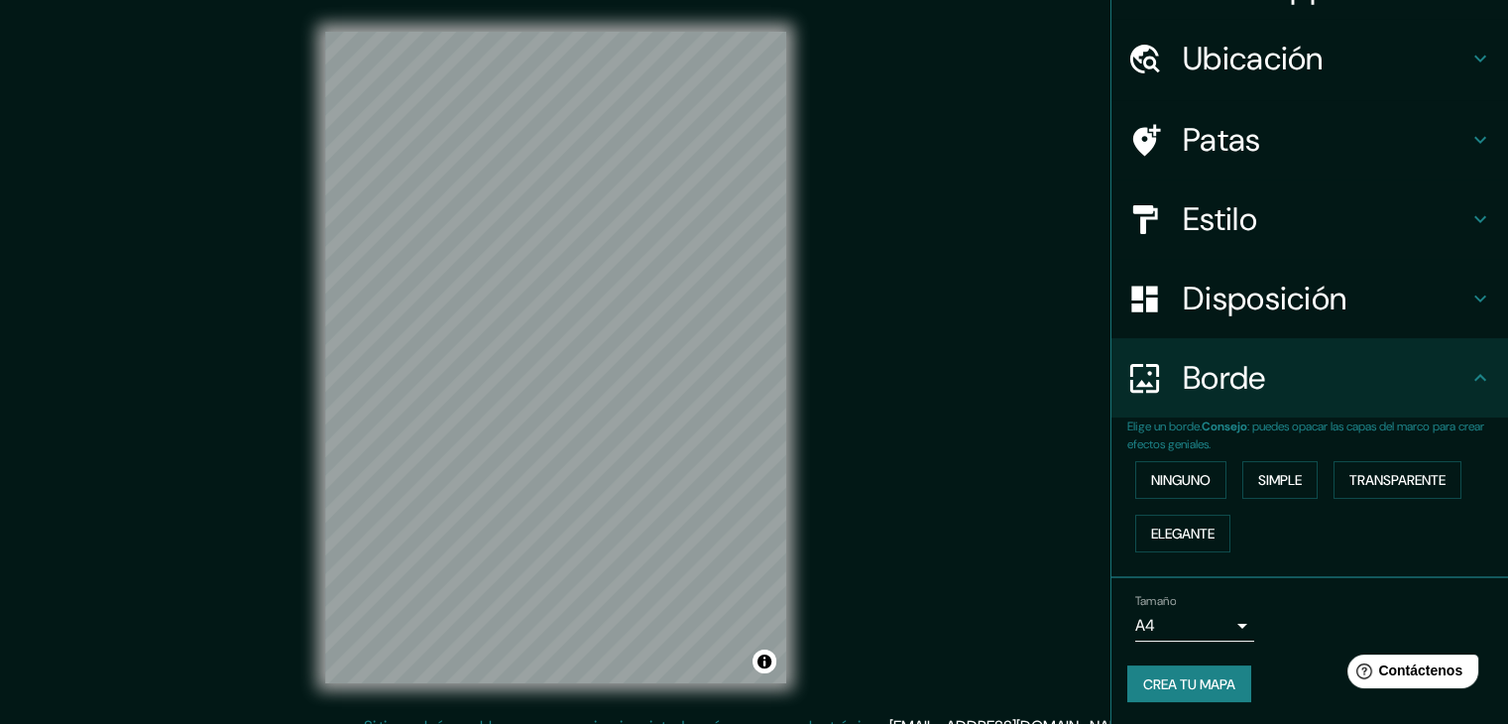
click at [1205, 695] on button "Crea tu mapa" at bounding box center [1189, 684] width 124 height 38
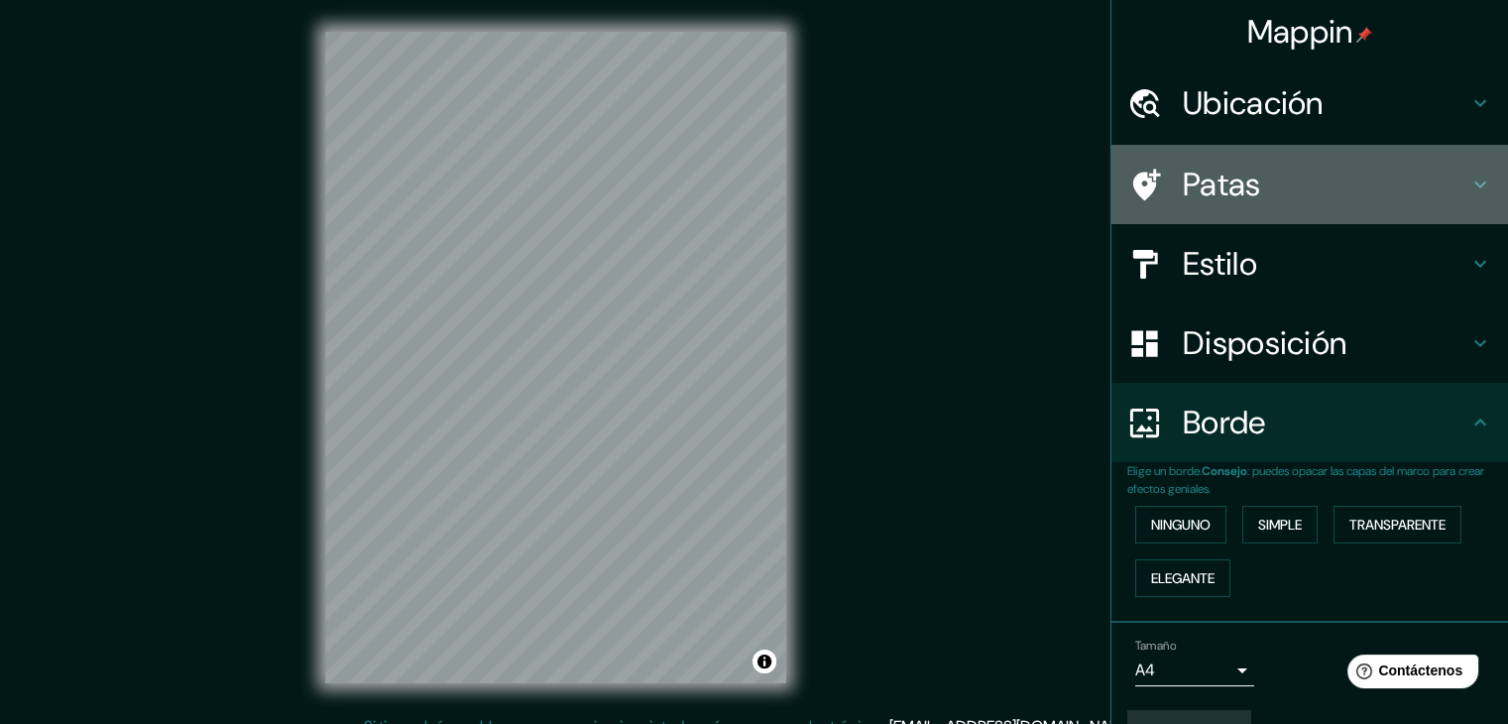
click at [1204, 189] on font "Patas" at bounding box center [1222, 185] width 78 height 42
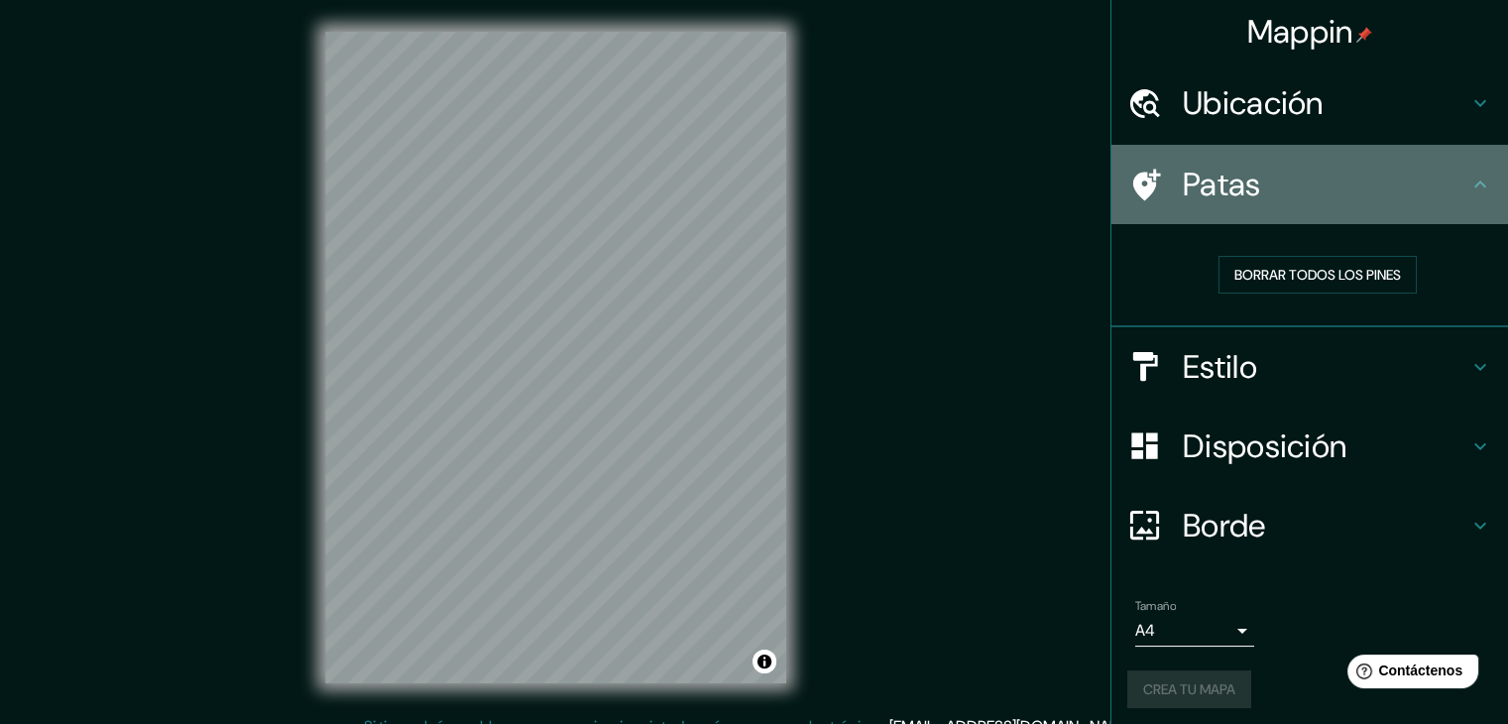
click at [1328, 195] on h4 "Patas" at bounding box center [1326, 185] width 286 height 40
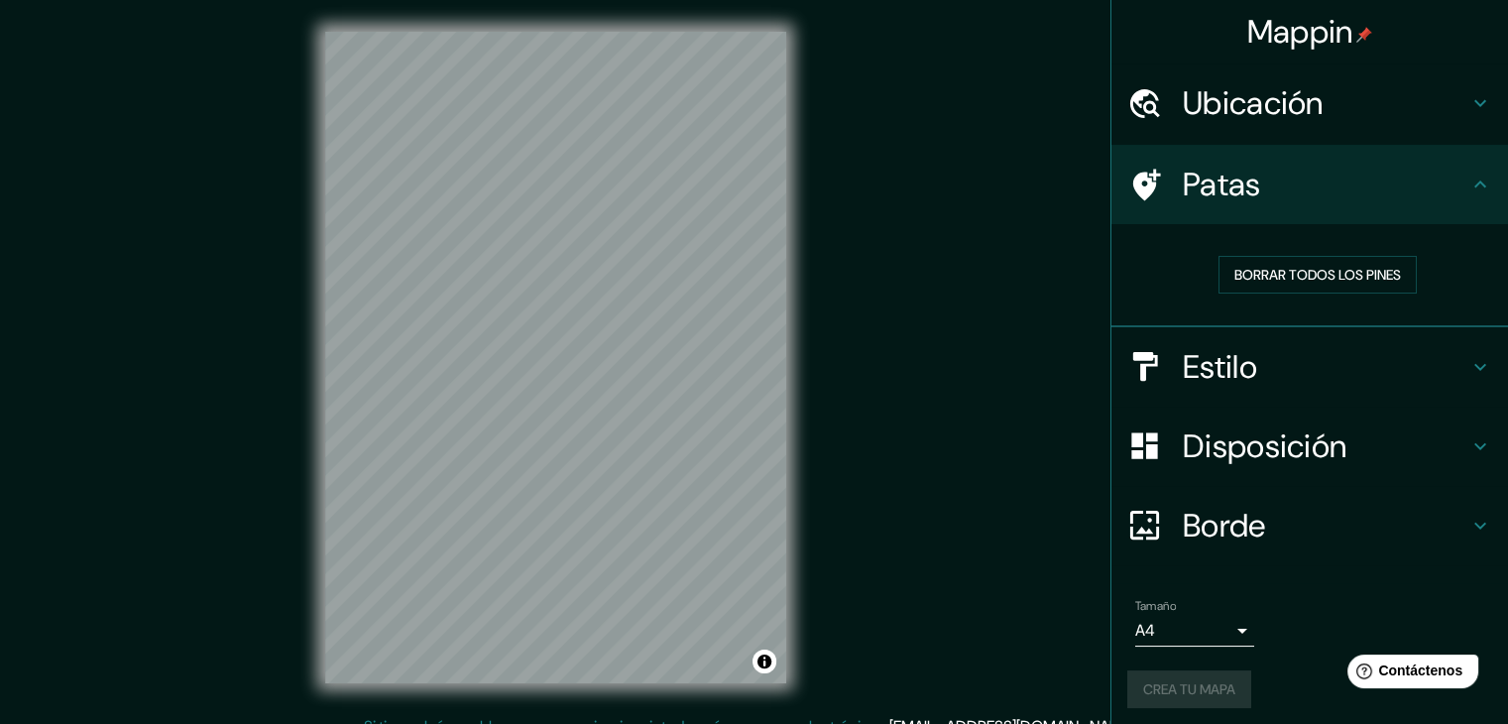
click at [1300, 120] on font "Ubicación" at bounding box center [1253, 103] width 141 height 42
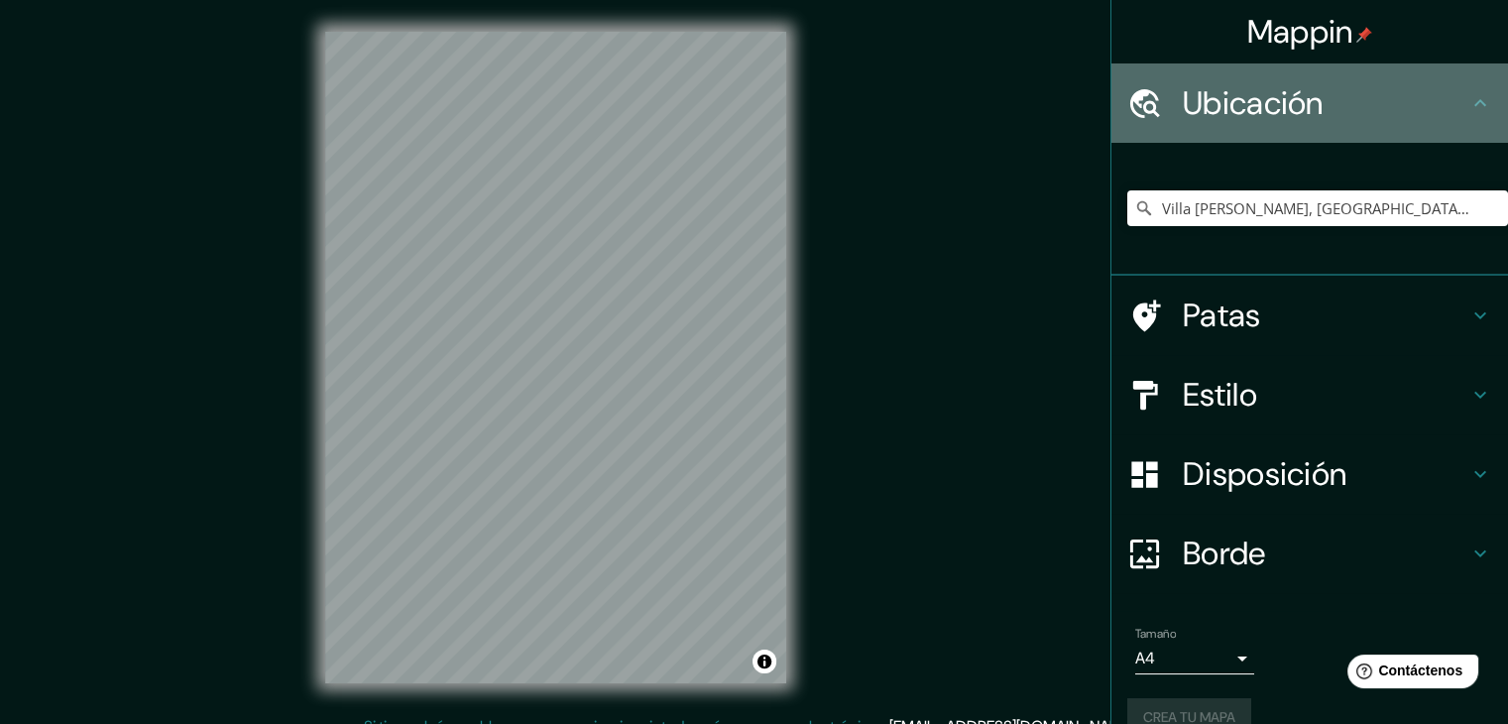
click at [1308, 116] on font "Ubicación" at bounding box center [1253, 103] width 141 height 42
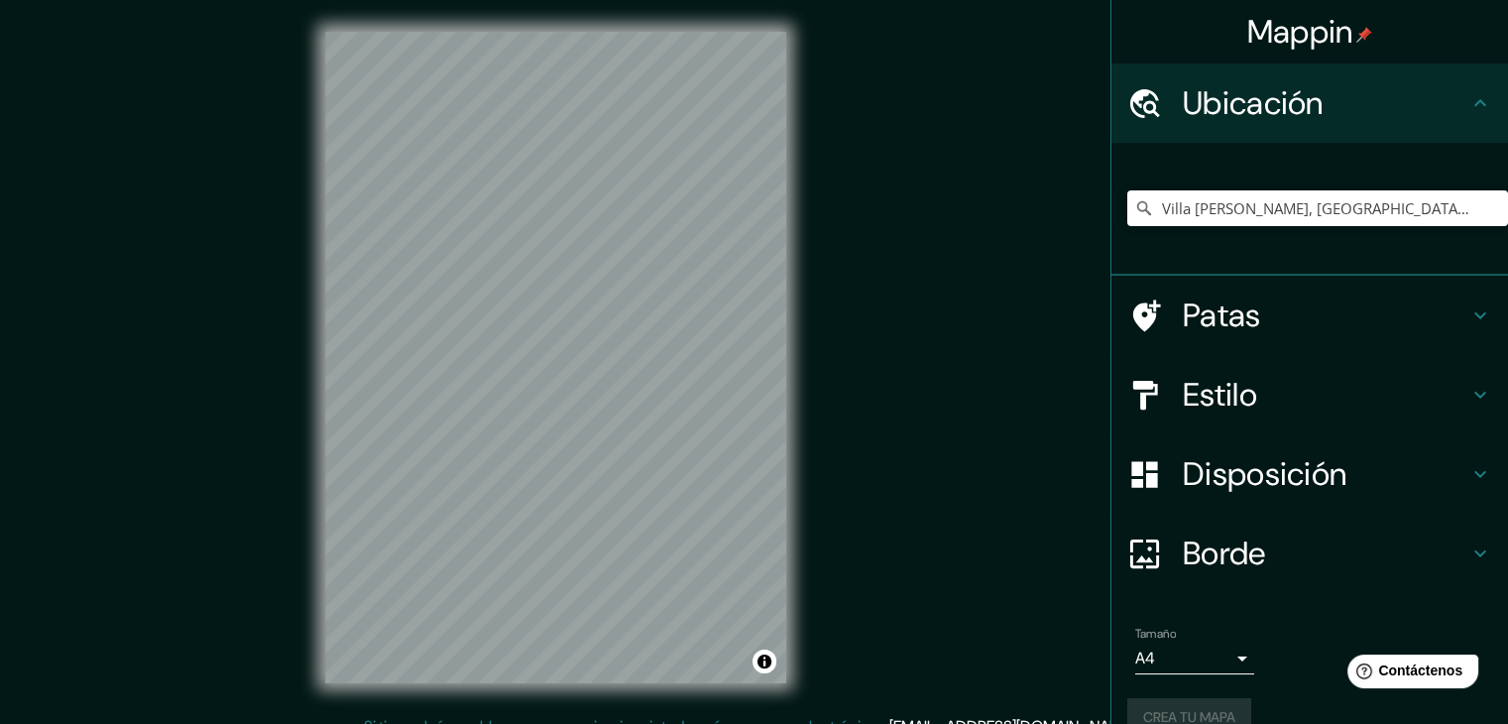
click at [1043, 275] on div "Mappin Ubicación Villa María Del Triunfo, Lima, Provincia de Lima, Perú Patas E…" at bounding box center [754, 373] width 1508 height 747
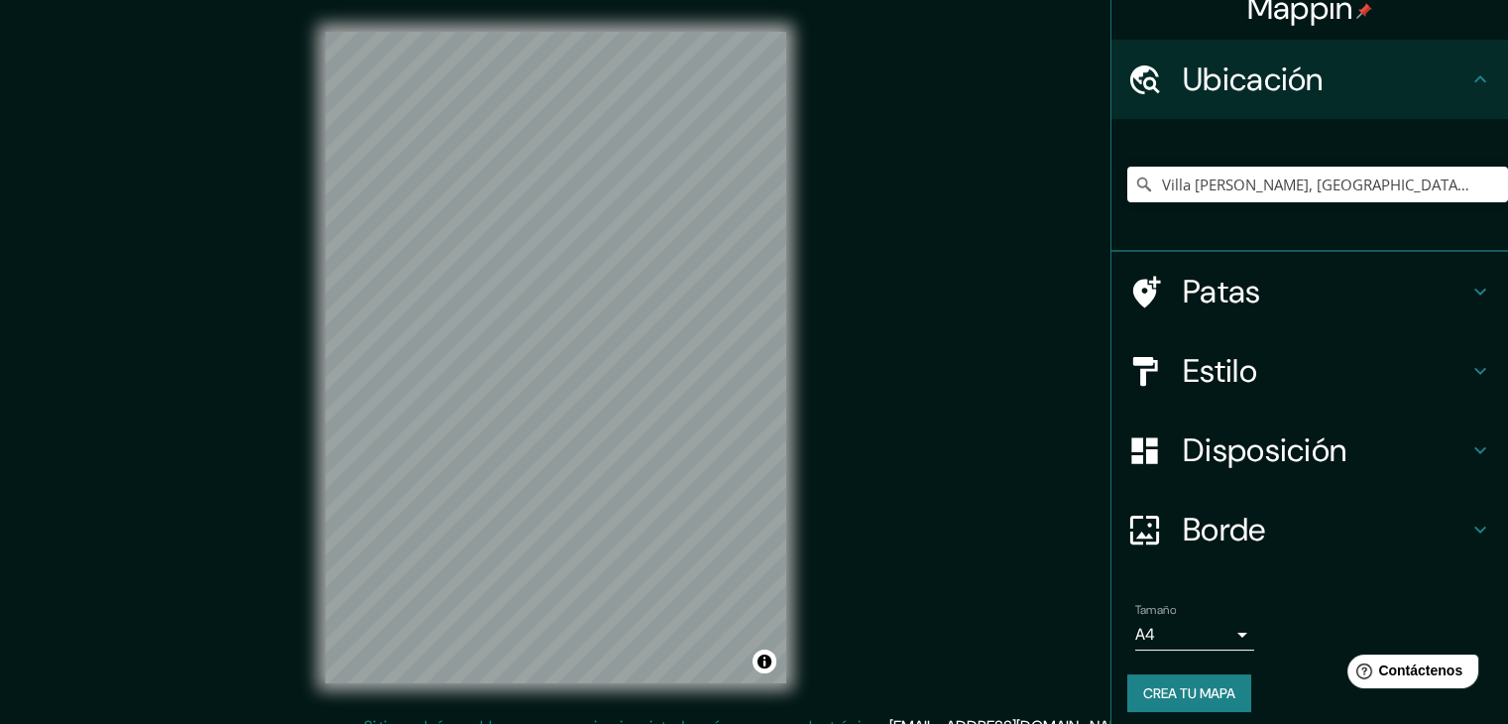
scroll to position [35, 0]
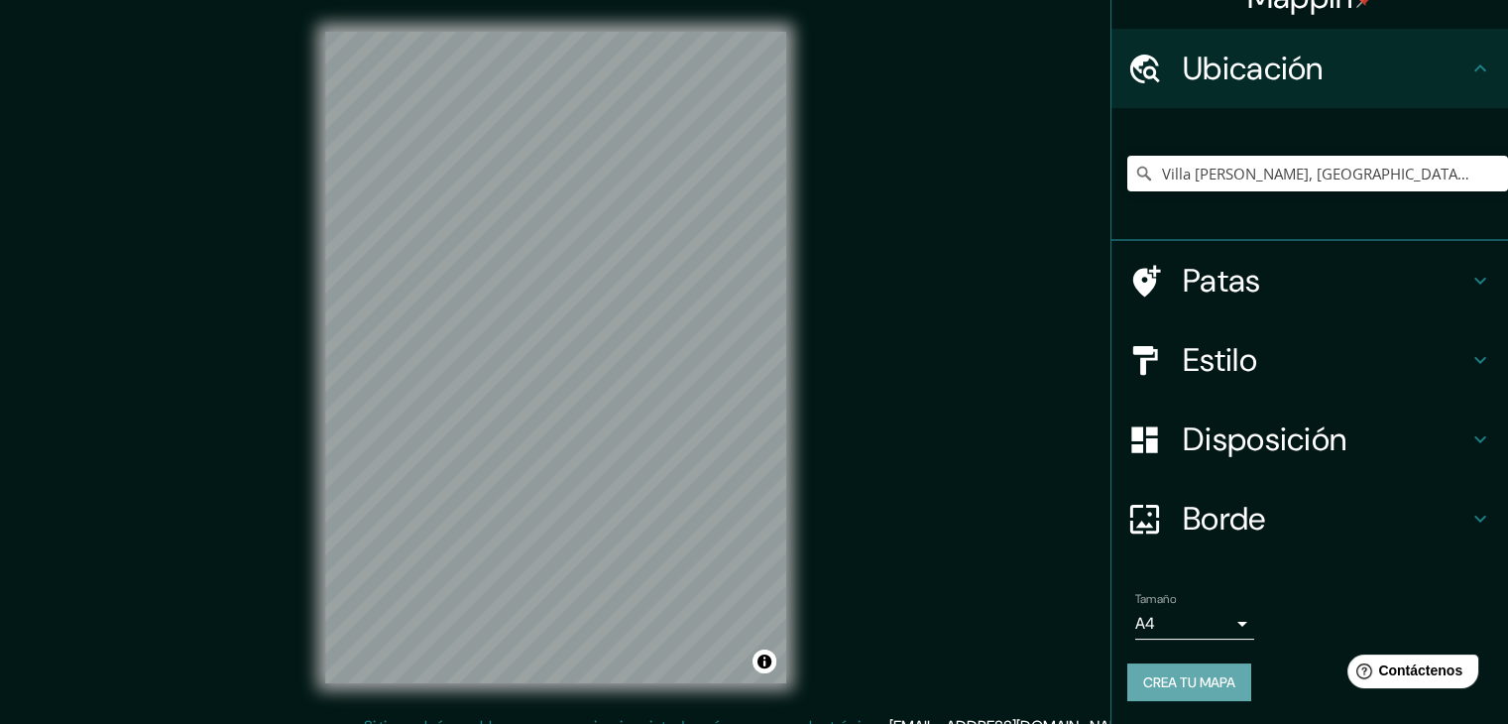
click at [1220, 684] on font "Crea tu mapa" at bounding box center [1189, 682] width 92 height 18
click at [765, 663] on button "Activar o desactivar atribución" at bounding box center [764, 661] width 24 height 24
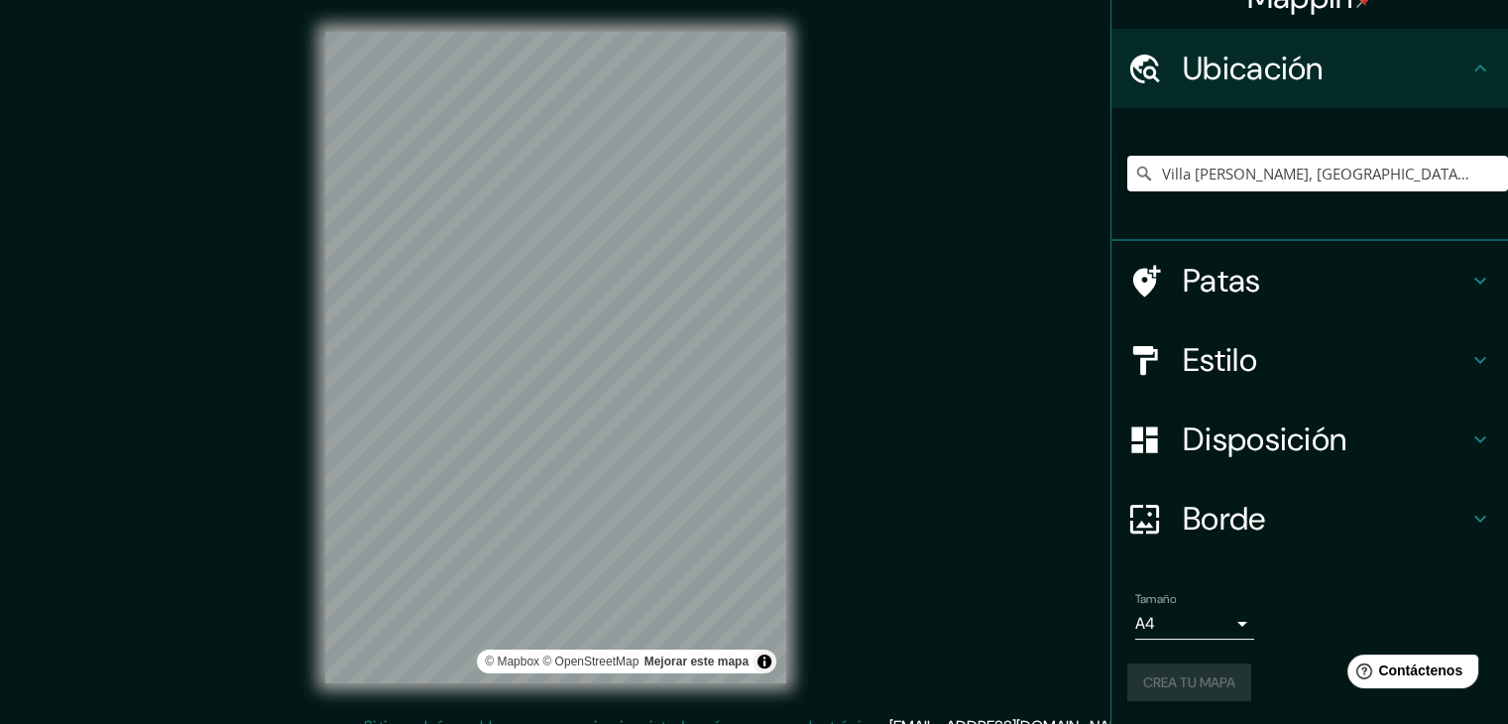
click at [929, 580] on div "Mappin Ubicación Villa María Del Triunfo, Lima, Provincia de Lima, Perú Patas E…" at bounding box center [754, 373] width 1508 height 747
click at [718, 659] on font "Mejorar este mapa" at bounding box center [696, 661] width 104 height 14
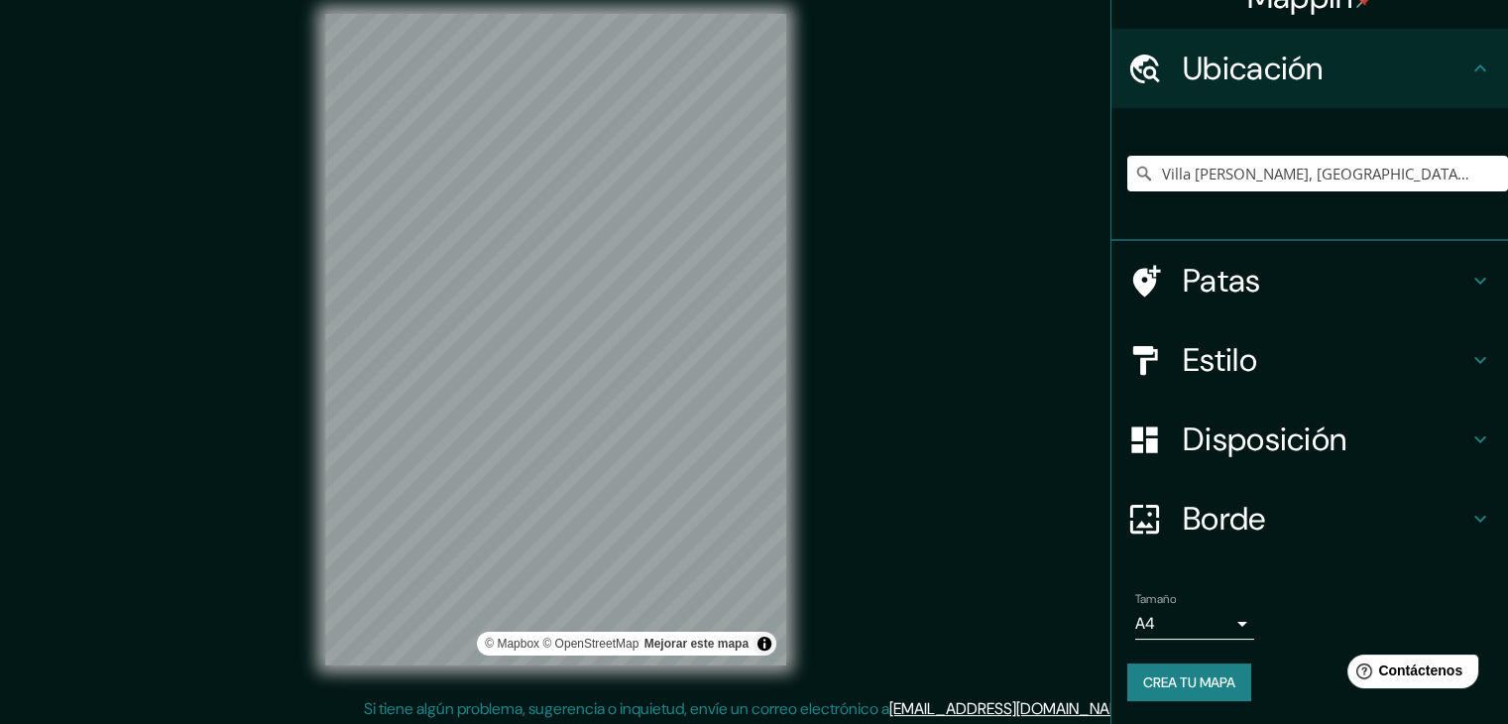
scroll to position [23, 0]
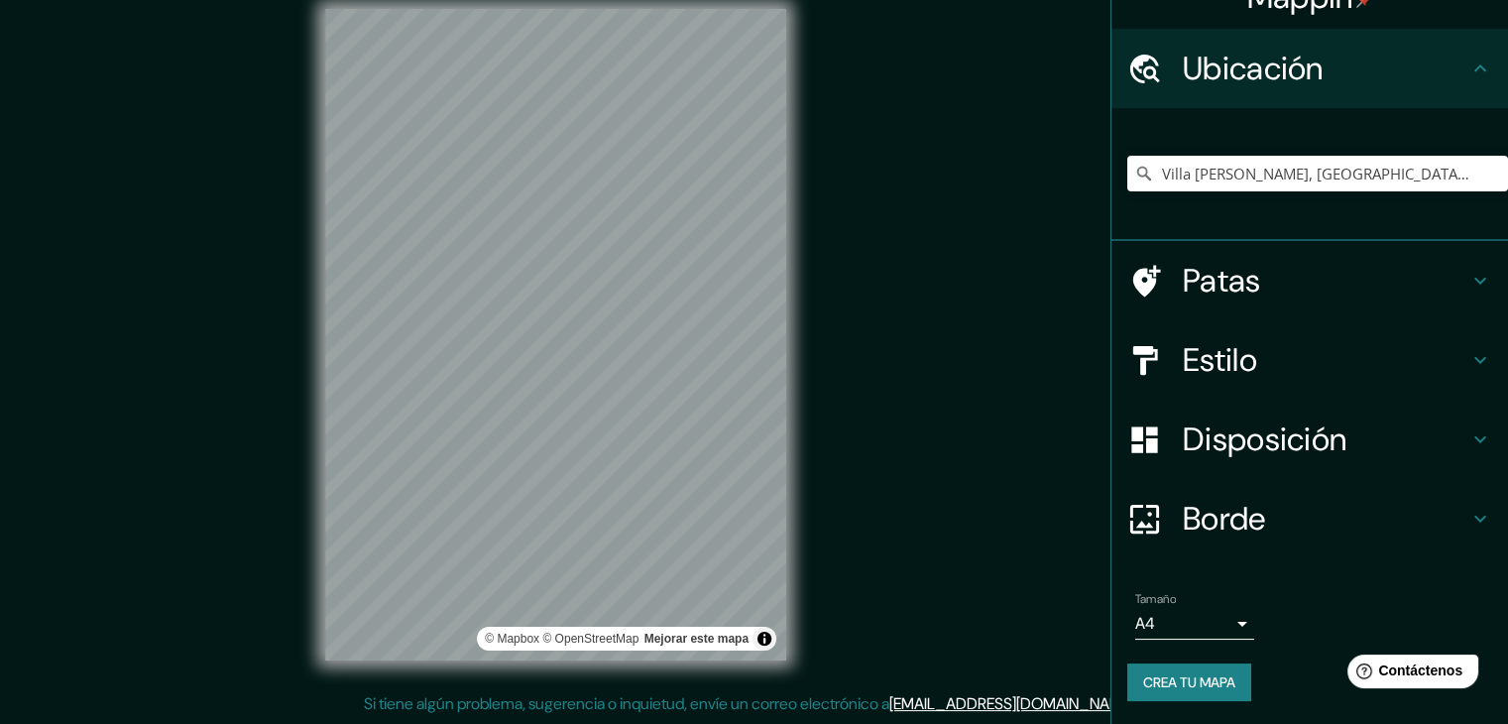
click at [1160, 687] on font "Crea tu mapa" at bounding box center [1189, 682] width 92 height 18
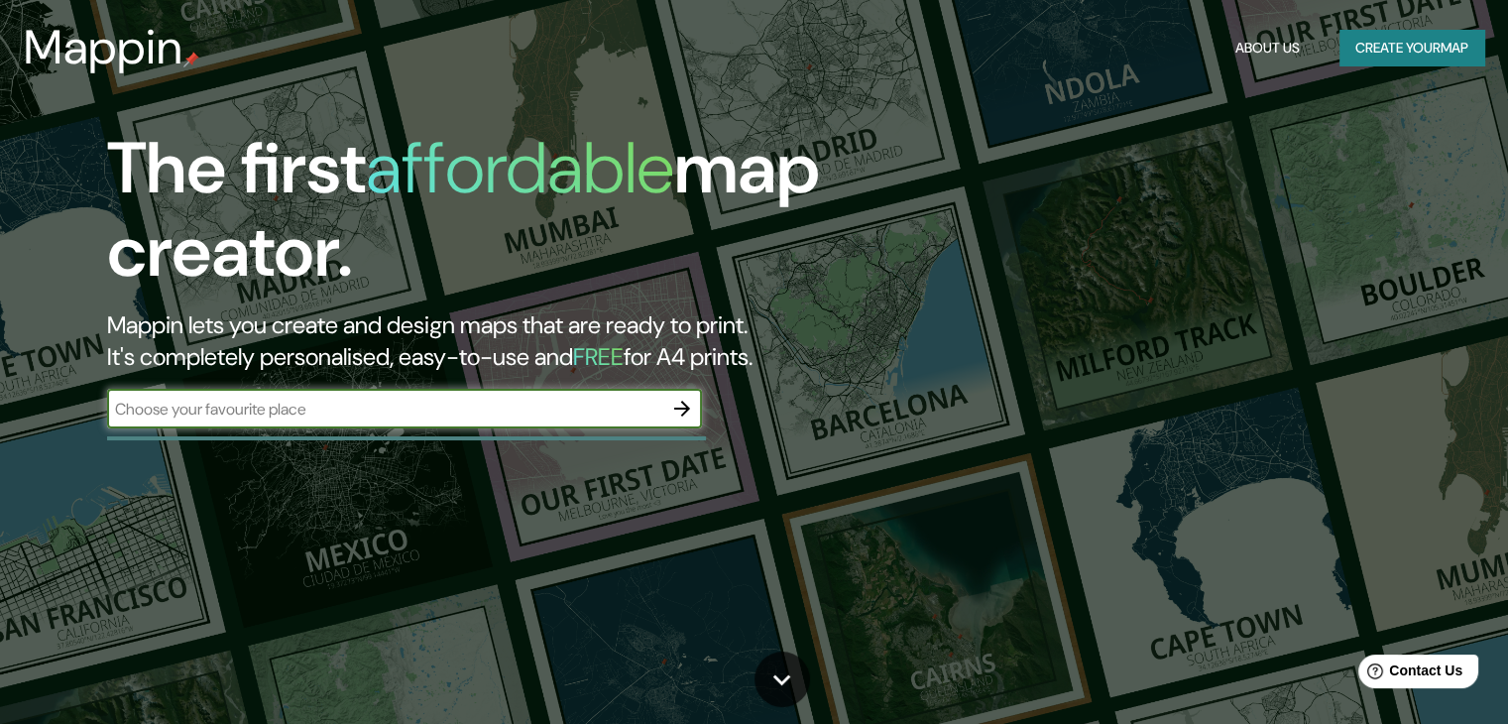
click at [681, 406] on icon "button" at bounding box center [682, 409] width 24 height 24
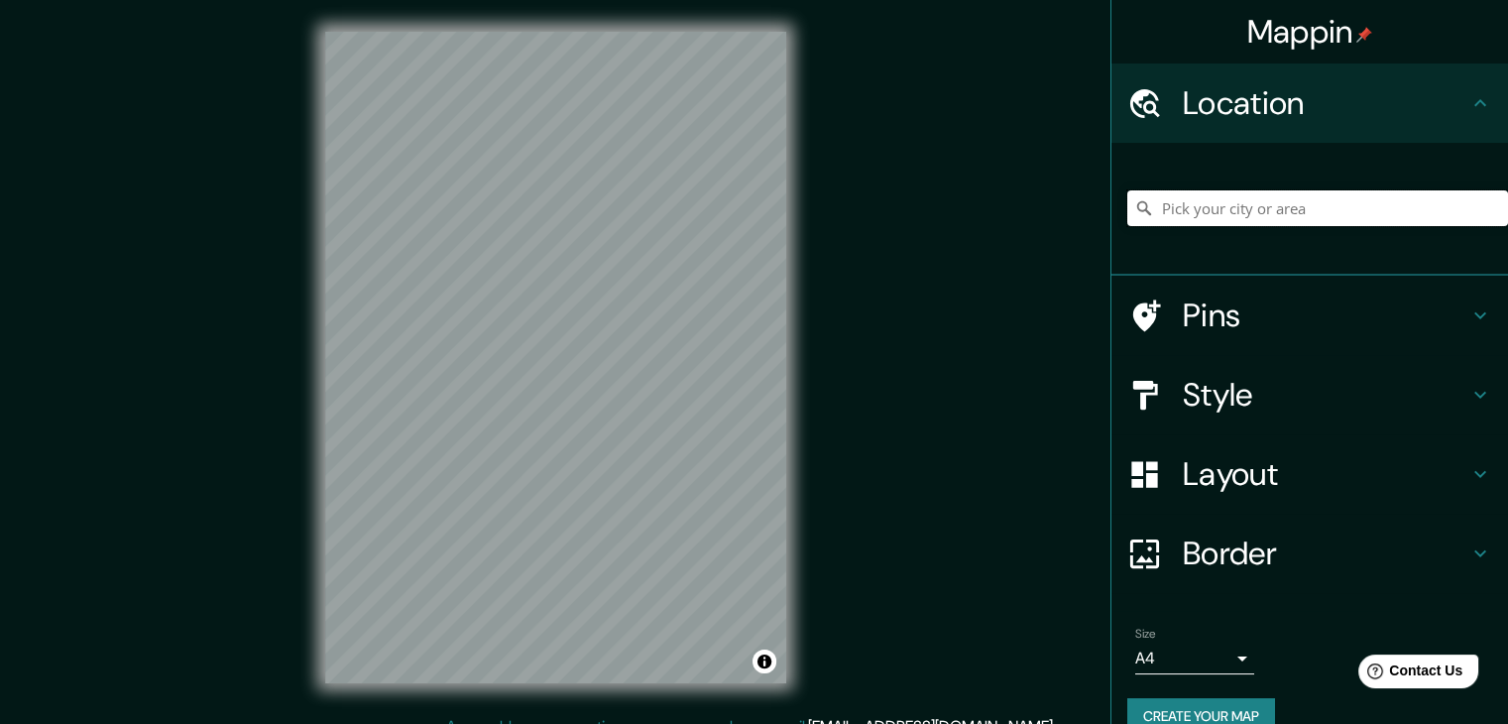
click at [1274, 205] on input "Pick your city or area" at bounding box center [1317, 208] width 381 height 36
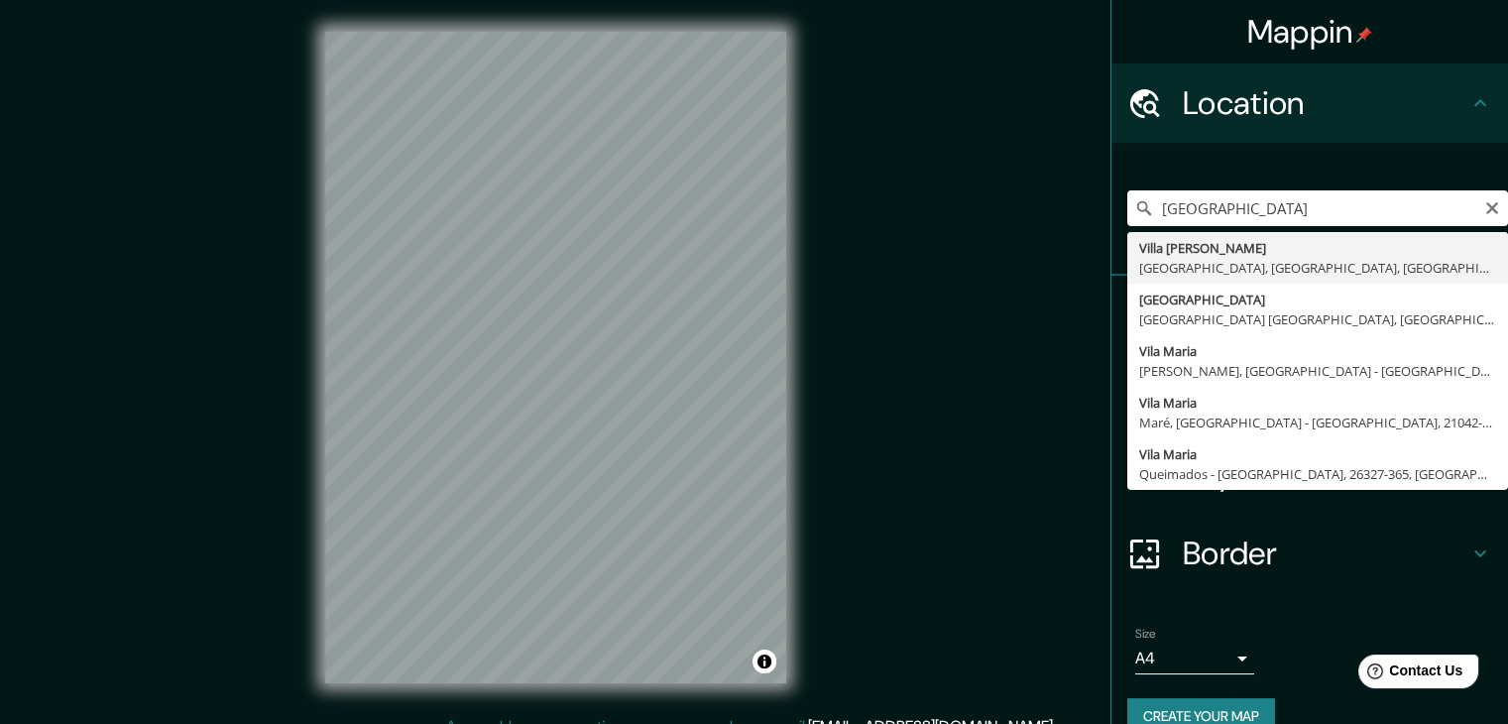
type input "Villa María Del Triunfo, Lima, Provincia de Lima, Perú"
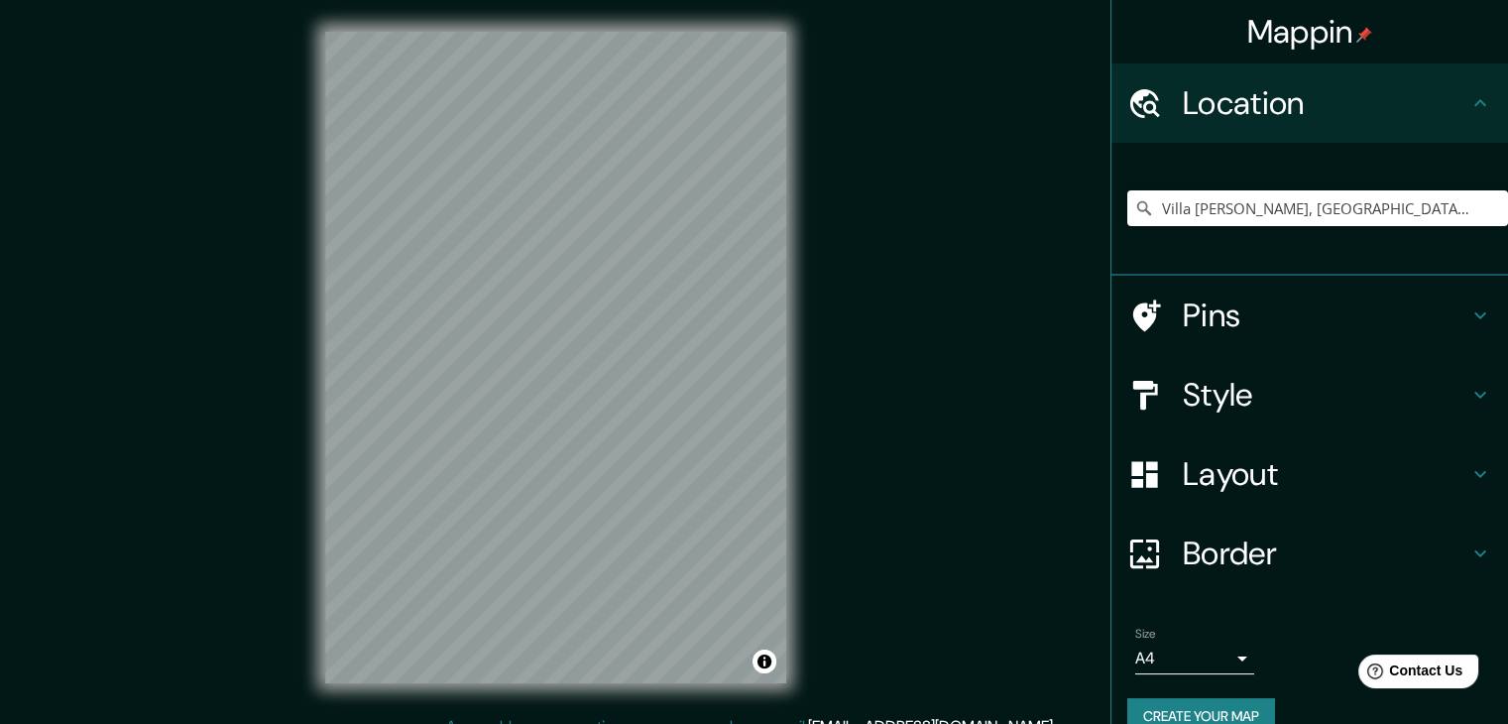
click at [1328, 470] on h4 "Layout" at bounding box center [1326, 474] width 286 height 40
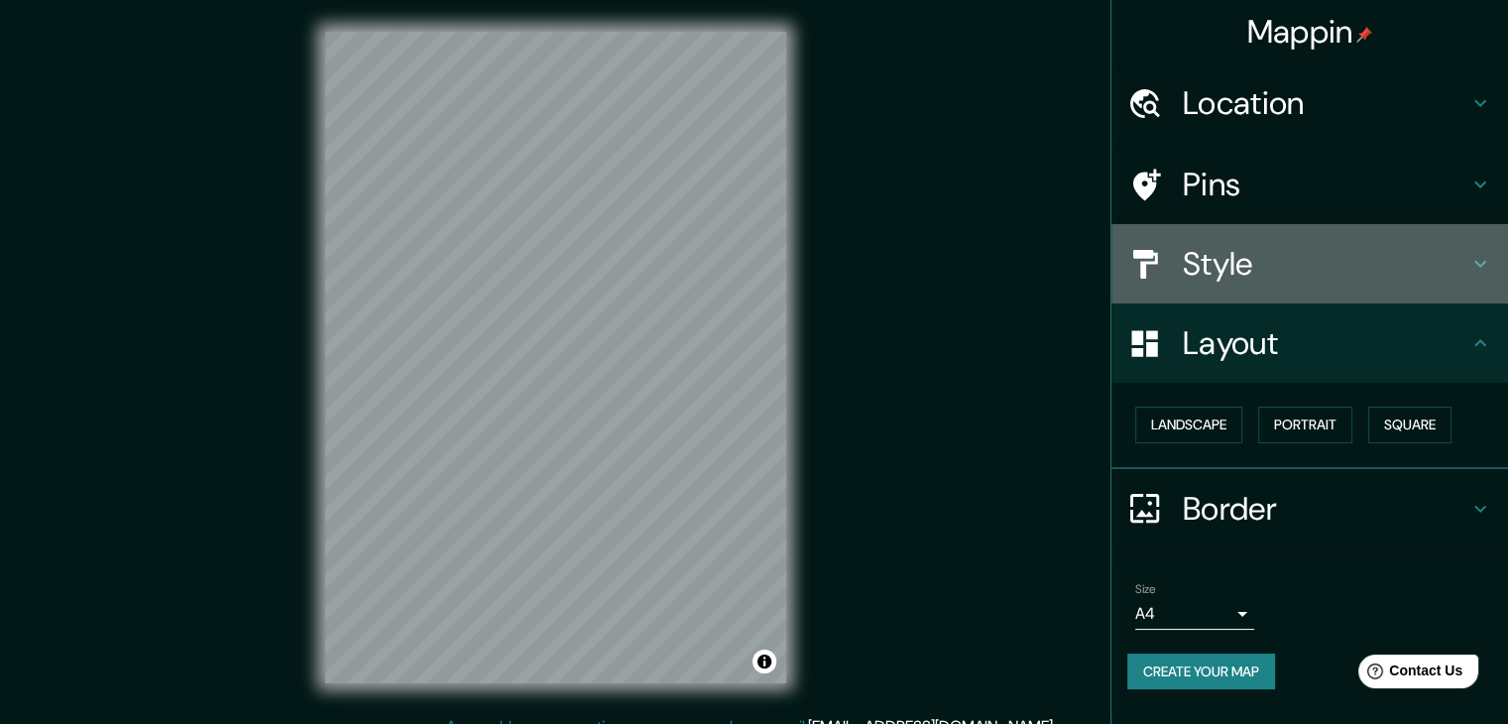
click at [1307, 287] on div "Style" at bounding box center [1309, 263] width 397 height 79
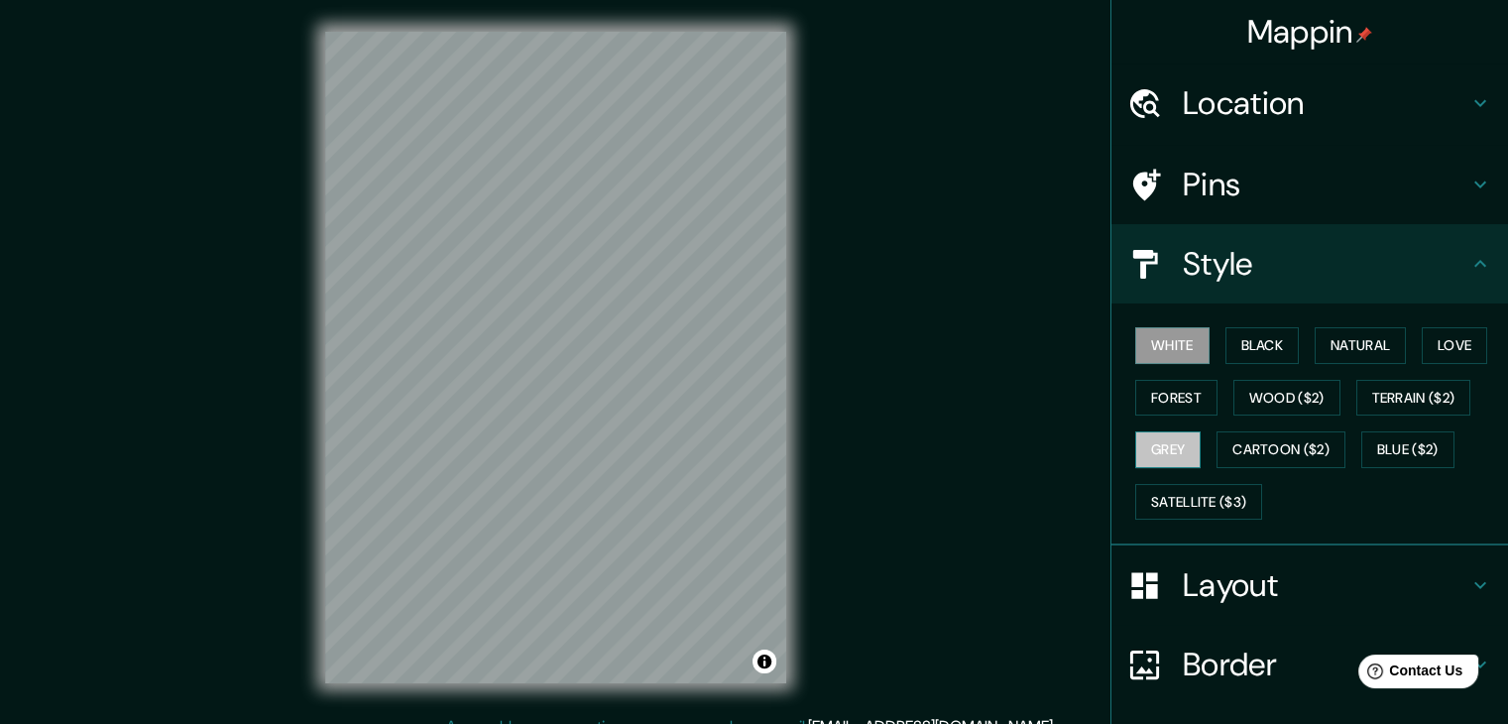
click at [1135, 441] on button "Grey" at bounding box center [1167, 449] width 65 height 37
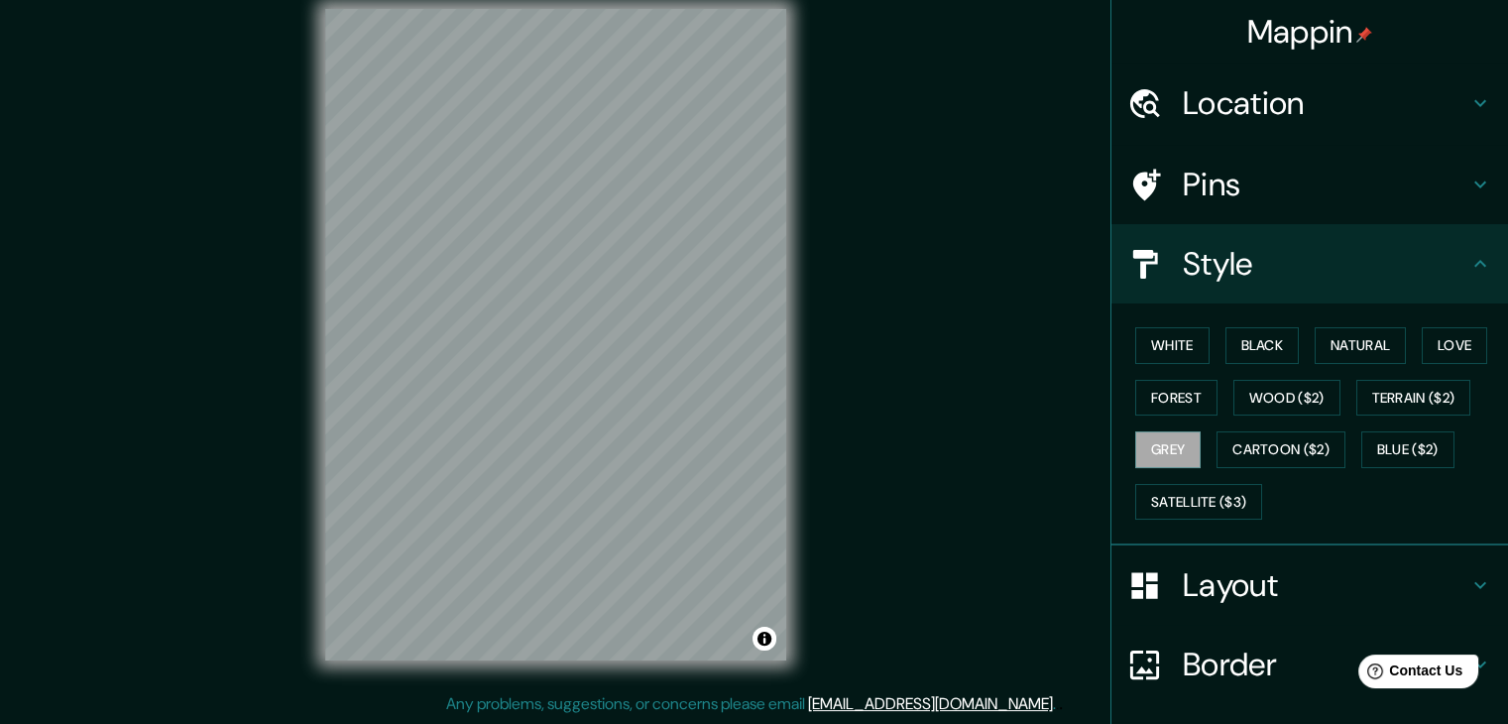
scroll to position [143, 0]
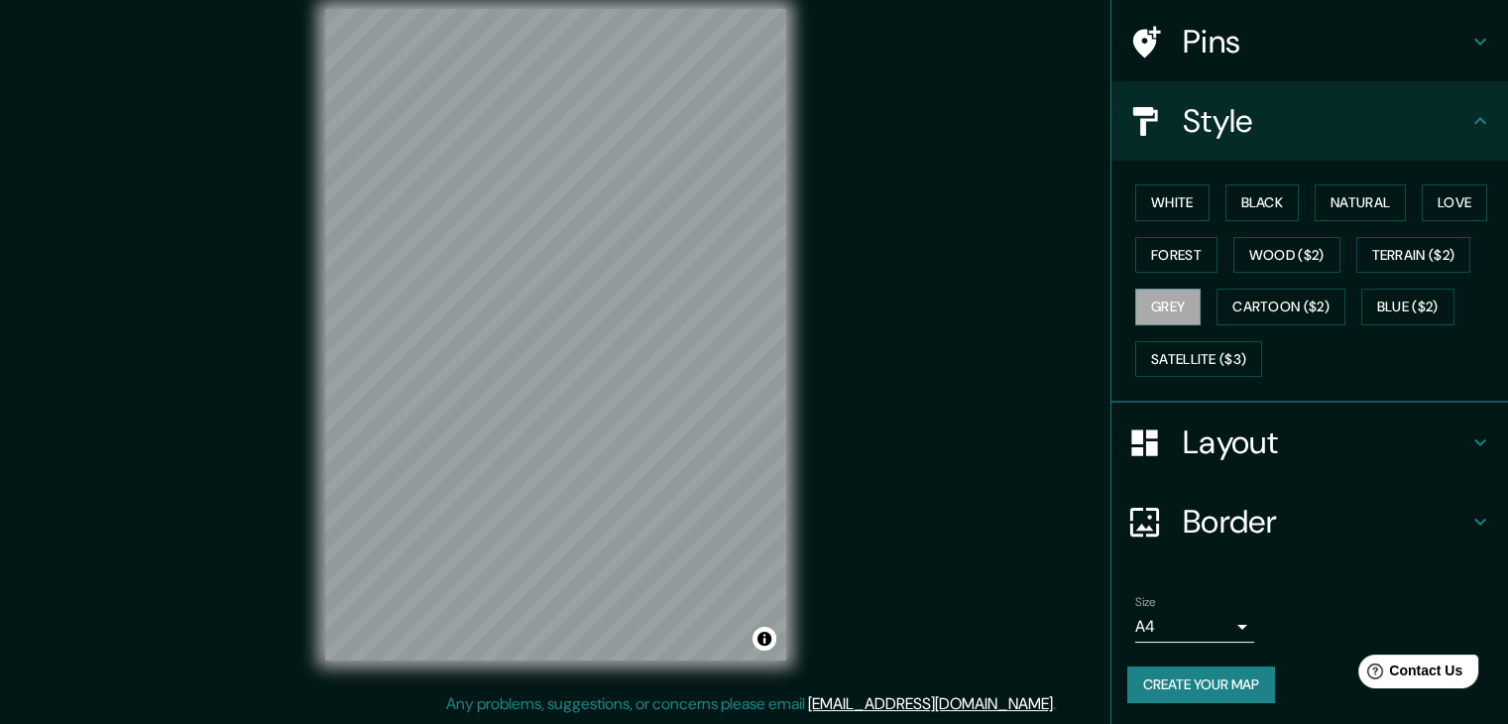
click at [1241, 688] on button "Create your map" at bounding box center [1201, 684] width 148 height 37
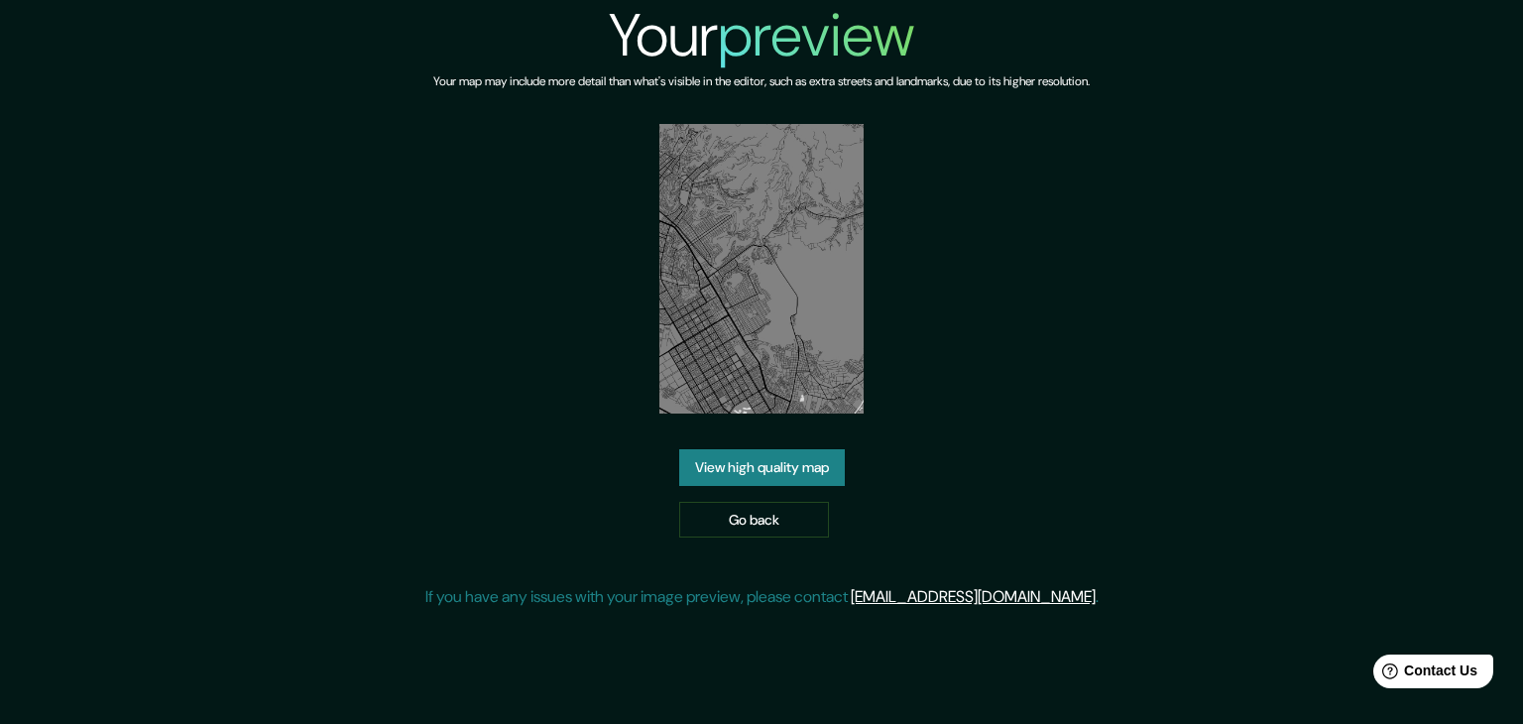
click at [781, 475] on link "View high quality map" at bounding box center [762, 467] width 166 height 37
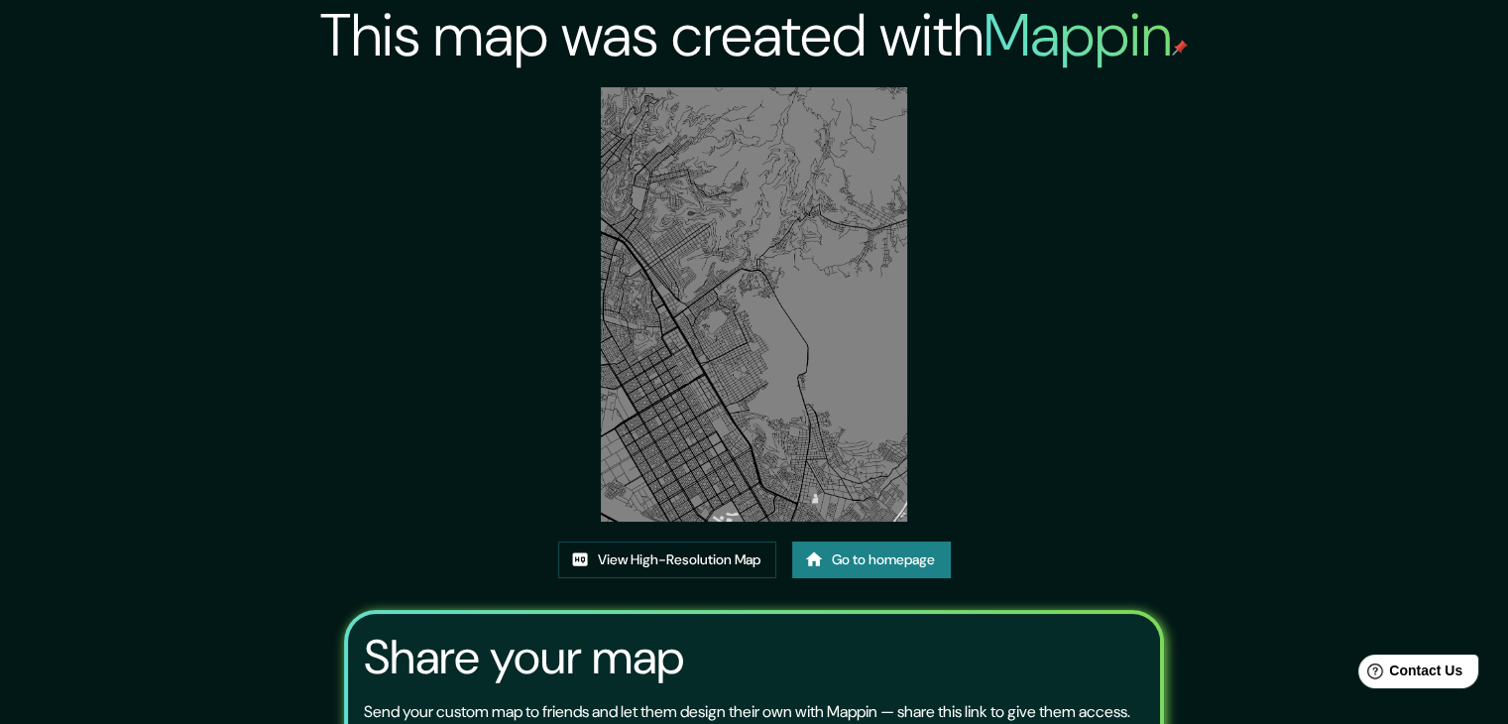
scroll to position [198, 0]
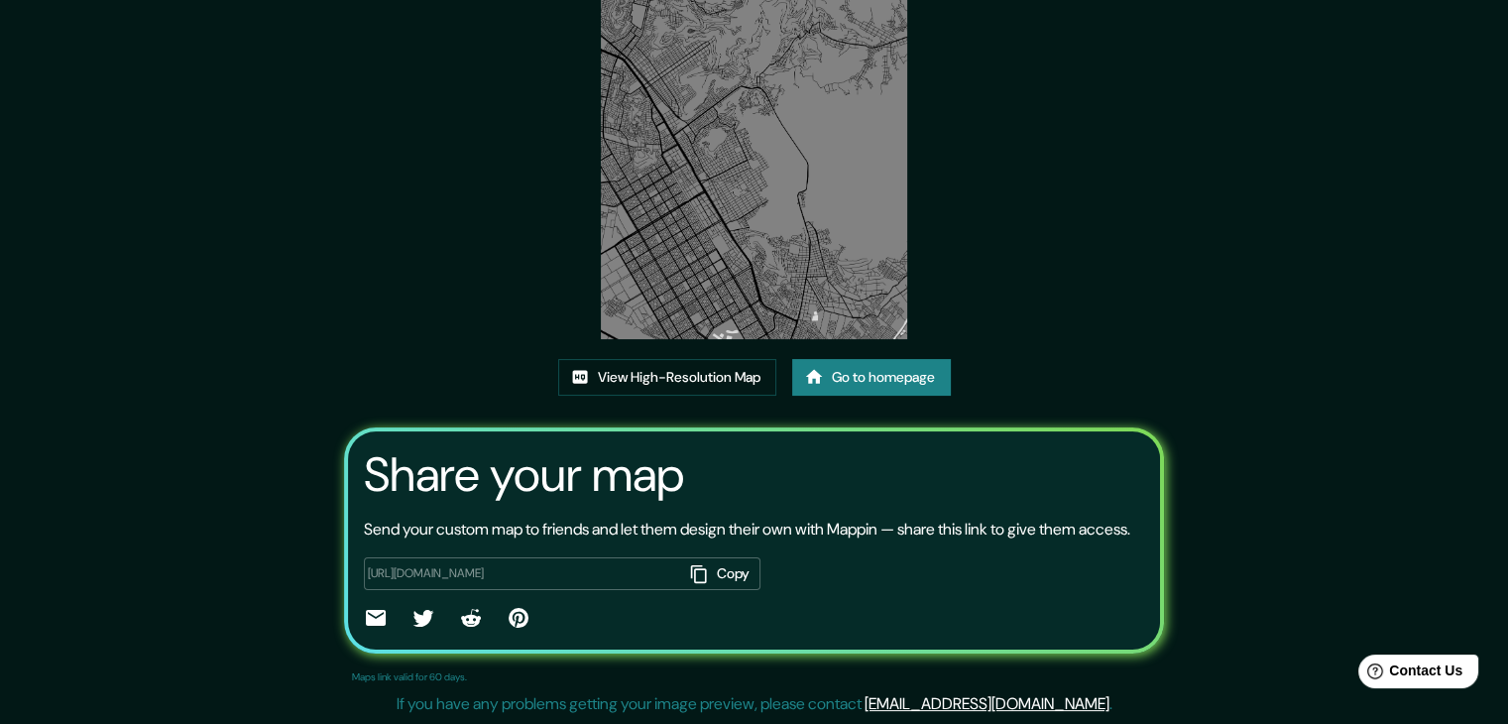
click at [928, 359] on link "Go to homepage" at bounding box center [871, 377] width 159 height 37
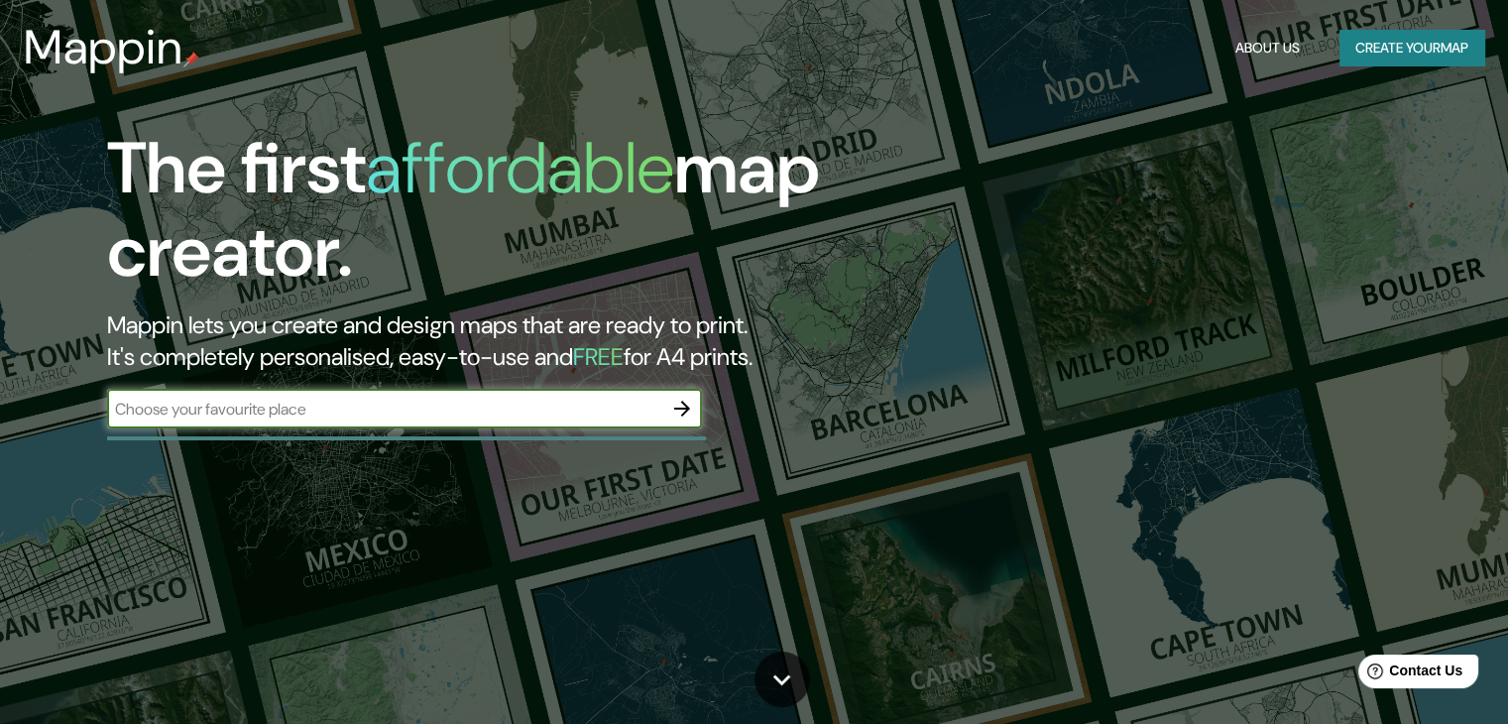
drag, startPoint x: 1522, startPoint y: 1, endPoint x: 546, endPoint y: 414, distance: 1059.5
click at [546, 414] on input "text" at bounding box center [384, 409] width 555 height 23
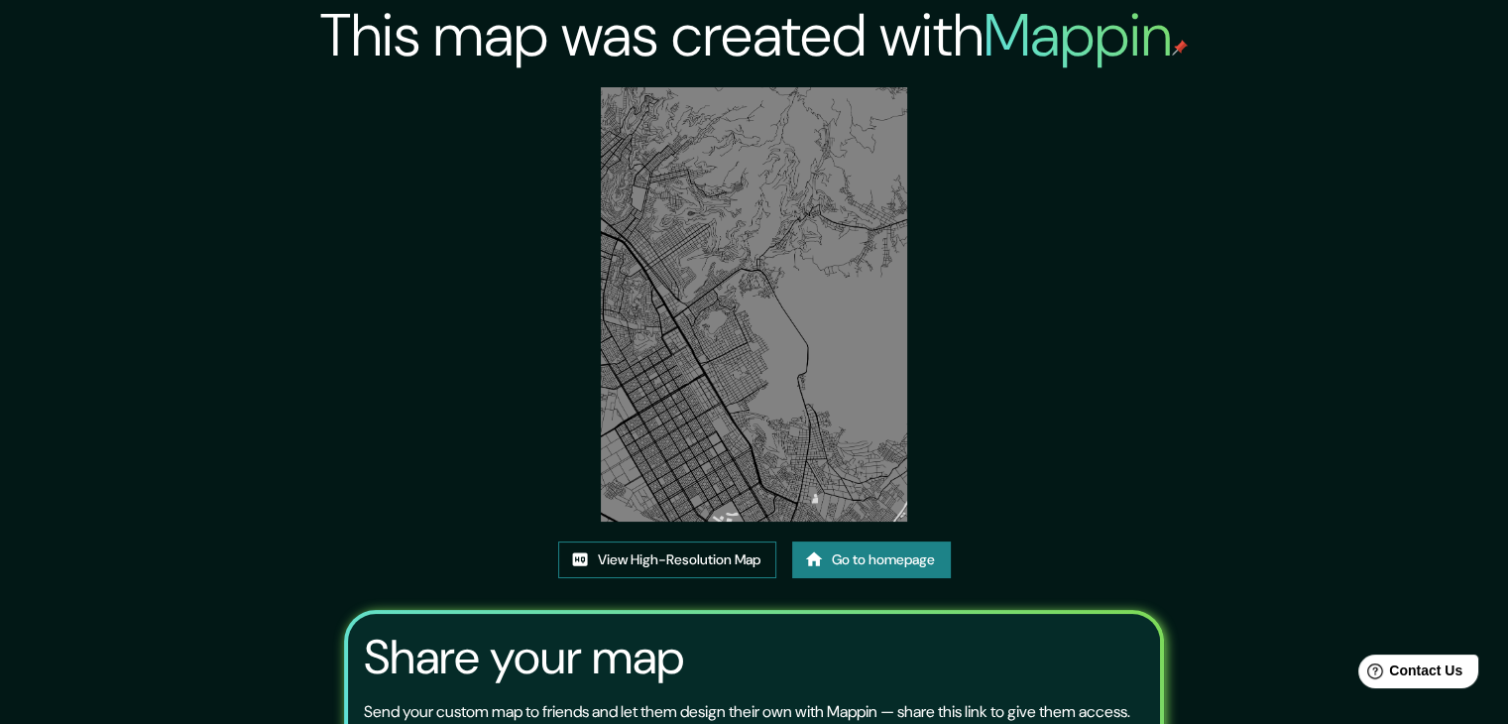
scroll to position [206, 0]
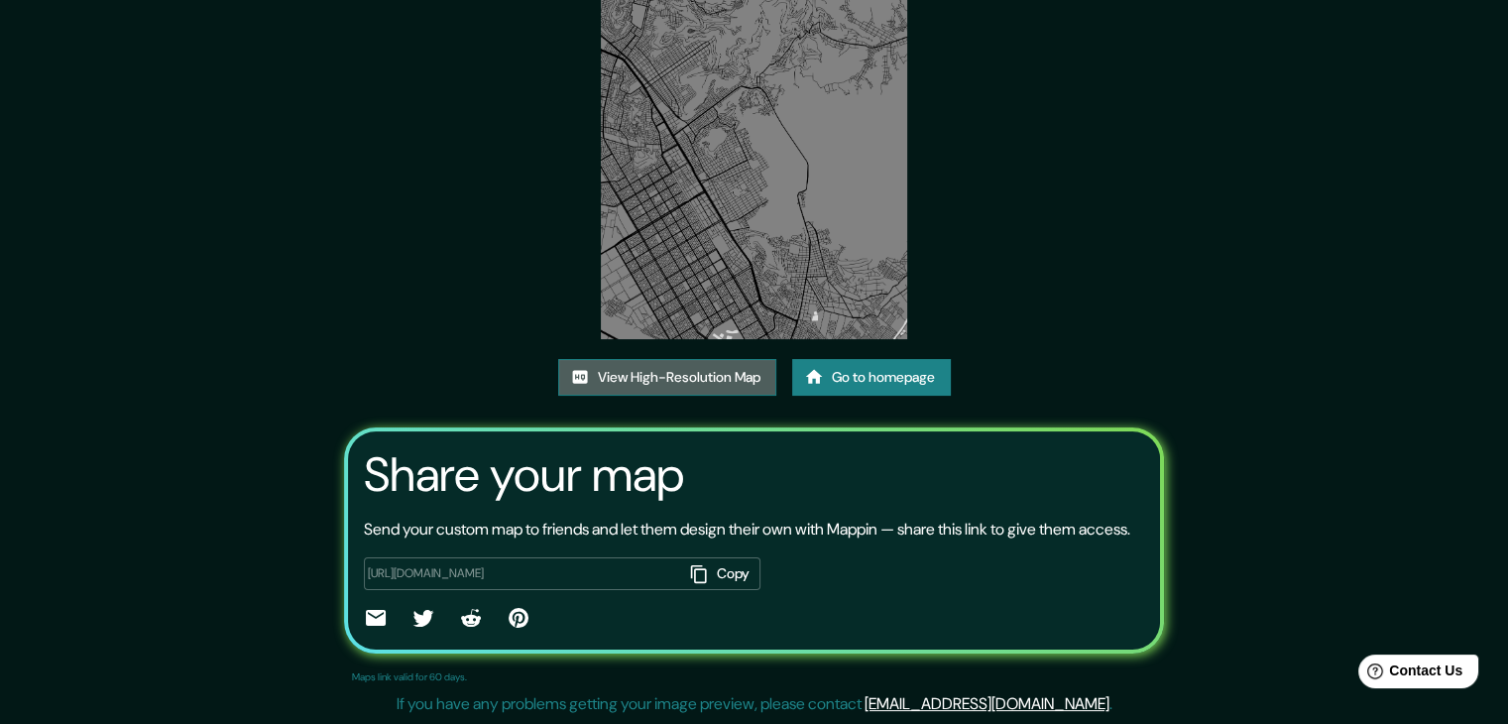
click at [702, 359] on link "View High-Resolution Map" at bounding box center [667, 377] width 218 height 37
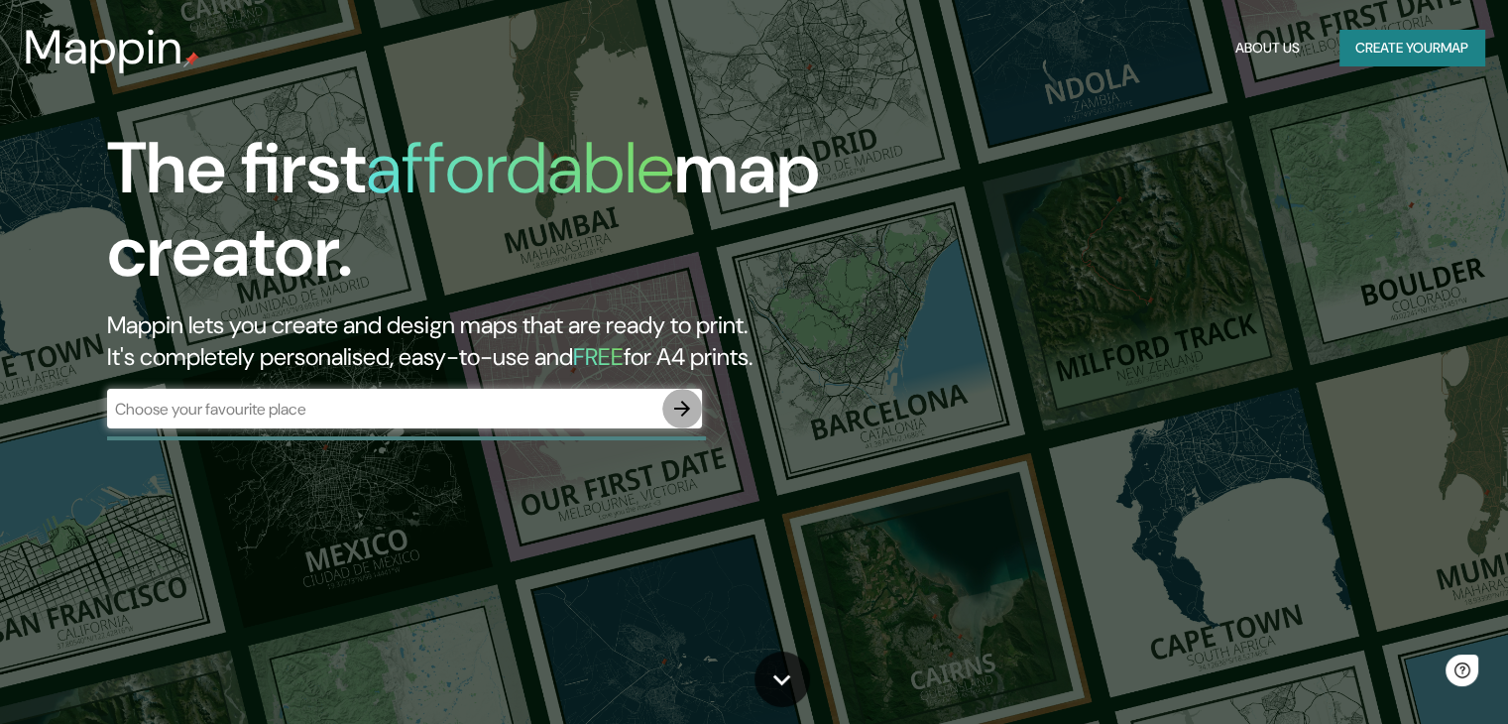
click at [685, 407] on icon "button" at bounding box center [682, 409] width 24 height 24
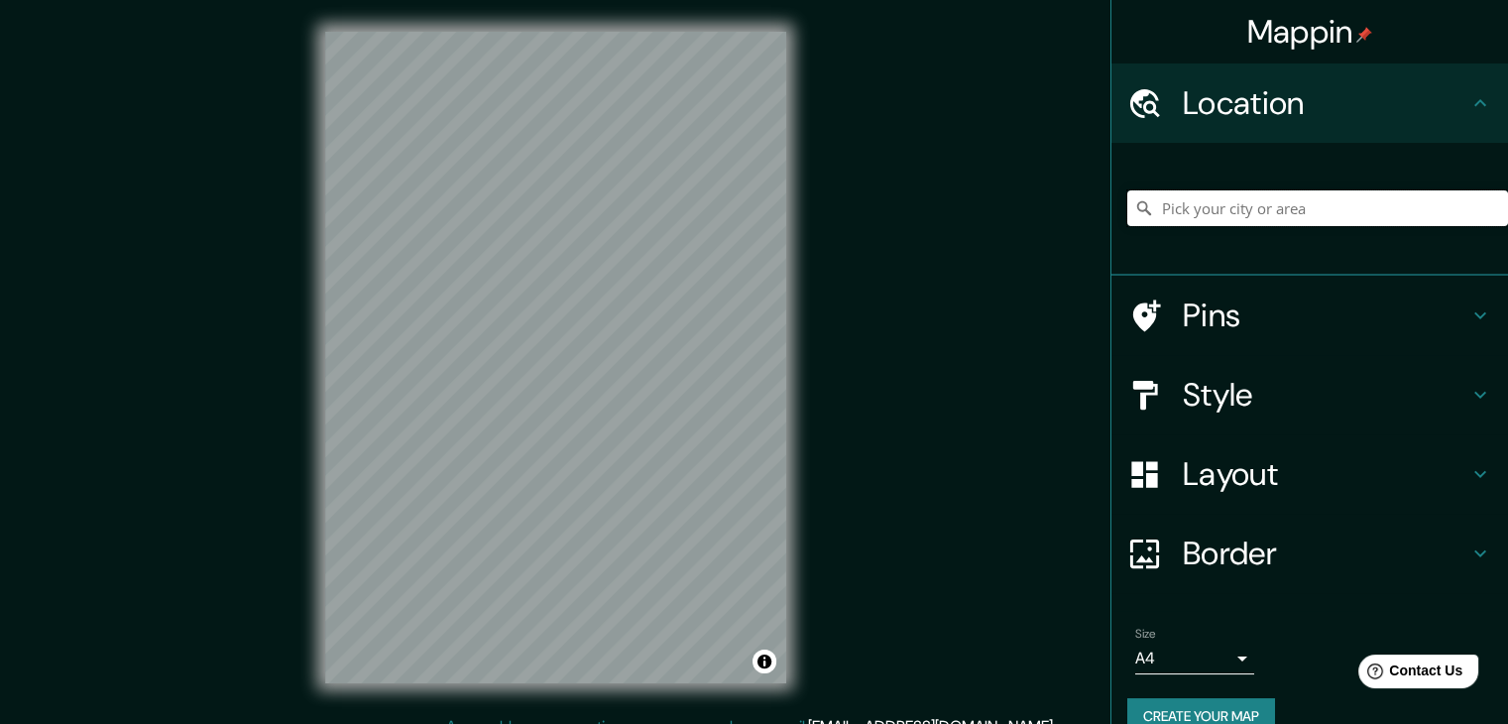
click at [1299, 211] on input "Pick your city or area" at bounding box center [1317, 208] width 381 height 36
type input "Ate, Lima, Provincia de Lima, Perú"
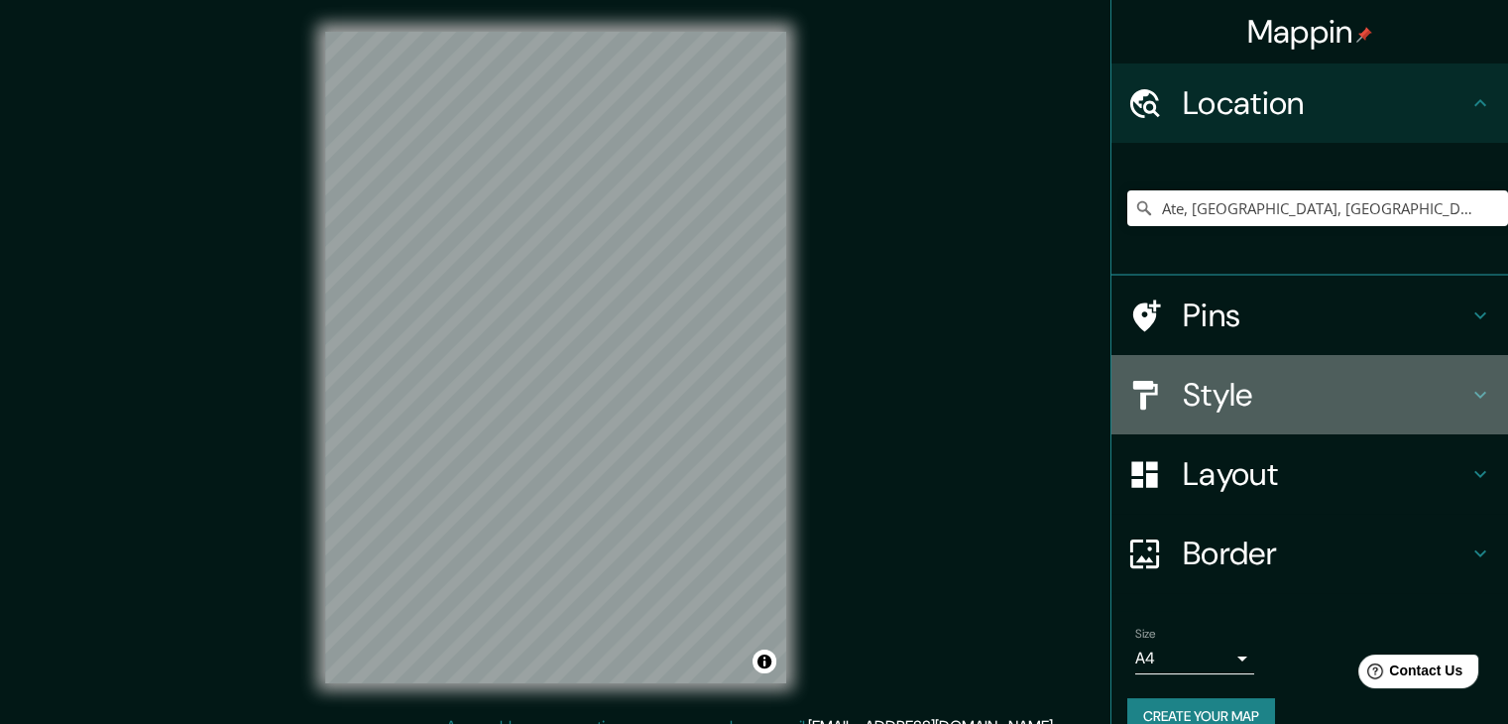
click at [1273, 403] on h4 "Style" at bounding box center [1326, 395] width 286 height 40
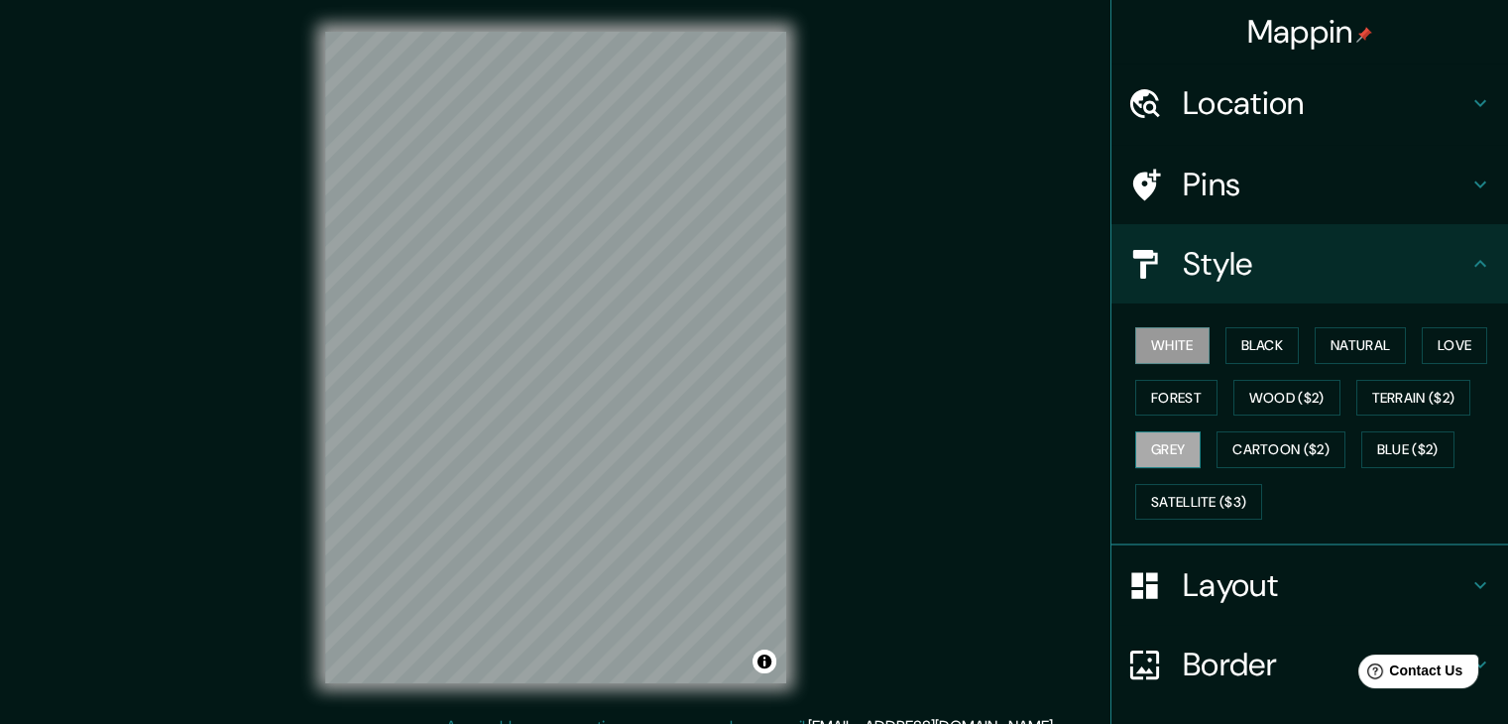
click at [1174, 436] on button "Grey" at bounding box center [1167, 449] width 65 height 37
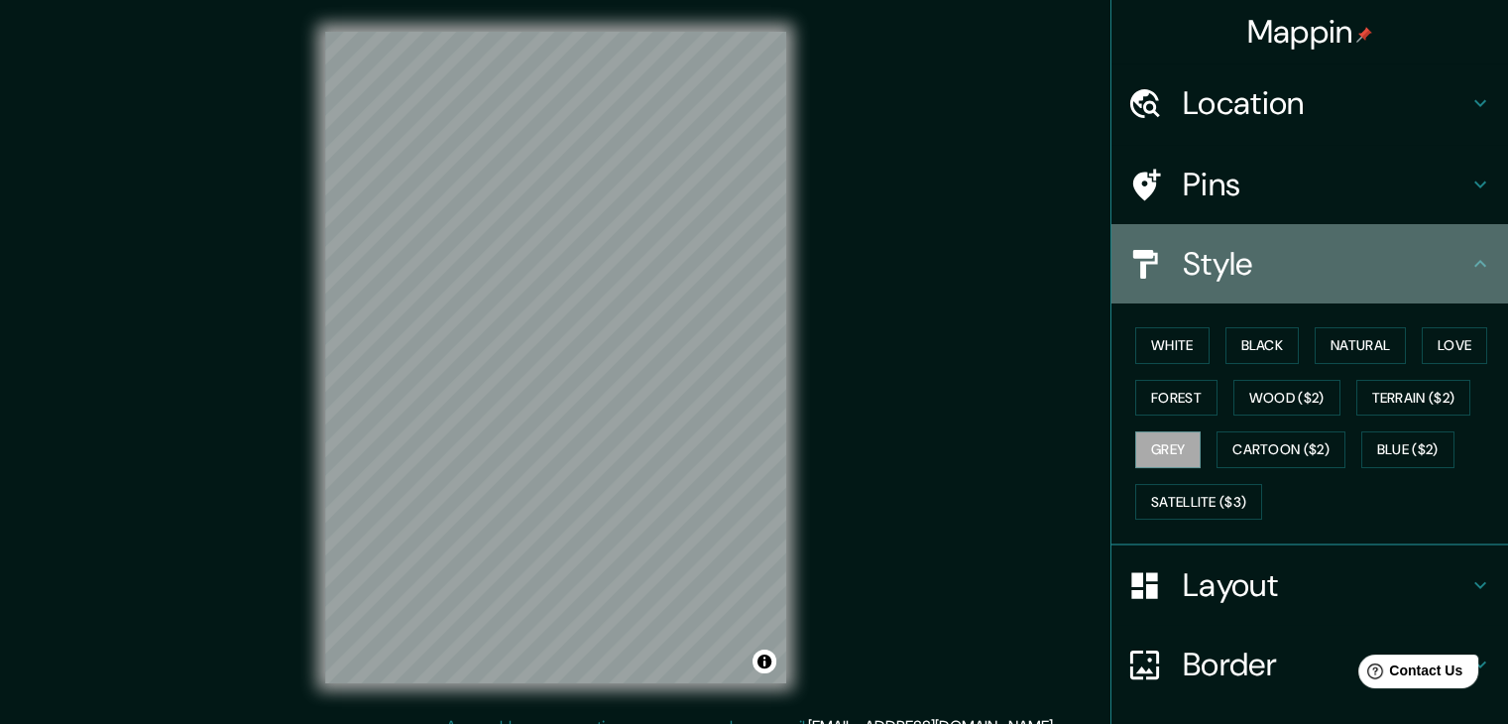
click at [1282, 267] on h4 "Style" at bounding box center [1326, 264] width 286 height 40
click at [1291, 252] on h4 "Style" at bounding box center [1326, 264] width 286 height 40
click at [1475, 272] on icon at bounding box center [1480, 264] width 24 height 24
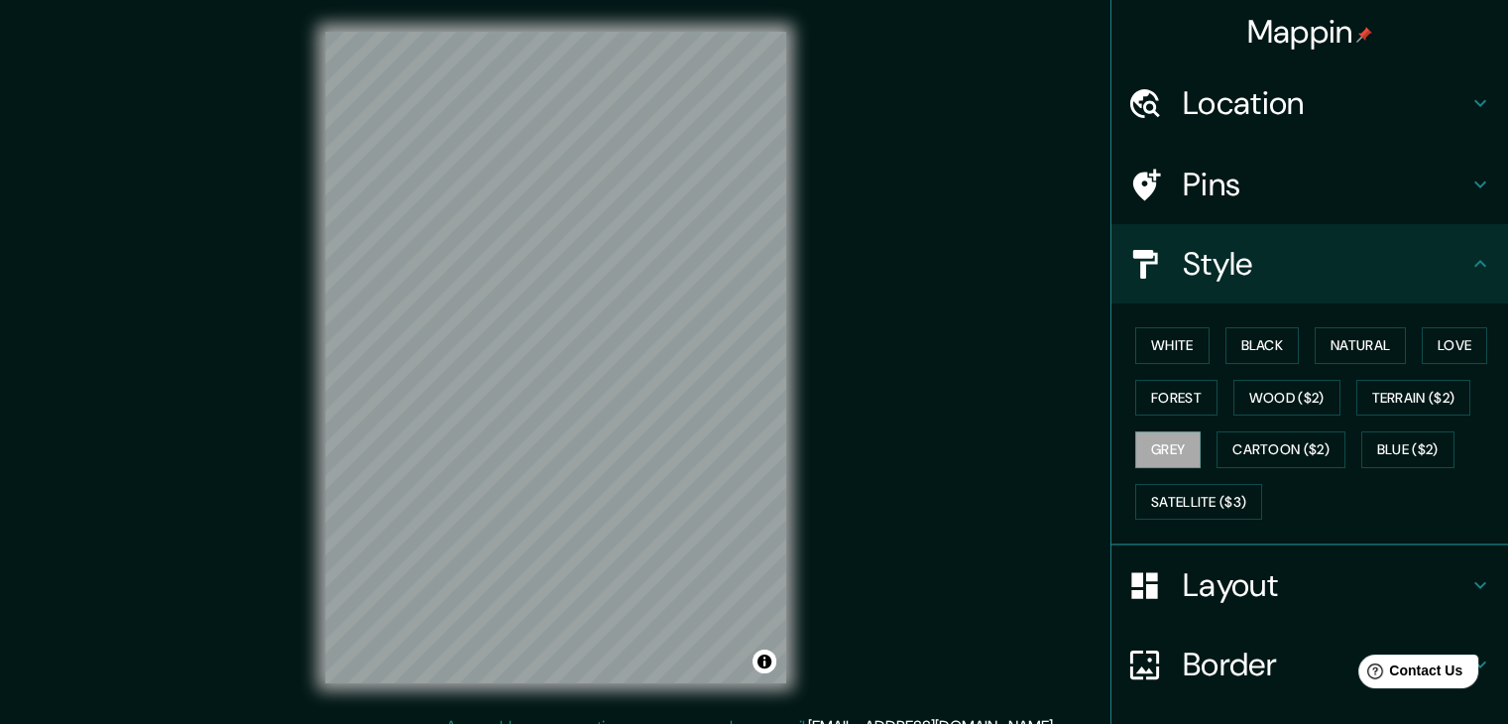
click at [1264, 570] on h4 "Layout" at bounding box center [1326, 585] width 286 height 40
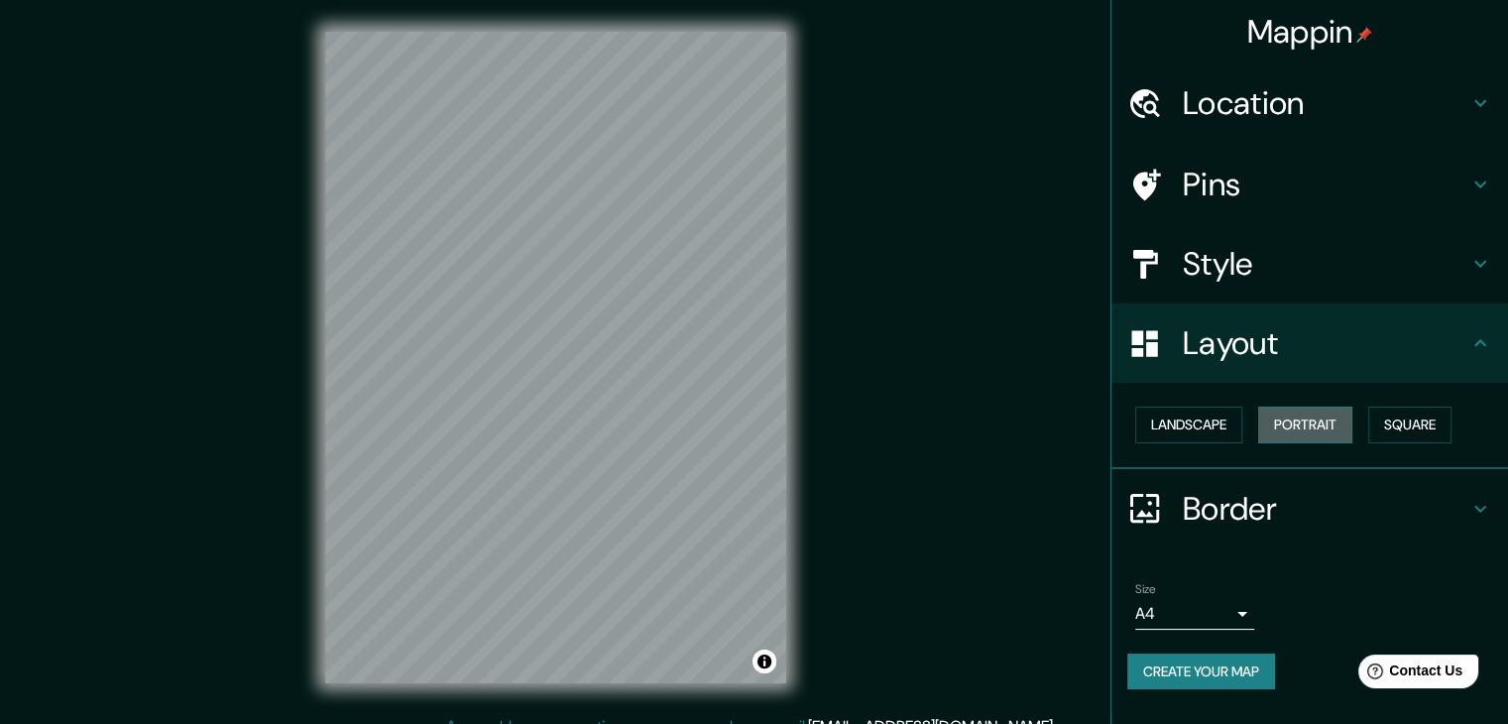
click at [1305, 429] on button "Portrait" at bounding box center [1305, 424] width 94 height 37
click at [1206, 419] on button "Landscape" at bounding box center [1188, 424] width 107 height 37
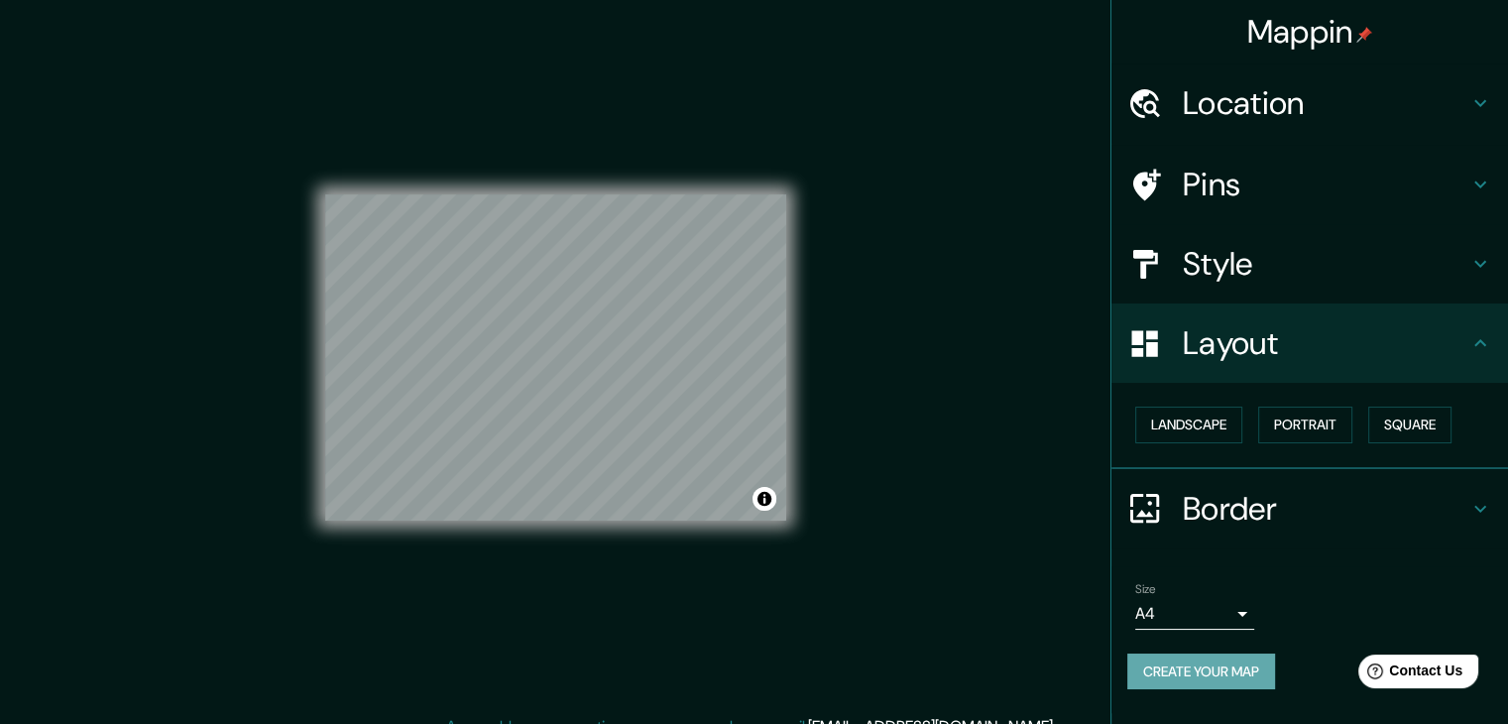
click at [1237, 673] on button "Create your map" at bounding box center [1201, 671] width 148 height 37
